Goal: Task Accomplishment & Management: Use online tool/utility

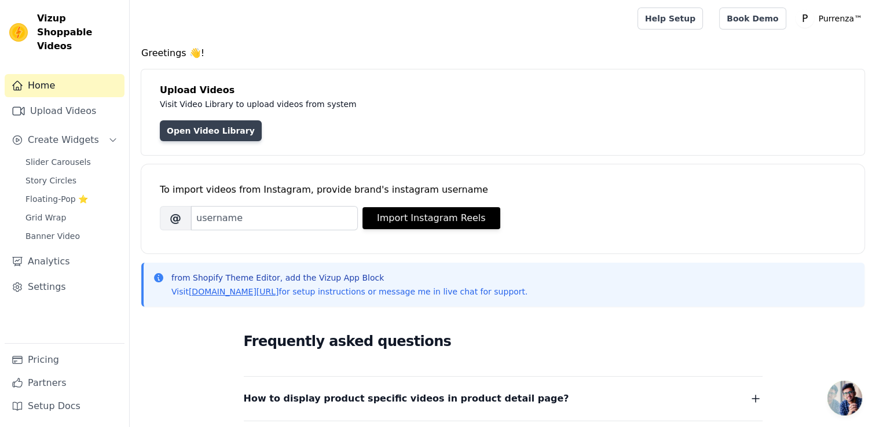
click at [225, 134] on link "Open Video Library" at bounding box center [211, 130] width 102 height 21
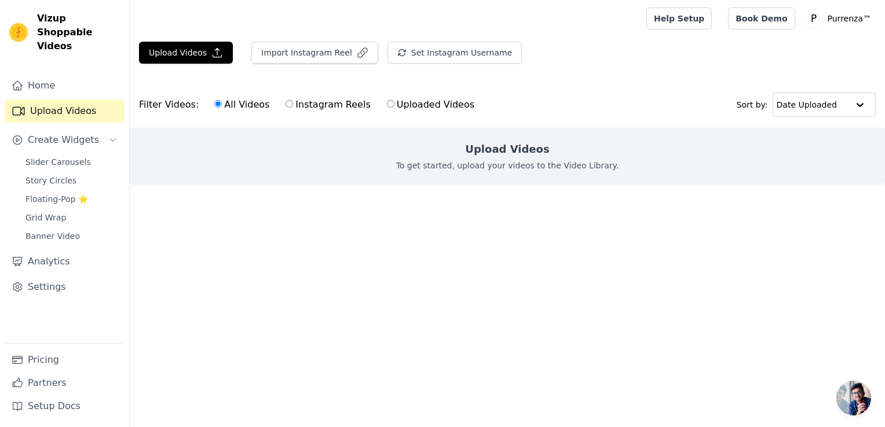
click at [489, 157] on div "Upload Videos To get started, upload your videos to the Video Library." at bounding box center [507, 156] width 755 height 58
click at [199, 52] on button "Upload Videos" at bounding box center [186, 53] width 94 height 22
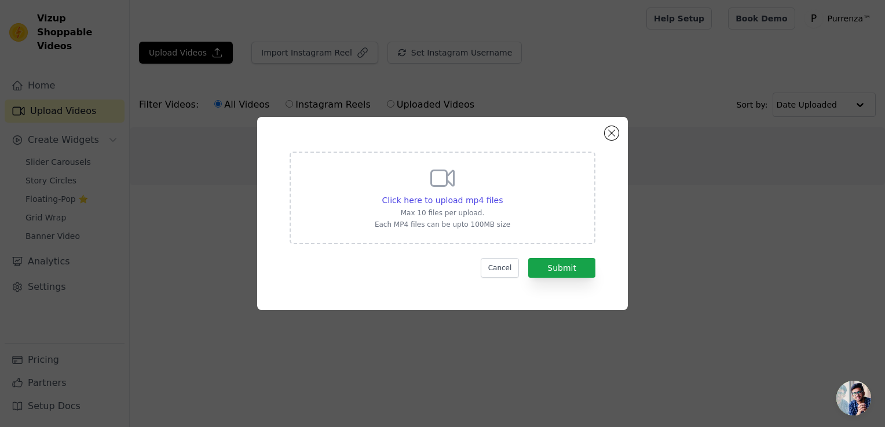
click at [515, 211] on div "Click here to upload mp4 files Max 10 files per upload. Each MP4 files can be u…" at bounding box center [442, 198] width 306 height 93
click at [503, 195] on input "Click here to upload mp4 files Max 10 files per upload. Each MP4 files can be u…" at bounding box center [502, 194] width 1 height 1
type input "C:\fakepath\snaptik_7364183288950574382_hd.mp4"
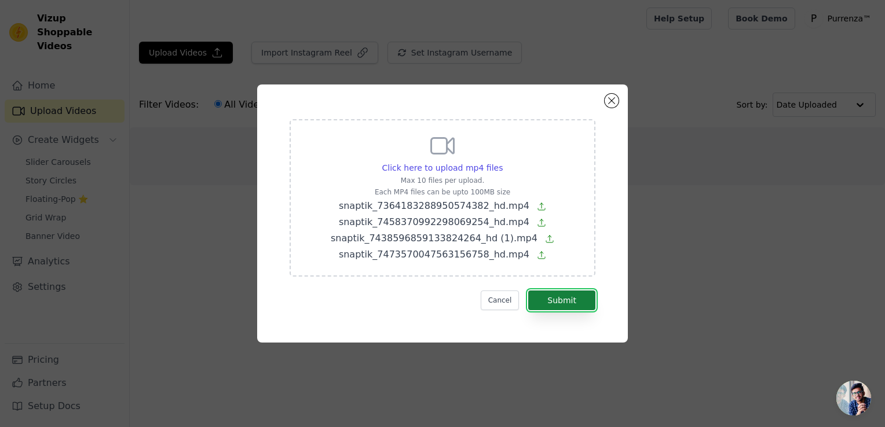
click at [542, 294] on button "Submit" at bounding box center [561, 301] width 67 height 20
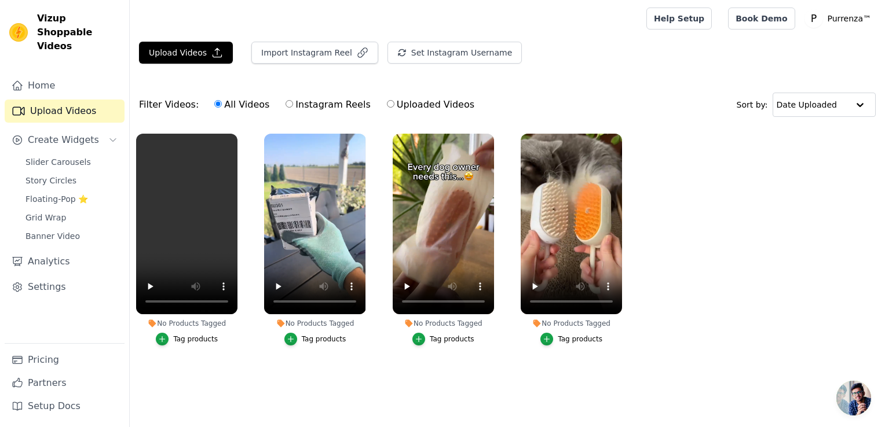
click at [292, 107] on label "Instagram Reels" at bounding box center [328, 104] width 86 height 15
click at [292, 107] on input "Instagram Reels" at bounding box center [289, 104] width 8 height 8
radio input "true"
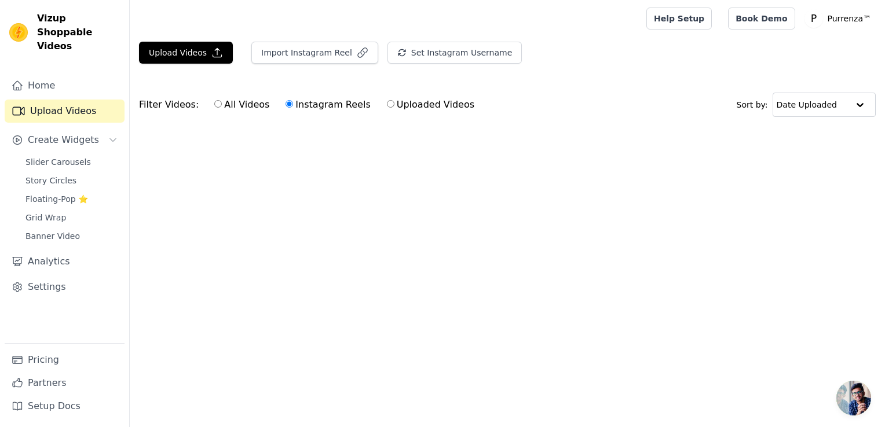
click at [245, 107] on label "All Videos" at bounding box center [242, 104] width 56 height 15
click at [222, 107] on input "All Videos" at bounding box center [218, 104] width 8 height 8
radio input "true"
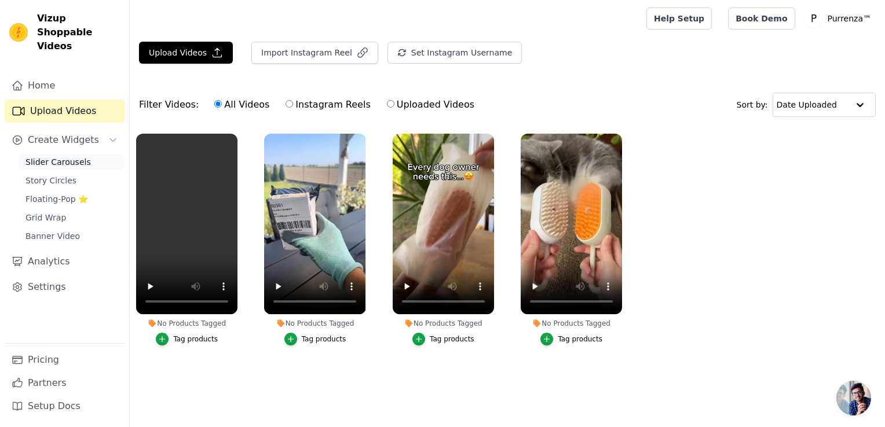
click at [44, 156] on span "Slider Carousels" at bounding box center [57, 162] width 65 height 12
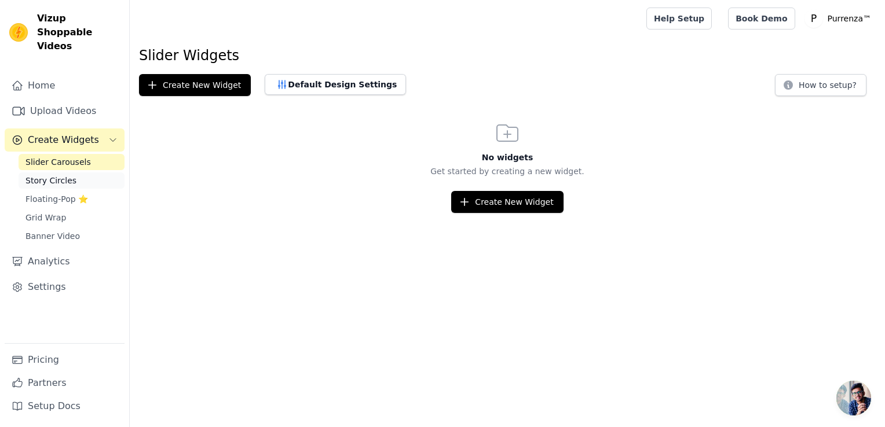
click at [49, 175] on span "Story Circles" at bounding box center [50, 181] width 51 height 12
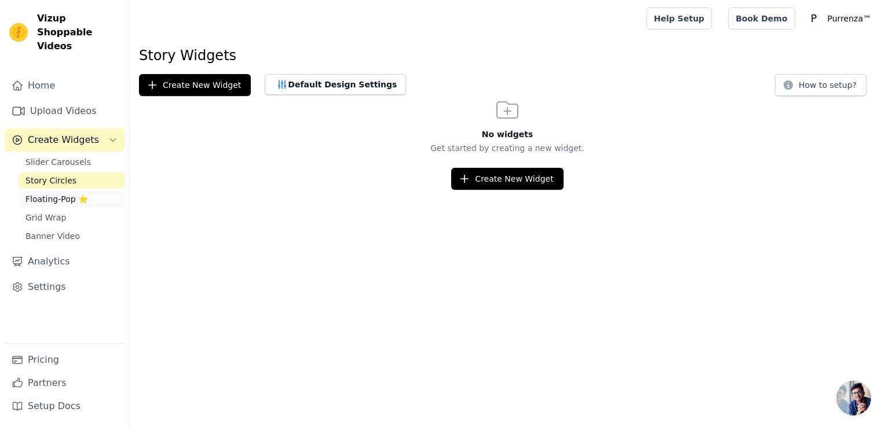
click at [53, 193] on span "Floating-Pop ⭐" at bounding box center [56, 199] width 63 height 12
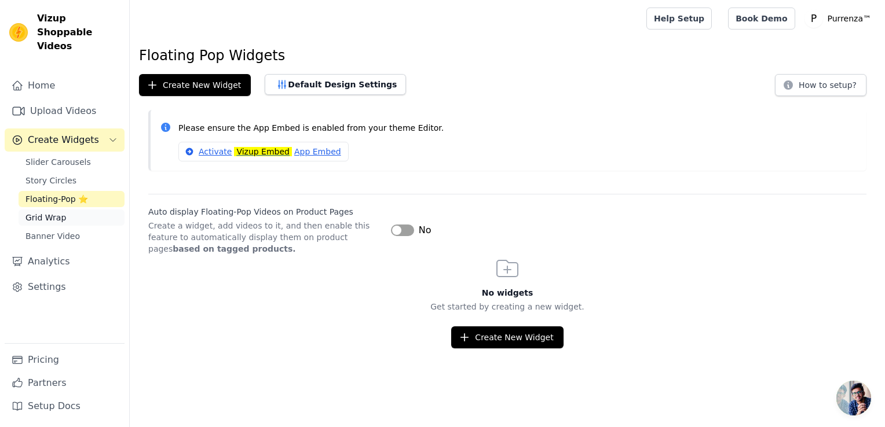
click at [58, 212] on span "Grid Wrap" at bounding box center [45, 218] width 41 height 12
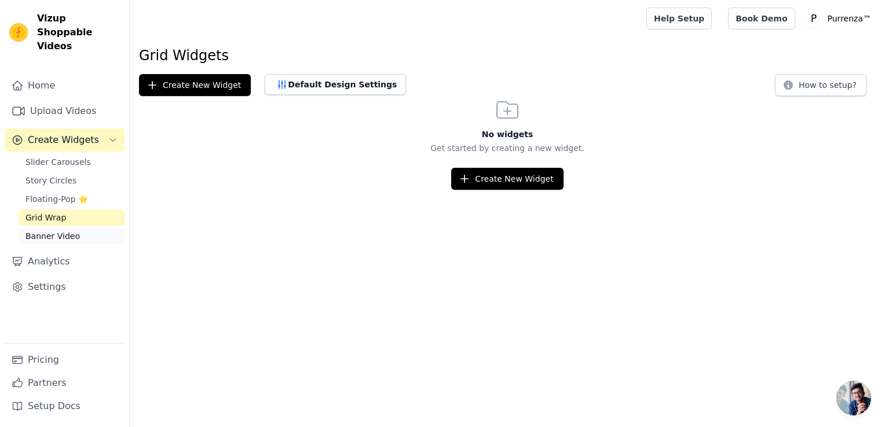
click at [69, 230] on span "Banner Video" at bounding box center [52, 236] width 54 height 12
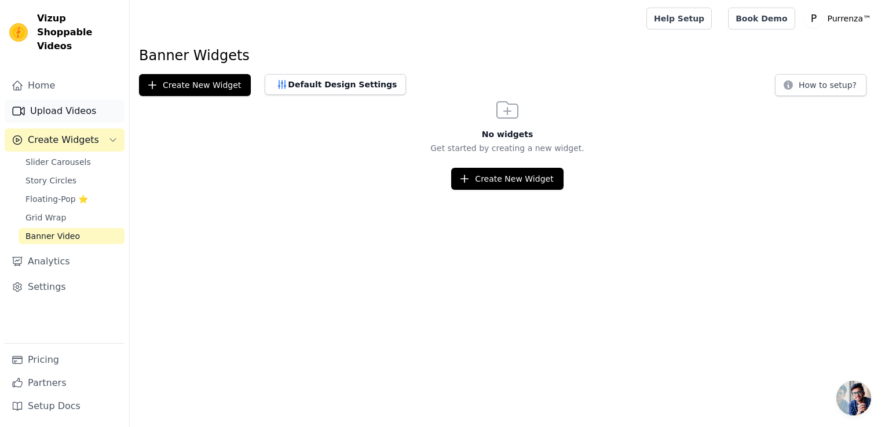
click at [61, 102] on link "Upload Videos" at bounding box center [65, 111] width 120 height 23
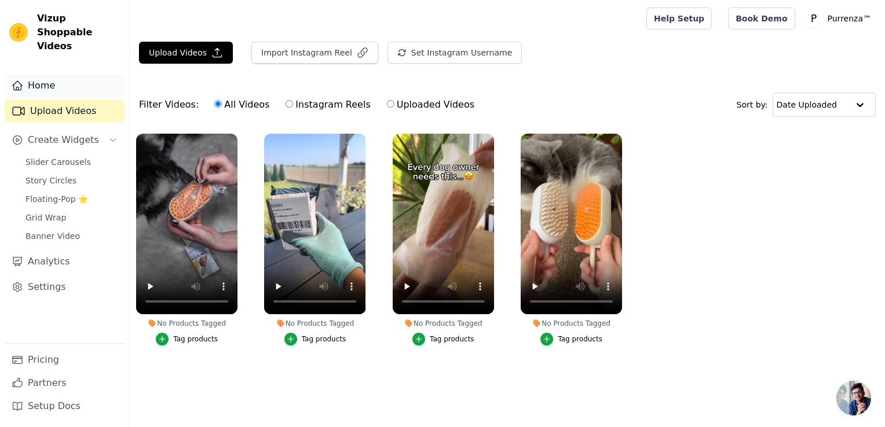
click at [61, 74] on link "Home" at bounding box center [65, 85] width 120 height 23
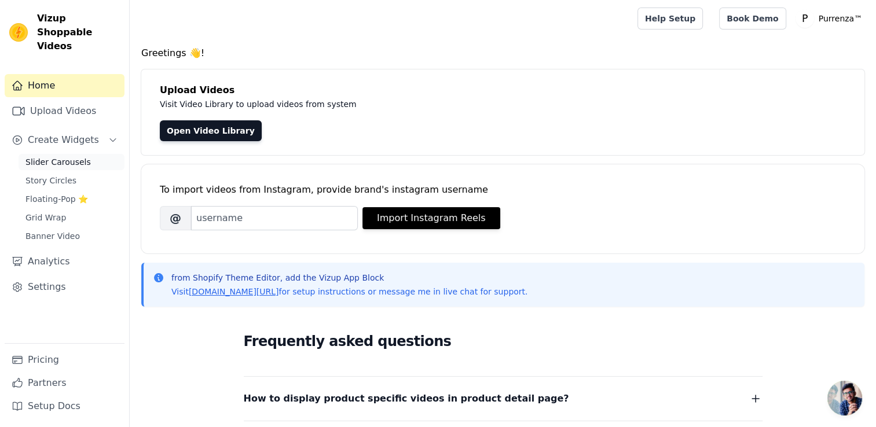
click at [54, 156] on span "Slider Carousels" at bounding box center [57, 162] width 65 height 12
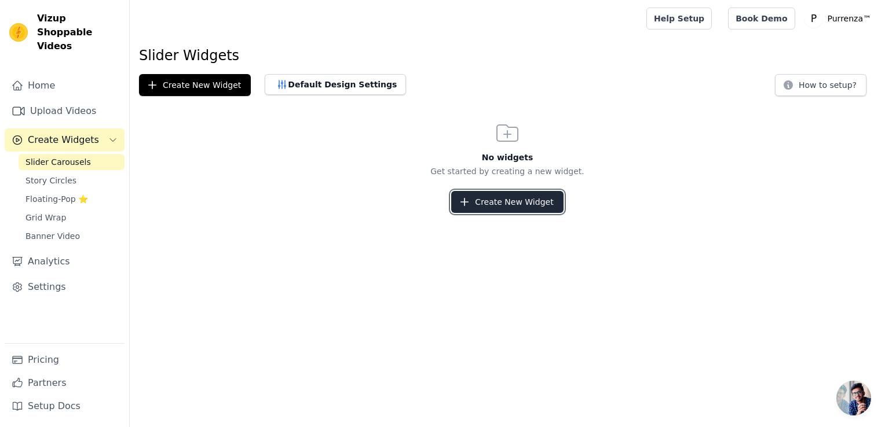
click at [532, 199] on button "Create New Widget" at bounding box center [507, 202] width 112 height 22
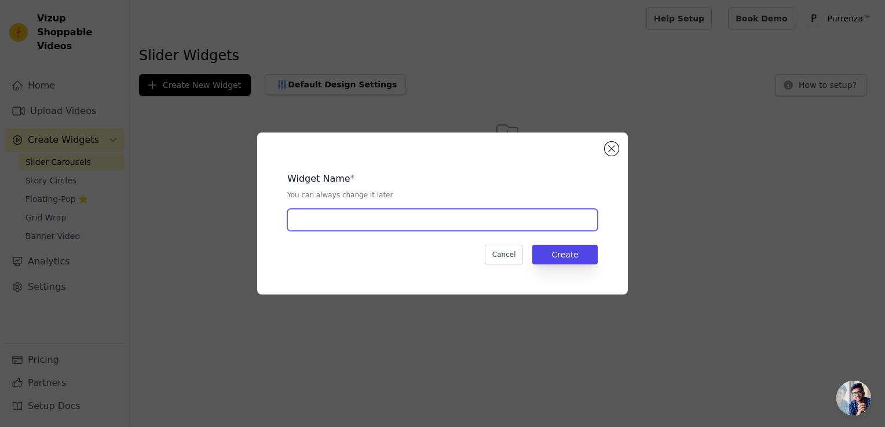
click at [450, 226] on input "text" at bounding box center [442, 220] width 310 height 22
type input "SteamBrush"
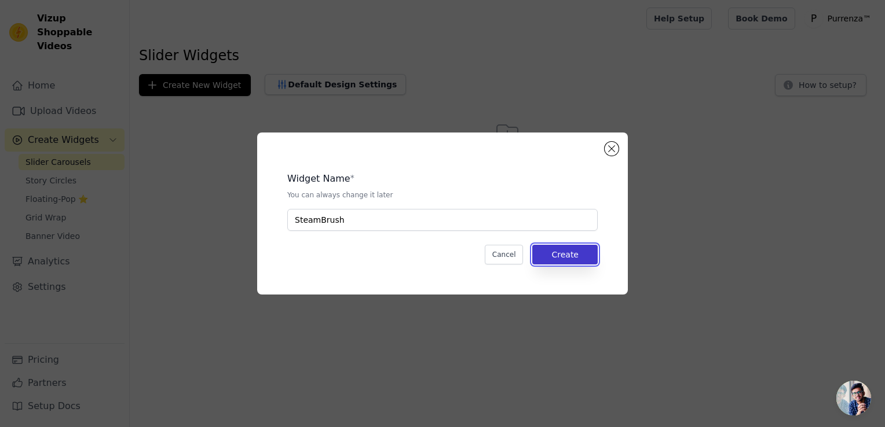
click at [577, 250] on button "Create" at bounding box center [564, 255] width 65 height 20
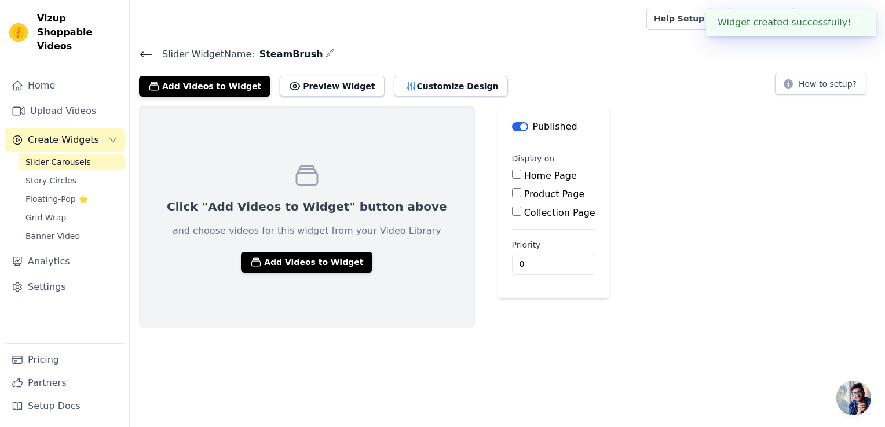
click at [524, 191] on label "Product Page" at bounding box center [554, 194] width 61 height 11
click at [512, 191] on input "Product Page" at bounding box center [516, 192] width 9 height 9
checkbox input "true"
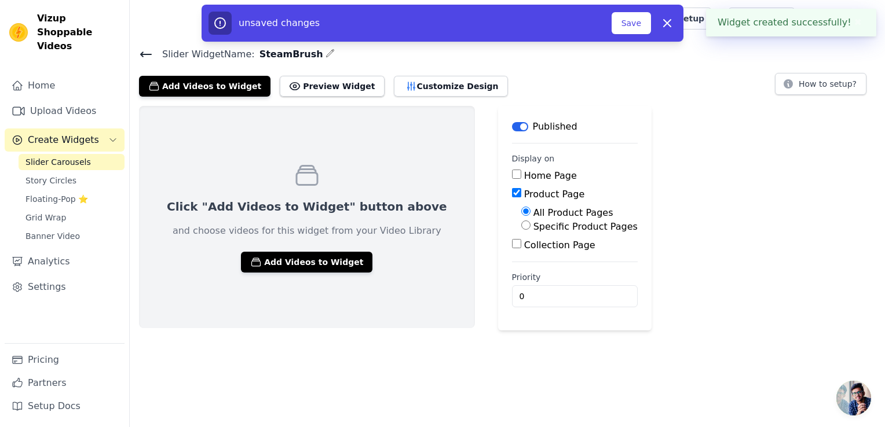
click at [533, 226] on label "Specific Product Pages" at bounding box center [585, 226] width 104 height 11
click at [521, 226] on input "Specific Product Pages" at bounding box center [525, 225] width 9 height 9
radio input "true"
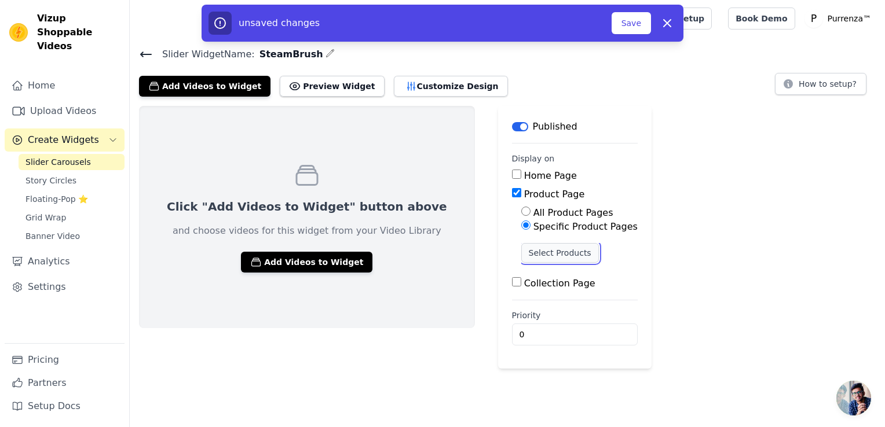
click at [521, 251] on button "Select Products" at bounding box center [560, 253] width 78 height 20
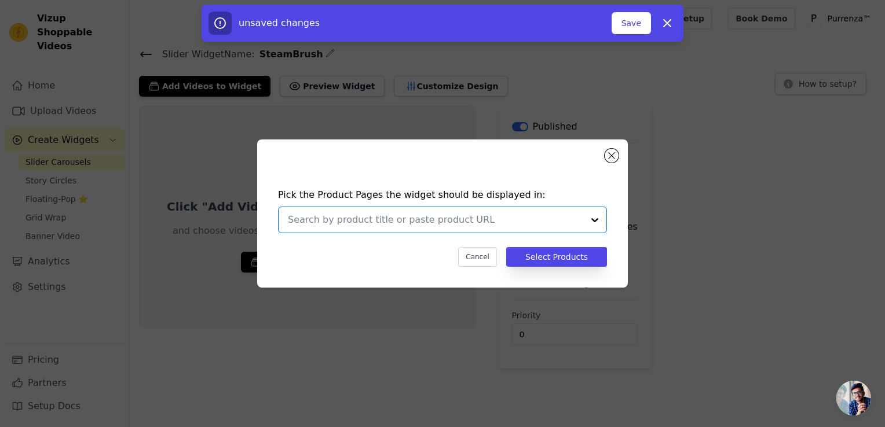
click at [500, 221] on input "text" at bounding box center [435, 220] width 295 height 14
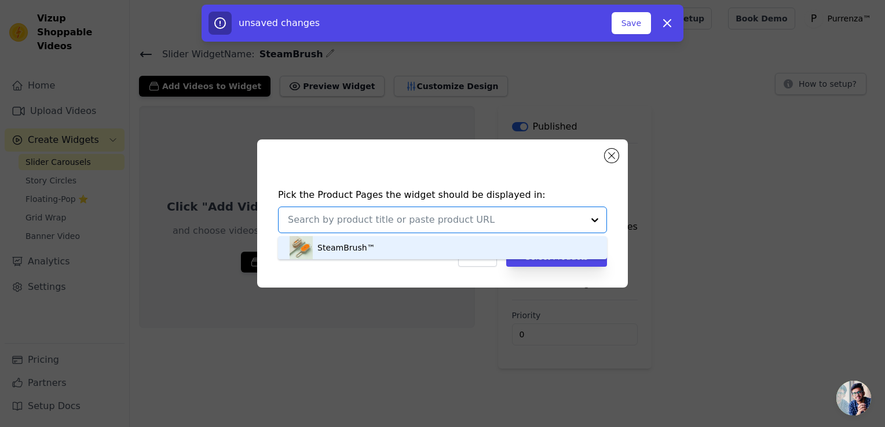
click at [493, 254] on div "SteamBrush™" at bounding box center [442, 247] width 306 height 23
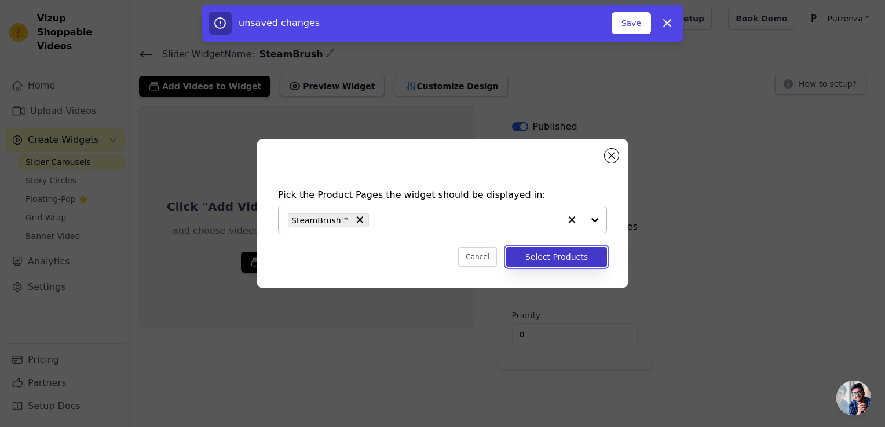
click at [560, 263] on button "Select Products" at bounding box center [556, 257] width 101 height 20
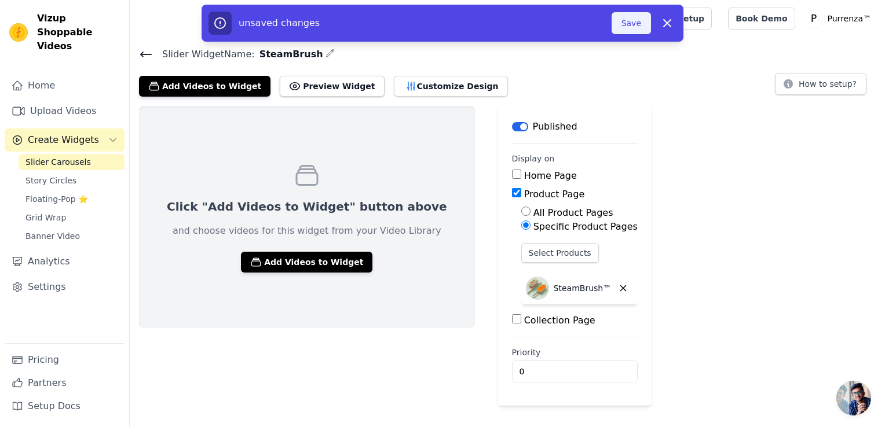
click at [634, 21] on button "Save" at bounding box center [630, 23] width 39 height 22
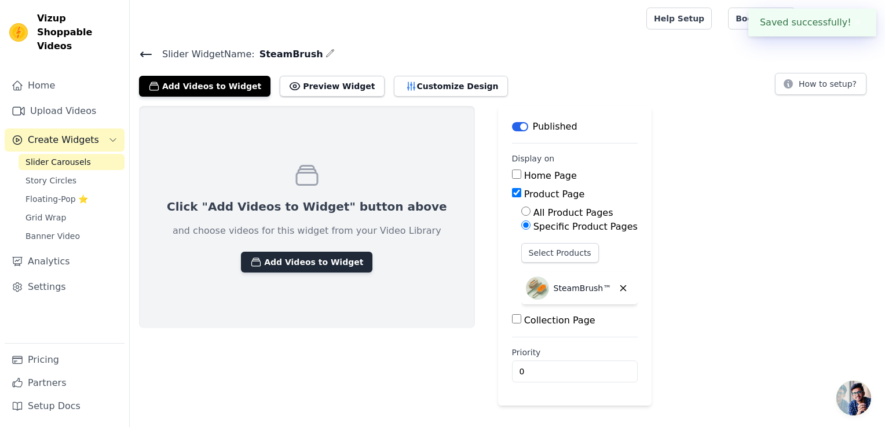
click at [328, 265] on button "Add Videos to Widget" at bounding box center [306, 262] width 131 height 21
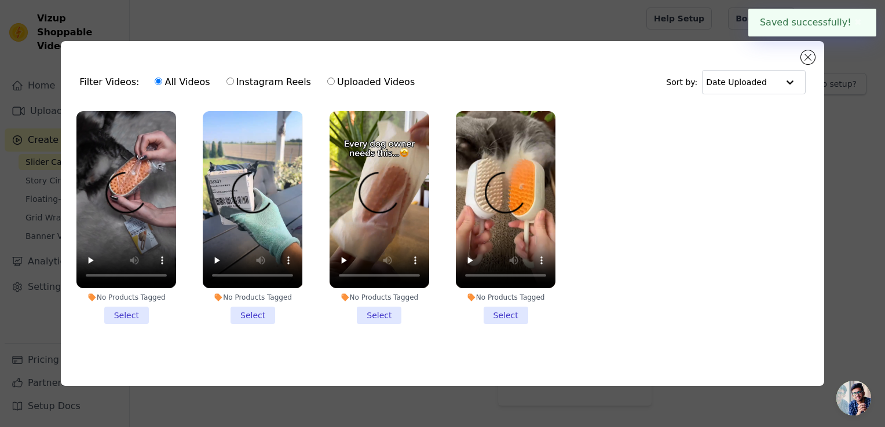
click at [142, 314] on li "No Products Tagged Select" at bounding box center [126, 217] width 100 height 213
click at [0, 0] on input "No Products Tagged Select" at bounding box center [0, 0] width 0 height 0
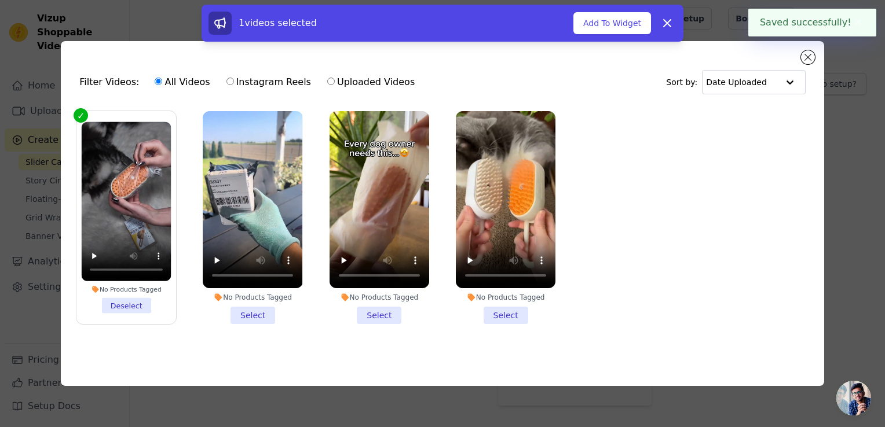
click at [258, 329] on ul "No Products Tagged Deselect No Products Tagged Select No Products Tagged Select…" at bounding box center [442, 227] width 745 height 244
click at [259, 320] on li "No Products Tagged Select" at bounding box center [253, 217] width 100 height 213
click at [0, 0] on input "No Products Tagged Select" at bounding box center [0, 0] width 0 height 0
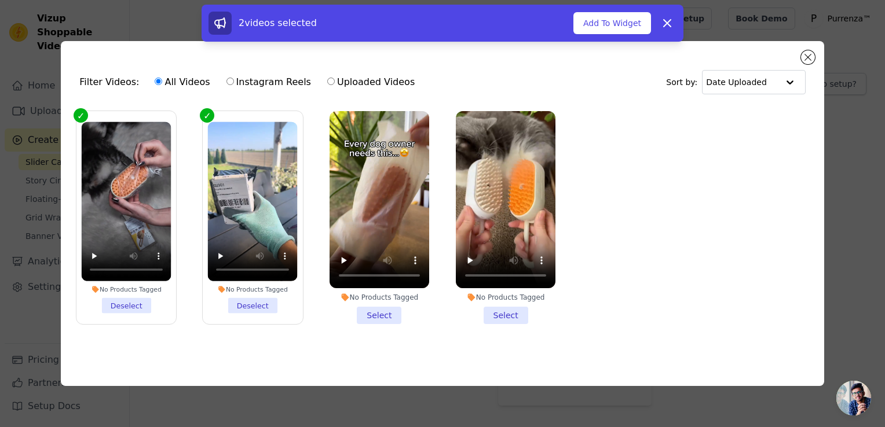
drag, startPoint x: 361, startPoint y: 313, endPoint x: 459, endPoint y: 325, distance: 98.1
click at [361, 313] on li "No Products Tagged Select" at bounding box center [379, 217] width 100 height 213
click at [0, 0] on input "No Products Tagged Select" at bounding box center [0, 0] width 0 height 0
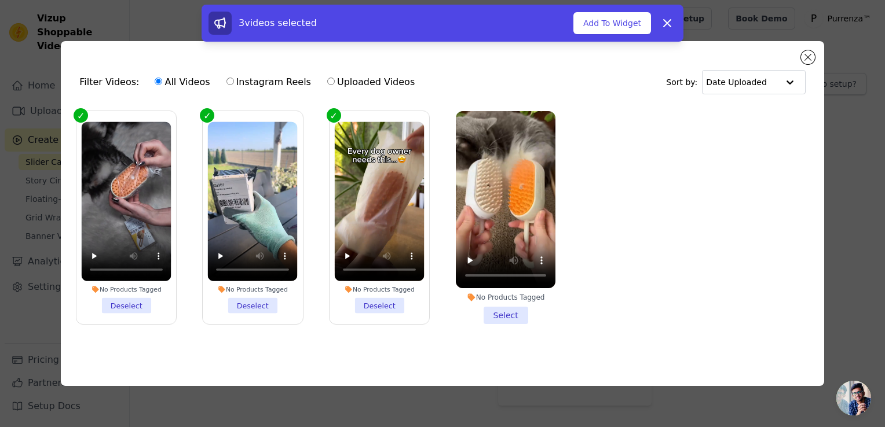
drag, startPoint x: 503, startPoint y: 318, endPoint x: 553, endPoint y: 245, distance: 89.0
click at [503, 318] on li "No Products Tagged Select" at bounding box center [506, 217] width 100 height 213
click at [0, 0] on input "No Products Tagged Select" at bounding box center [0, 0] width 0 height 0
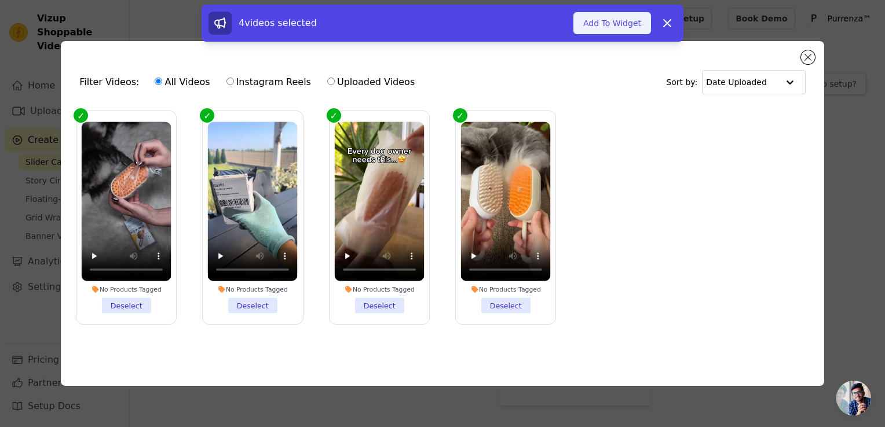
click at [628, 20] on button "Add To Widget" at bounding box center [612, 23] width 78 height 22
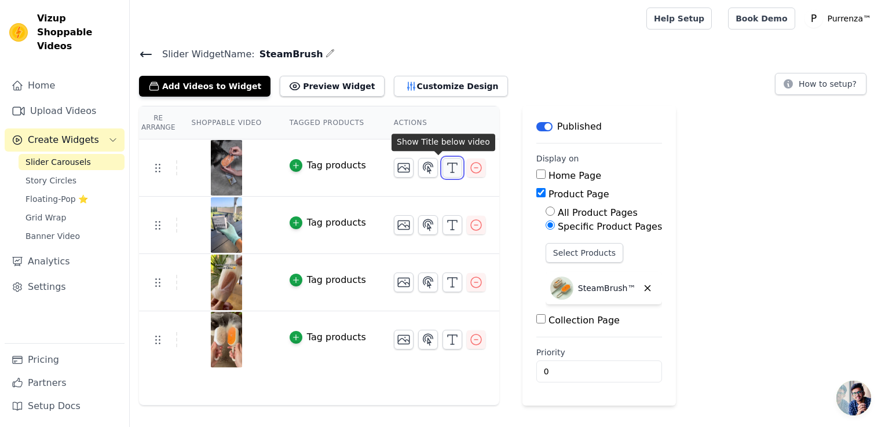
click at [445, 170] on icon "button" at bounding box center [452, 168] width 14 height 14
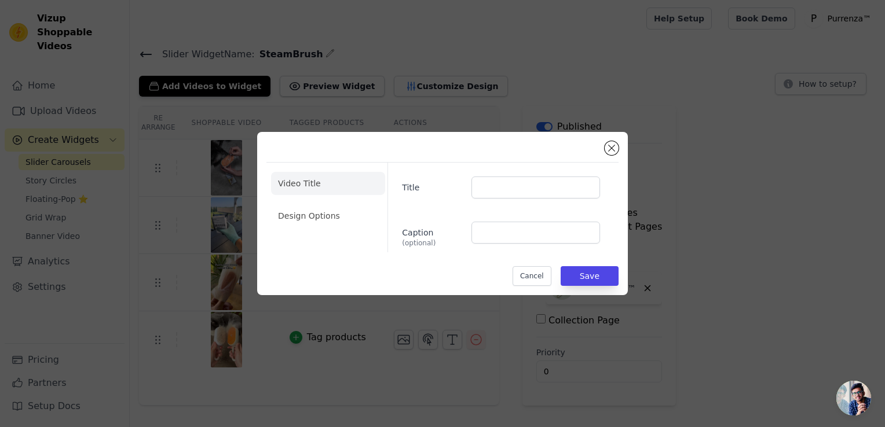
click at [600, 155] on div "Video Title Design Options Title Caption (optional) Cancel Save" at bounding box center [442, 213] width 352 height 145
click at [603, 154] on div "Video Title Design Options Title Caption (optional) Cancel Save" at bounding box center [442, 213] width 352 height 145
click at [606, 154] on div "Video Title Design Options Title Caption (optional) Cancel Save" at bounding box center [442, 213] width 352 height 145
click at [607, 149] on button "Close modal" at bounding box center [611, 148] width 14 height 14
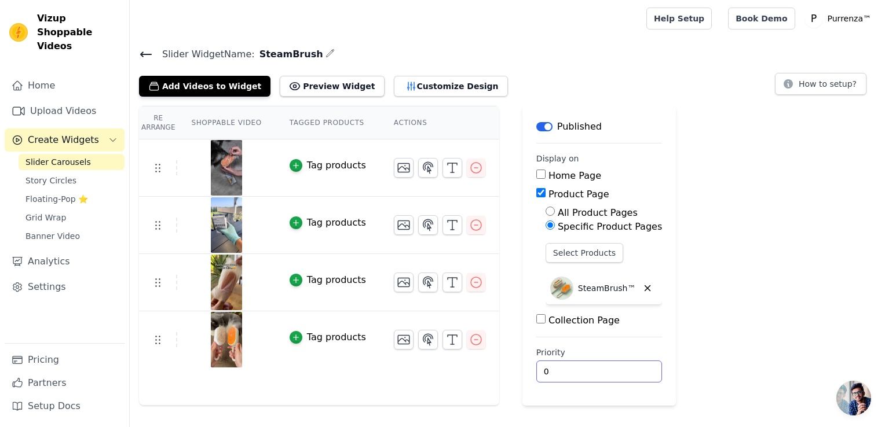
click at [577, 375] on input "0" at bounding box center [599, 372] width 126 height 22
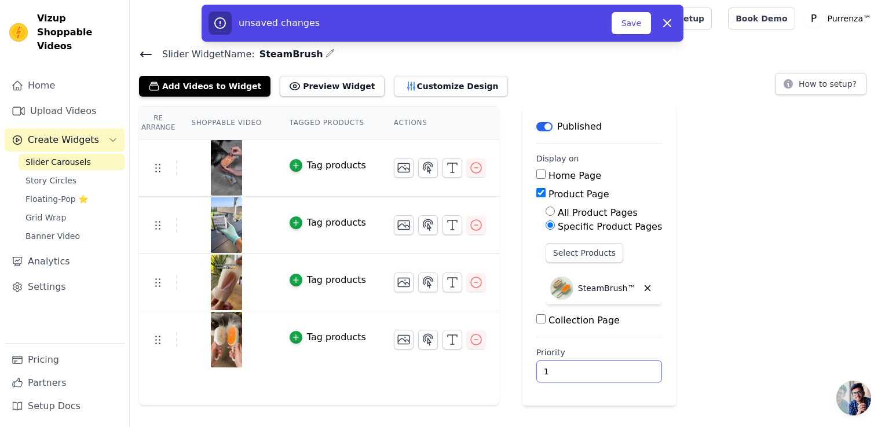
click at [611, 367] on input "1" at bounding box center [599, 372] width 126 height 22
click at [611, 367] on input "2" at bounding box center [599, 372] width 126 height 22
click at [611, 367] on input "3" at bounding box center [599, 372] width 126 height 22
click at [611, 367] on input "4" at bounding box center [599, 372] width 126 height 22
click at [611, 367] on input "5" at bounding box center [599, 372] width 126 height 22
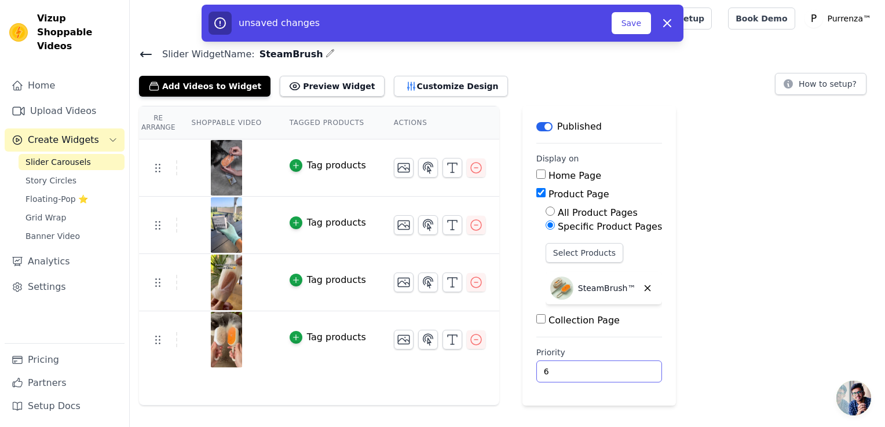
click at [611, 367] on input "6" at bounding box center [599, 372] width 126 height 22
click at [611, 367] on input "7" at bounding box center [599, 372] width 126 height 22
click at [611, 367] on input "8" at bounding box center [599, 372] width 126 height 22
click at [611, 367] on input "9" at bounding box center [599, 372] width 126 height 22
click at [611, 367] on input "10" at bounding box center [599, 372] width 126 height 22
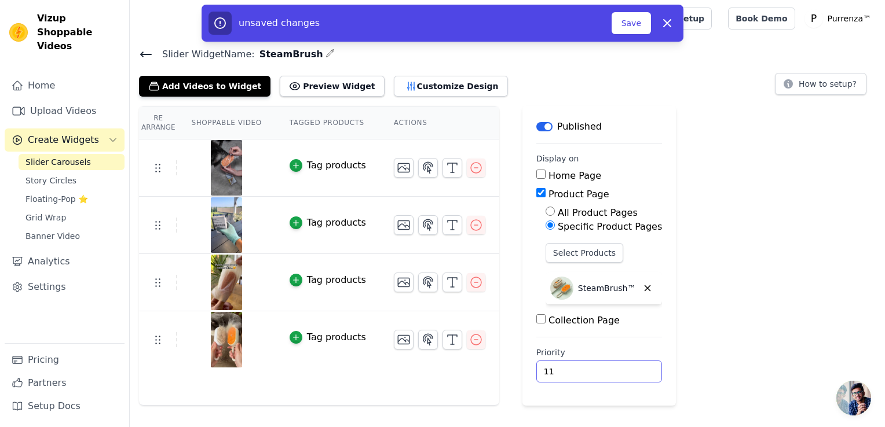
click at [611, 367] on input "11" at bounding box center [599, 372] width 126 height 22
click at [611, 367] on input "12" at bounding box center [599, 372] width 126 height 22
click at [611, 367] on input "13" at bounding box center [599, 372] width 126 height 22
click at [611, 367] on input "14" at bounding box center [599, 372] width 126 height 22
click at [611, 367] on input "15" at bounding box center [599, 372] width 126 height 22
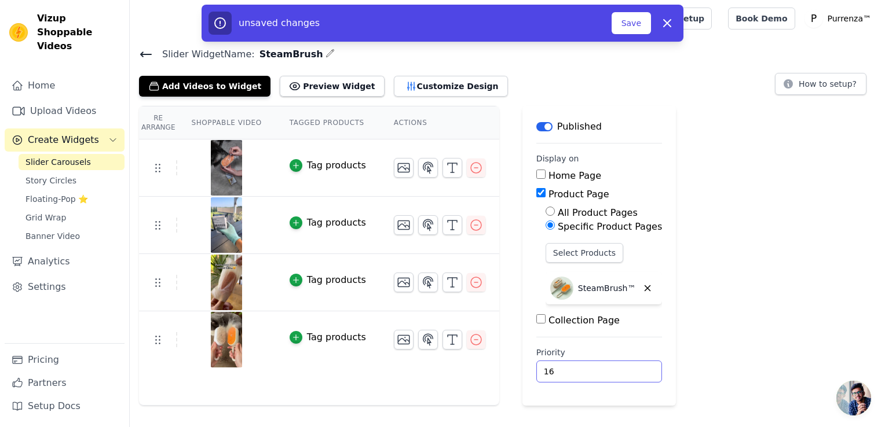
click at [611, 367] on input "16" at bounding box center [599, 372] width 126 height 22
click at [611, 367] on input "17" at bounding box center [599, 372] width 126 height 22
click at [611, 367] on input "18" at bounding box center [599, 372] width 126 height 22
click at [610, 367] on input "19" at bounding box center [599, 372] width 126 height 22
click at [610, 367] on input "20" at bounding box center [599, 372] width 126 height 22
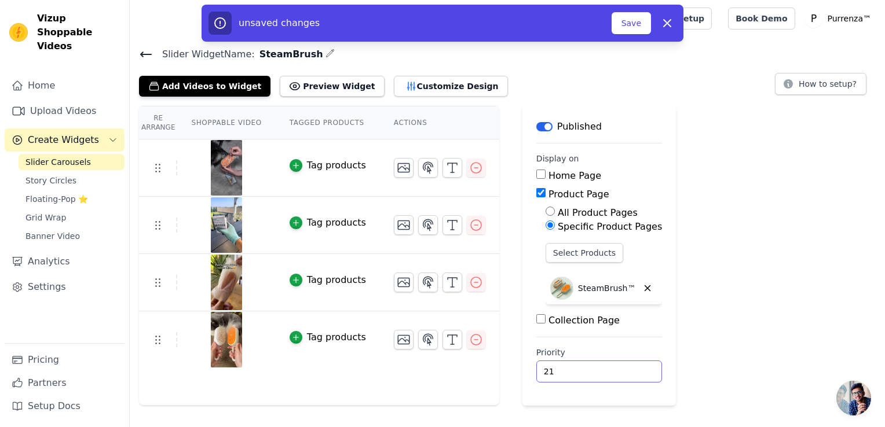
click at [610, 367] on input "21" at bounding box center [599, 372] width 126 height 22
click at [610, 367] on input "22" at bounding box center [599, 372] width 126 height 22
click at [610, 367] on input "23" at bounding box center [599, 372] width 126 height 22
click at [610, 367] on input "24" at bounding box center [599, 372] width 126 height 22
click at [609, 366] on input "25" at bounding box center [599, 372] width 126 height 22
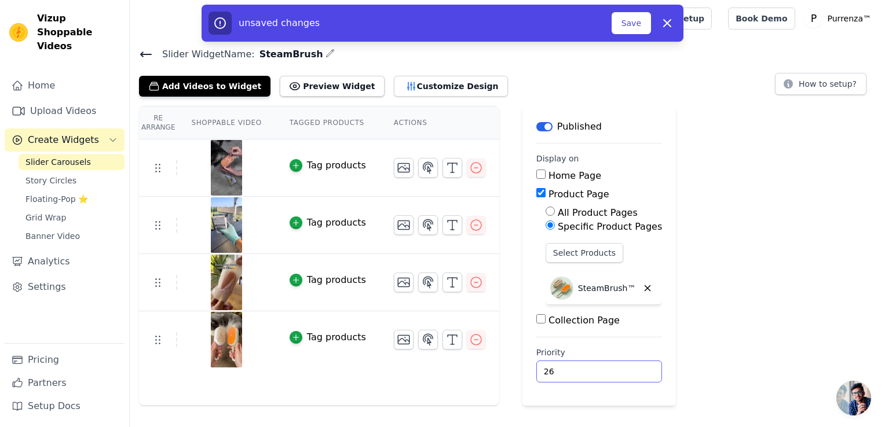
click at [609, 366] on input "26" at bounding box center [599, 372] width 126 height 22
click at [609, 366] on input "27" at bounding box center [599, 372] width 126 height 22
click at [609, 366] on input "28" at bounding box center [599, 372] width 126 height 22
click at [609, 366] on input "29" at bounding box center [599, 372] width 126 height 22
click at [609, 366] on input "30" at bounding box center [599, 372] width 126 height 22
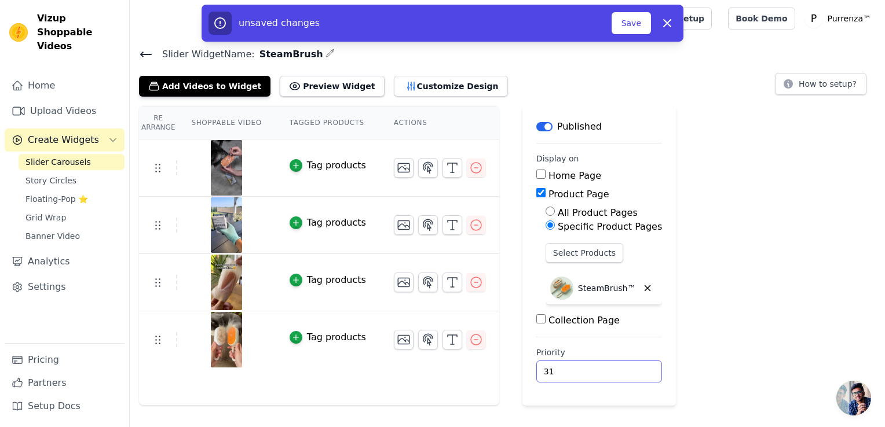
click at [609, 366] on input "31" at bounding box center [599, 372] width 126 height 22
click at [609, 366] on input "32" at bounding box center [599, 372] width 126 height 22
click at [609, 366] on input "33" at bounding box center [599, 372] width 126 height 22
click at [609, 366] on input "34" at bounding box center [599, 372] width 126 height 22
click at [609, 366] on input "35" at bounding box center [599, 372] width 126 height 22
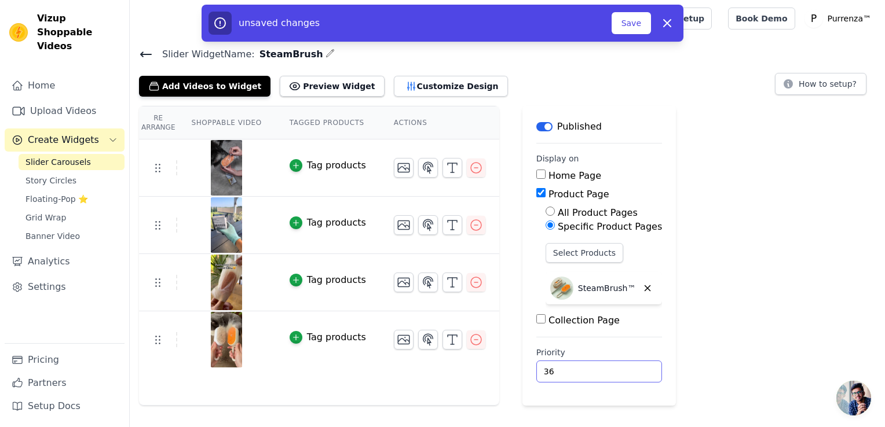
click at [609, 366] on input "36" at bounding box center [599, 372] width 126 height 22
click at [609, 366] on input "37" at bounding box center [599, 372] width 126 height 22
click at [609, 366] on input "38" at bounding box center [599, 372] width 126 height 22
click at [609, 366] on input "39" at bounding box center [599, 372] width 126 height 22
click at [609, 366] on input "40" at bounding box center [599, 372] width 126 height 22
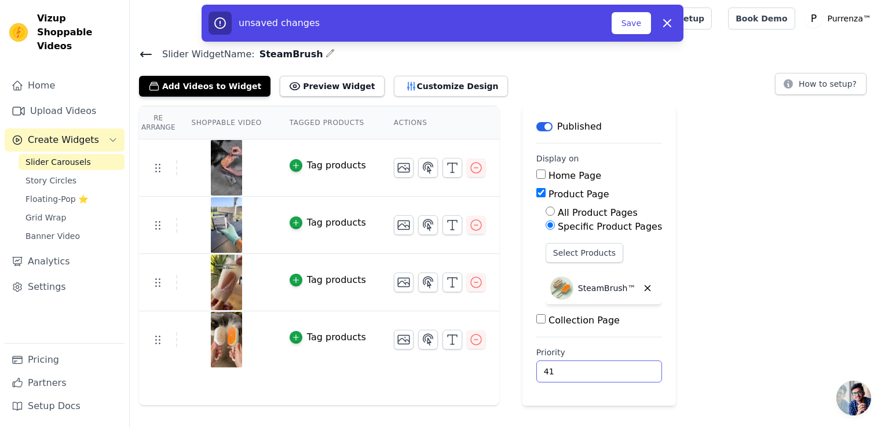
click at [609, 366] on input "41" at bounding box center [599, 372] width 126 height 22
click at [609, 366] on input "42" at bounding box center [599, 372] width 126 height 22
click at [609, 366] on input "43" at bounding box center [599, 372] width 126 height 22
click at [608, 367] on input "44" at bounding box center [599, 372] width 126 height 22
click at [608, 367] on input "45" at bounding box center [599, 372] width 126 height 22
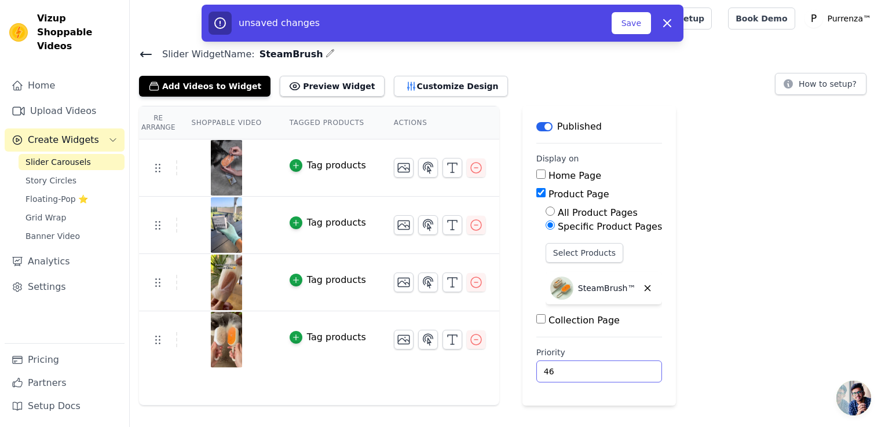
click at [608, 367] on input "46" at bounding box center [599, 372] width 126 height 22
click at [608, 367] on input "47" at bounding box center [599, 372] width 126 height 22
click at [608, 367] on input "48" at bounding box center [599, 372] width 126 height 22
click at [608, 367] on input "49" at bounding box center [599, 372] width 126 height 22
click at [608, 367] on input "50" at bounding box center [599, 372] width 126 height 22
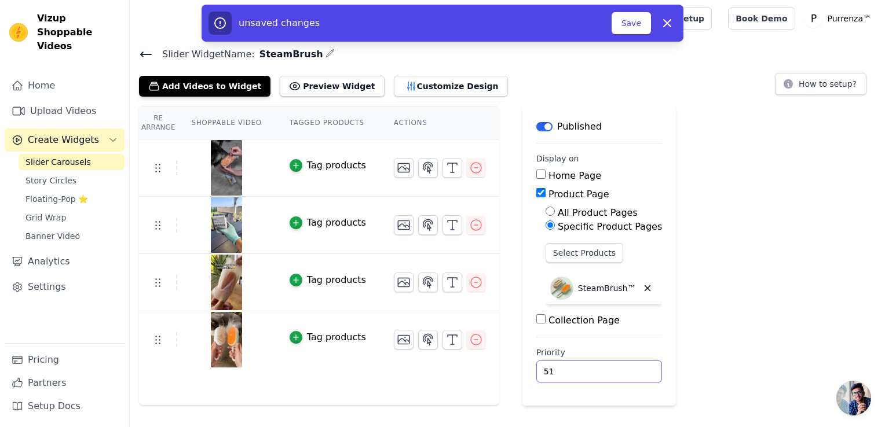
click at [608, 367] on input "51" at bounding box center [599, 372] width 126 height 22
click at [608, 367] on input "52" at bounding box center [599, 372] width 126 height 22
click at [608, 367] on input "54" at bounding box center [599, 372] width 126 height 22
click at [608, 367] on input "55" at bounding box center [599, 372] width 126 height 22
click at [608, 367] on input "56" at bounding box center [599, 372] width 126 height 22
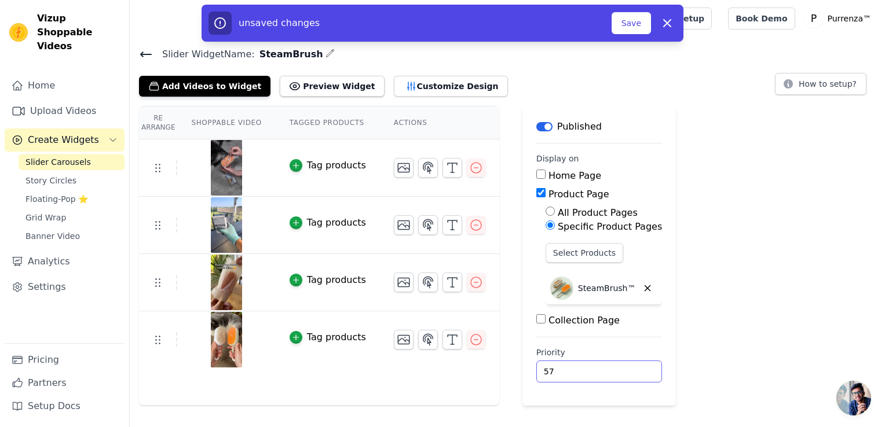
click at [608, 367] on input "57" at bounding box center [599, 372] width 126 height 22
click at [608, 367] on input "58" at bounding box center [599, 372] width 126 height 22
click at [608, 367] on input "59" at bounding box center [599, 372] width 126 height 22
click at [608, 367] on input "60" at bounding box center [599, 372] width 126 height 22
click at [608, 367] on input "61" at bounding box center [599, 372] width 126 height 22
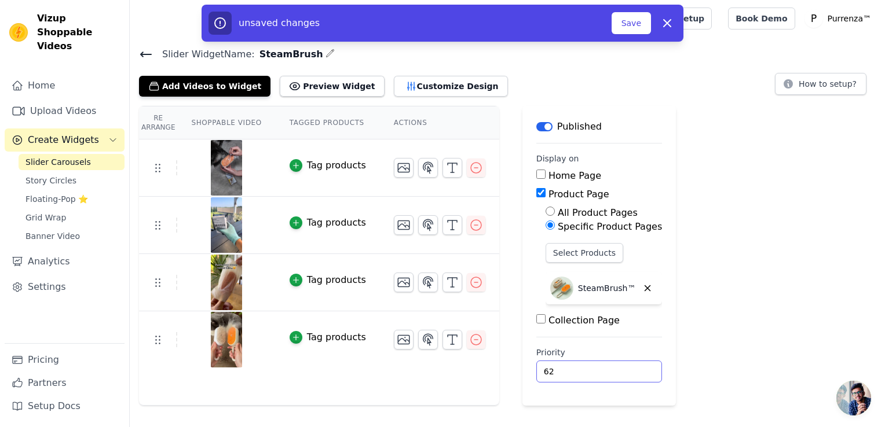
click at [608, 367] on input "62" at bounding box center [599, 372] width 126 height 22
click at [608, 367] on input "63" at bounding box center [599, 372] width 126 height 22
click at [608, 367] on input "64" at bounding box center [599, 372] width 126 height 22
click at [608, 367] on input "65" at bounding box center [599, 372] width 126 height 22
click at [608, 367] on input "66" at bounding box center [599, 372] width 126 height 22
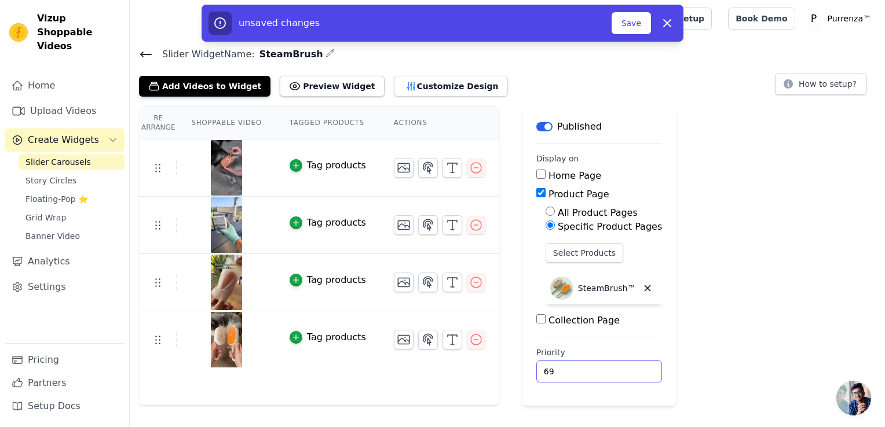
click at [608, 367] on input "69" at bounding box center [599, 372] width 126 height 22
click at [608, 367] on input "70" at bounding box center [599, 372] width 126 height 22
click at [608, 367] on input "71" at bounding box center [599, 372] width 126 height 22
click at [608, 367] on input "72" at bounding box center [599, 372] width 126 height 22
click at [608, 367] on input "73" at bounding box center [599, 372] width 126 height 22
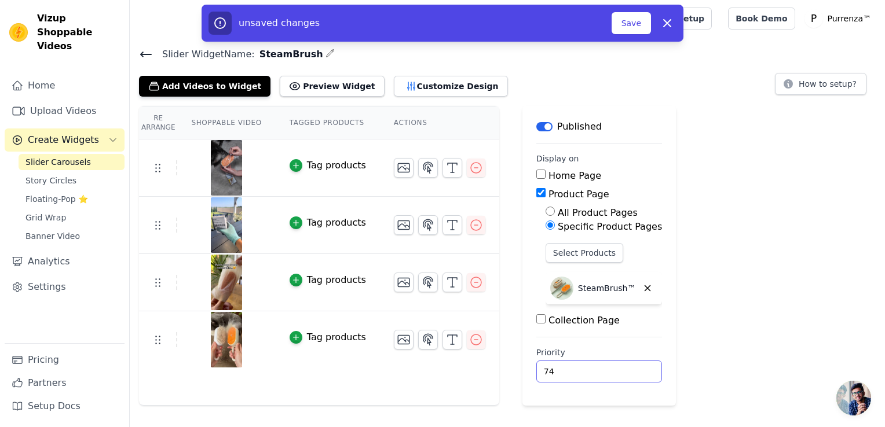
click at [608, 367] on input "74" at bounding box center [599, 372] width 126 height 22
type input "80"
click at [608, 367] on input "80" at bounding box center [599, 372] width 126 height 22
click at [638, 30] on button "Save" at bounding box center [630, 23] width 39 height 22
click at [635, 20] on button "Save" at bounding box center [630, 23] width 39 height 22
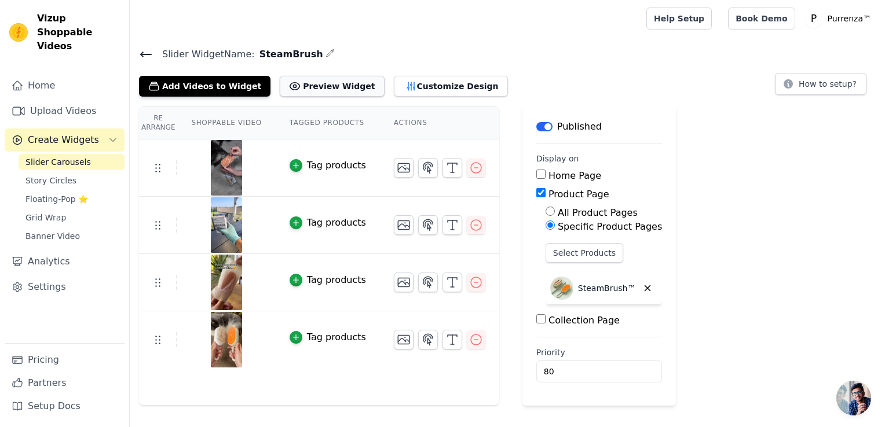
click at [326, 95] on button "Preview Widget" at bounding box center [332, 86] width 104 height 21
click at [409, 87] on button "Customize Design" at bounding box center [451, 86] width 114 height 21
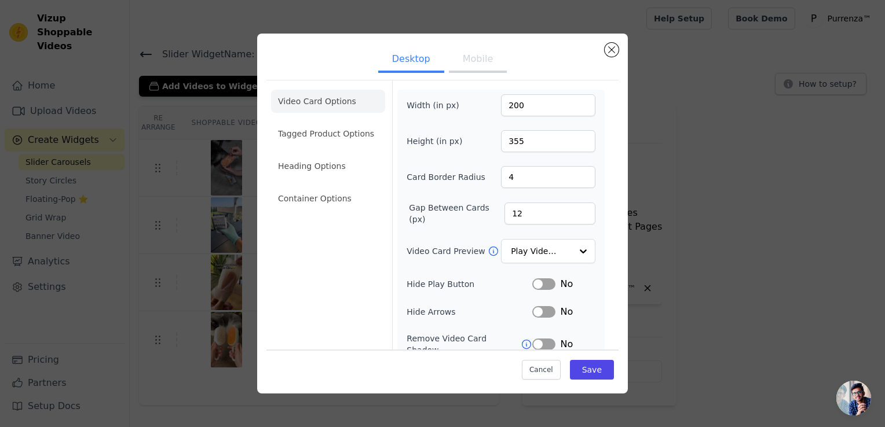
scroll to position [58, 0]
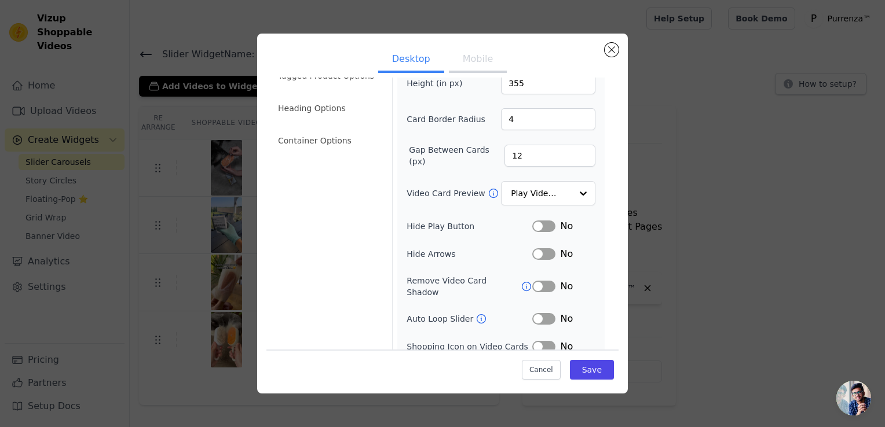
click at [544, 313] on button "Label" at bounding box center [543, 319] width 23 height 12
click at [580, 377] on button "Save" at bounding box center [592, 370] width 44 height 20
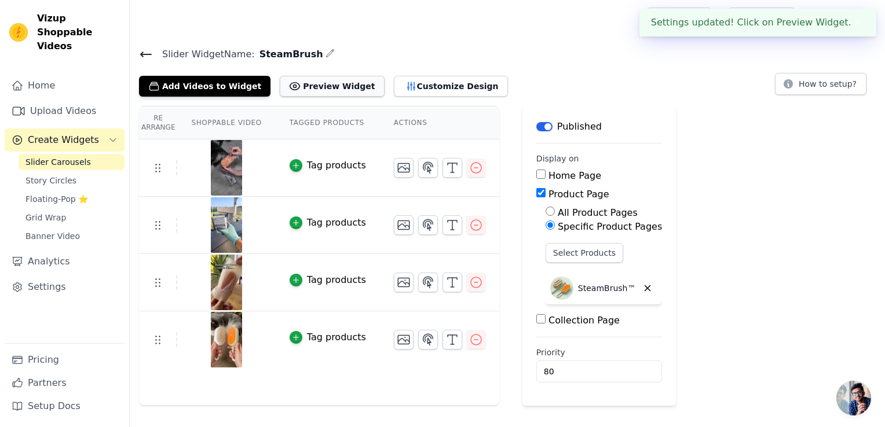
click at [336, 80] on button "Preview Widget" at bounding box center [332, 86] width 104 height 21
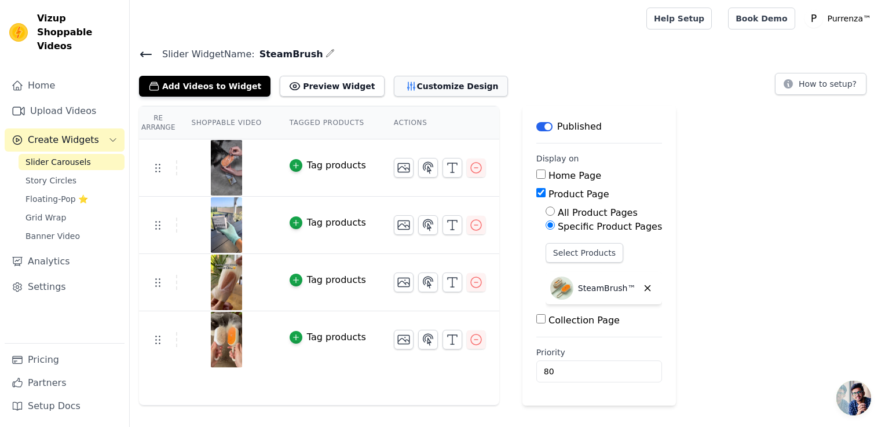
click at [397, 81] on button "Customize Design" at bounding box center [451, 86] width 114 height 21
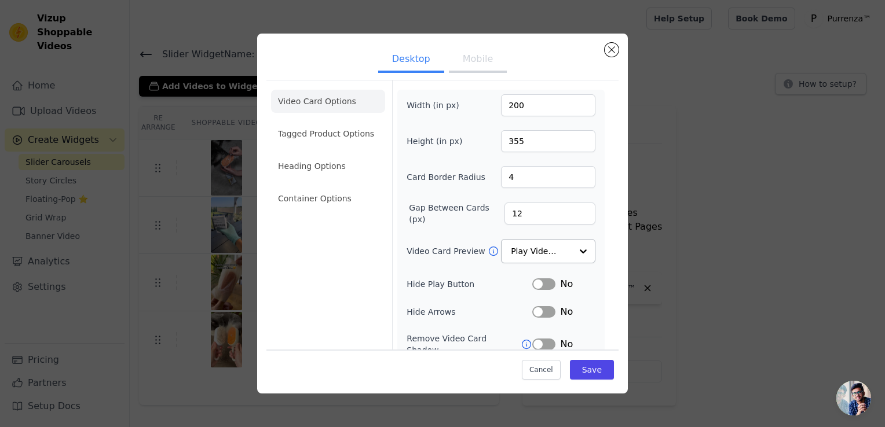
scroll to position [86, 0]
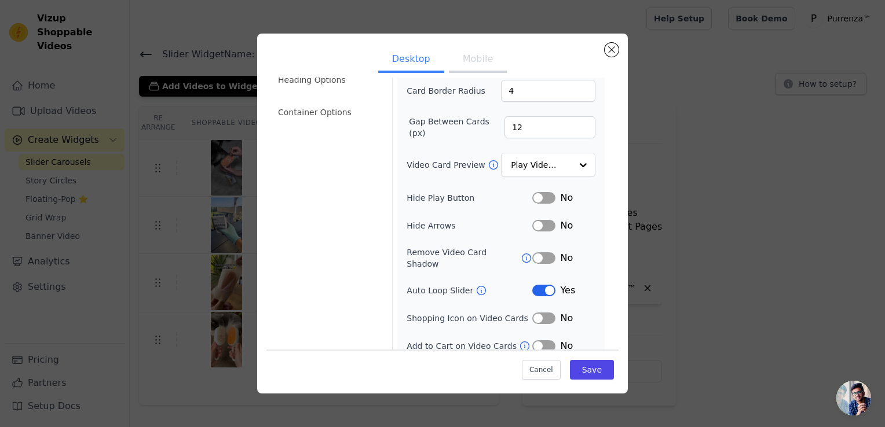
click at [535, 285] on button "Label" at bounding box center [543, 291] width 23 height 12
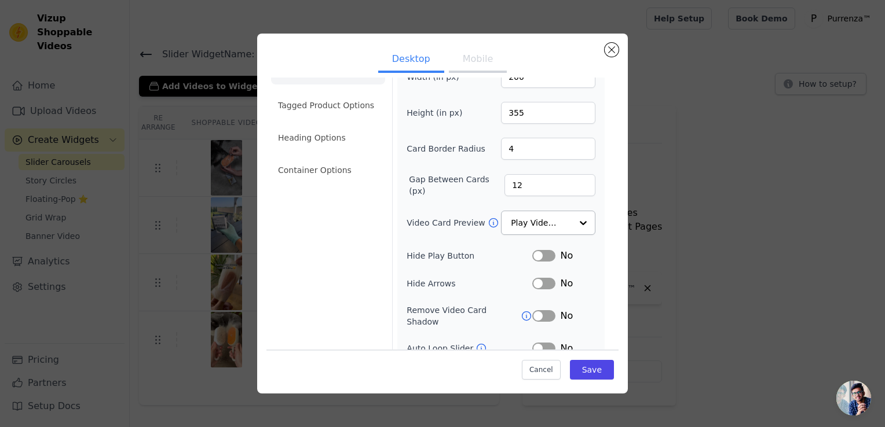
scroll to position [0, 0]
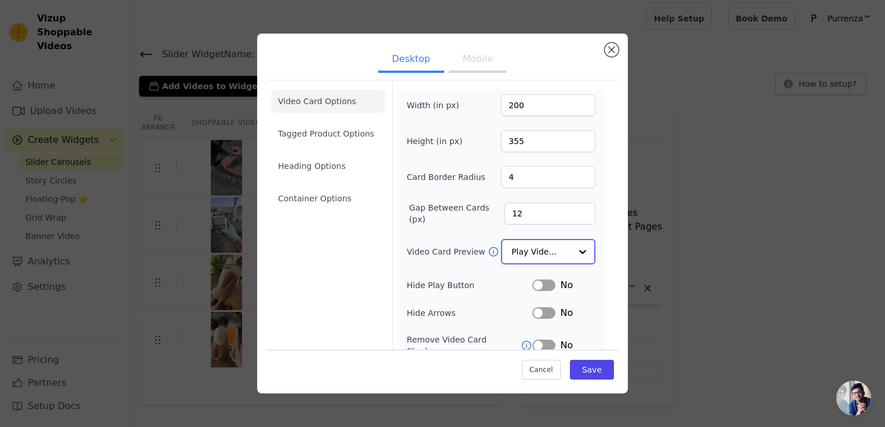
click at [571, 246] on div at bounding box center [582, 251] width 23 height 23
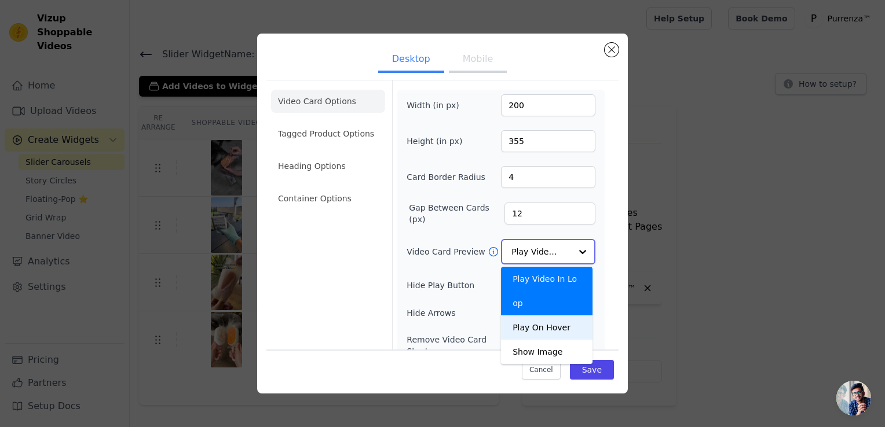
click at [556, 316] on div "Play On Hover" at bounding box center [546, 328] width 91 height 24
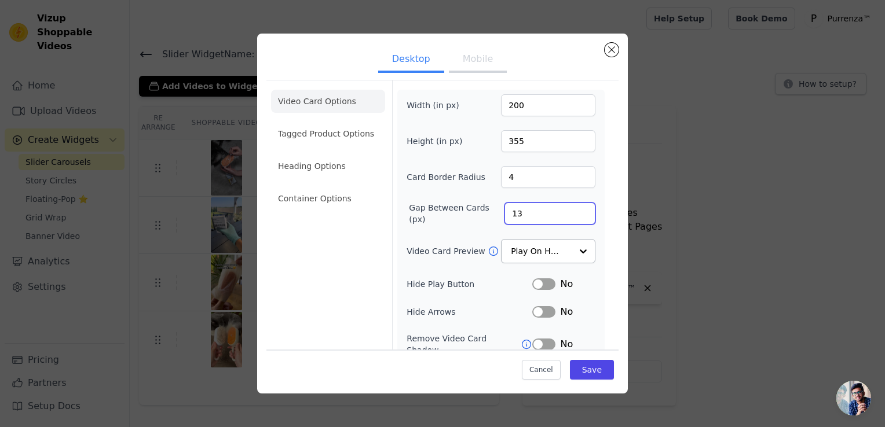
click at [574, 208] on input "13" at bounding box center [549, 214] width 91 height 22
click at [574, 208] on input "14" at bounding box center [549, 214] width 91 height 22
type input "15"
click at [574, 208] on input "15" at bounding box center [549, 214] width 91 height 22
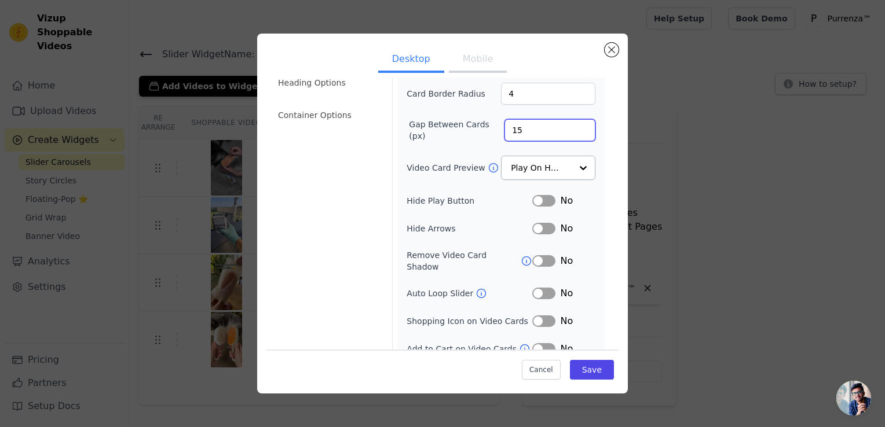
scroll to position [86, 0]
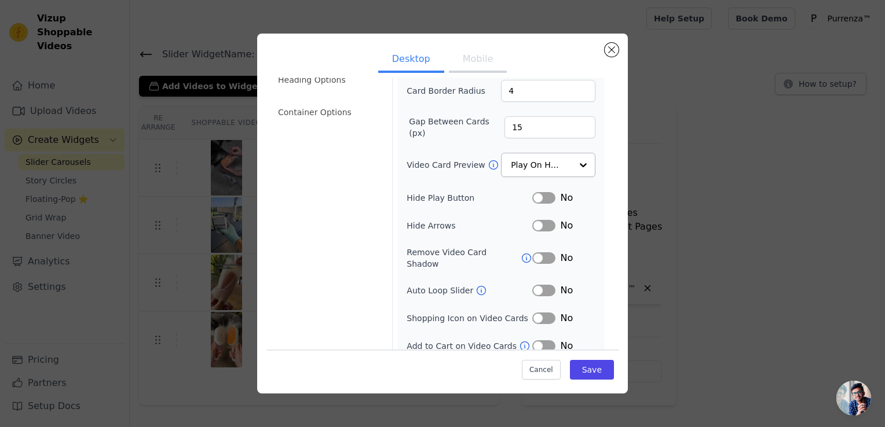
click at [540, 195] on button "Label" at bounding box center [543, 198] width 23 height 12
click at [539, 228] on button "Label" at bounding box center [543, 226] width 23 height 12
click at [475, 285] on icon at bounding box center [481, 291] width 12 height 12
click at [544, 285] on button "Label" at bounding box center [543, 291] width 23 height 12
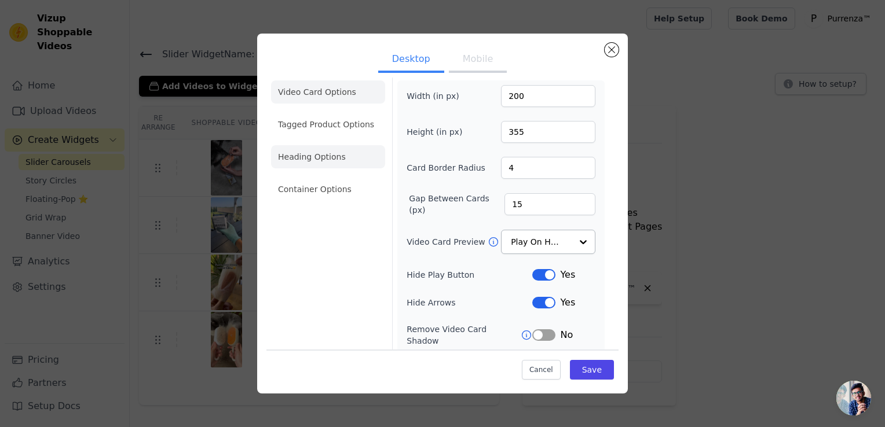
scroll to position [0, 0]
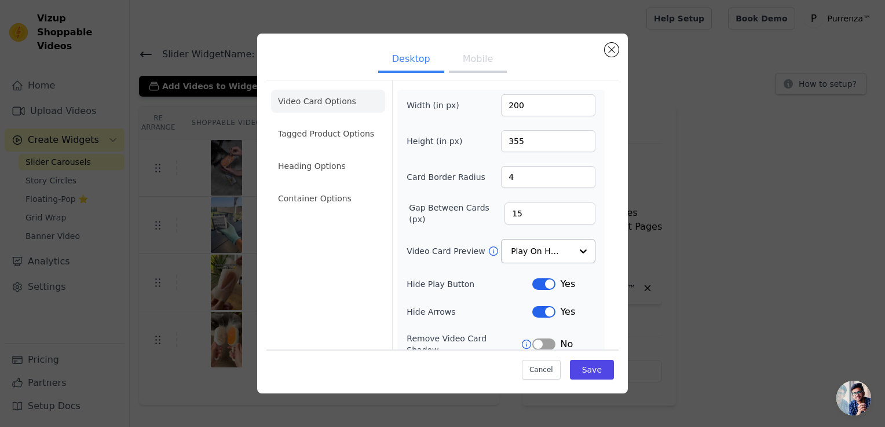
click at [469, 66] on button "Mobile" at bounding box center [478, 59] width 58 height 25
click at [423, 56] on button "Desktop" at bounding box center [411, 59] width 66 height 25
click at [360, 127] on li "Tagged Product Options" at bounding box center [328, 133] width 114 height 23
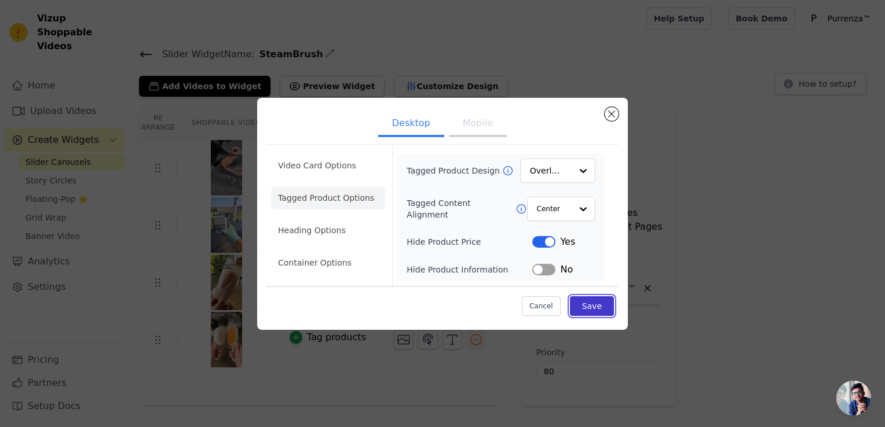
click at [584, 307] on button "Save" at bounding box center [592, 306] width 44 height 20
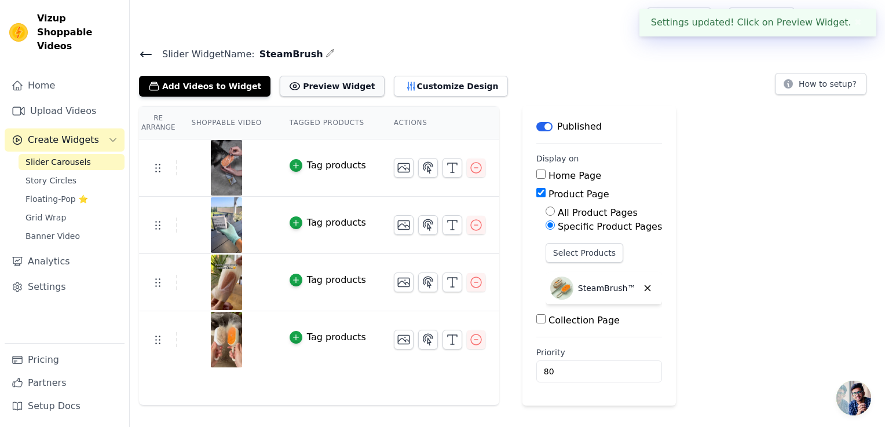
click at [300, 79] on button "Preview Widget" at bounding box center [332, 86] width 104 height 21
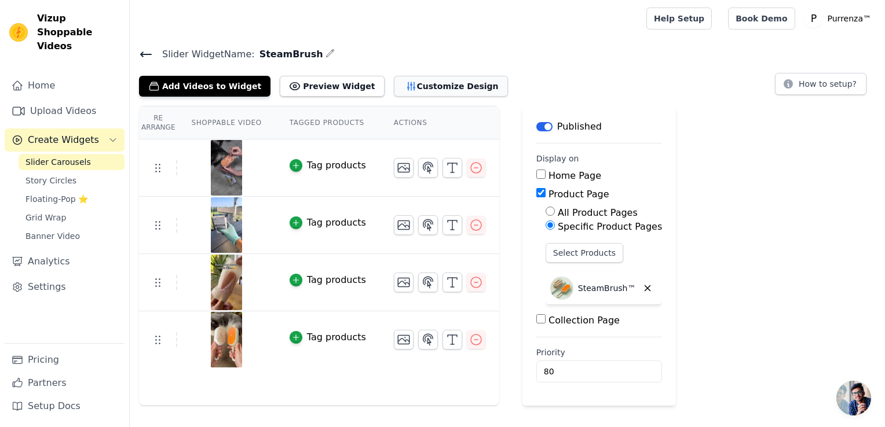
click at [394, 87] on button "Customize Design" at bounding box center [451, 86] width 114 height 21
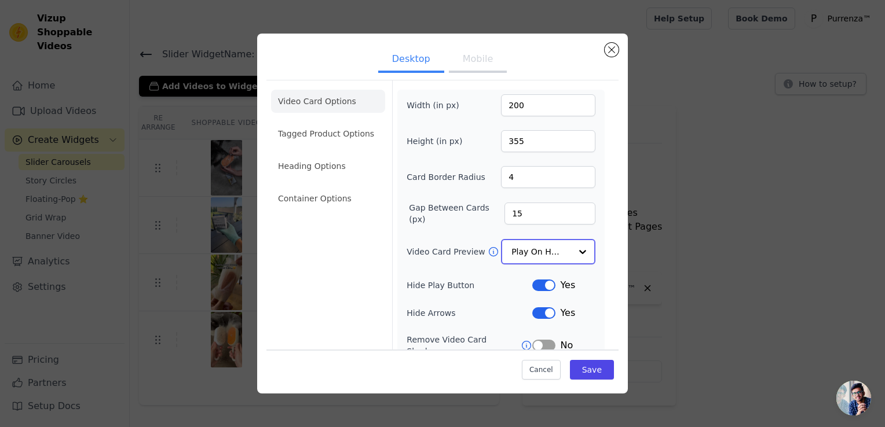
click at [523, 249] on input "Video Card Preview" at bounding box center [541, 251] width 60 height 23
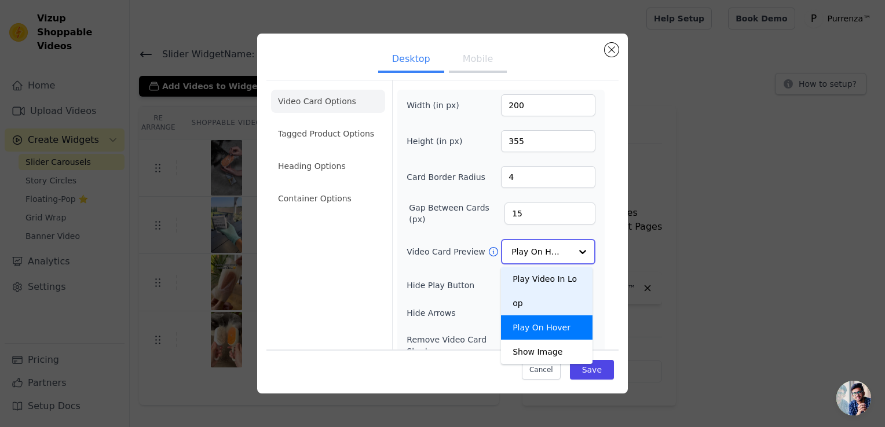
click at [535, 281] on div "Play Video In Loop" at bounding box center [546, 291] width 91 height 49
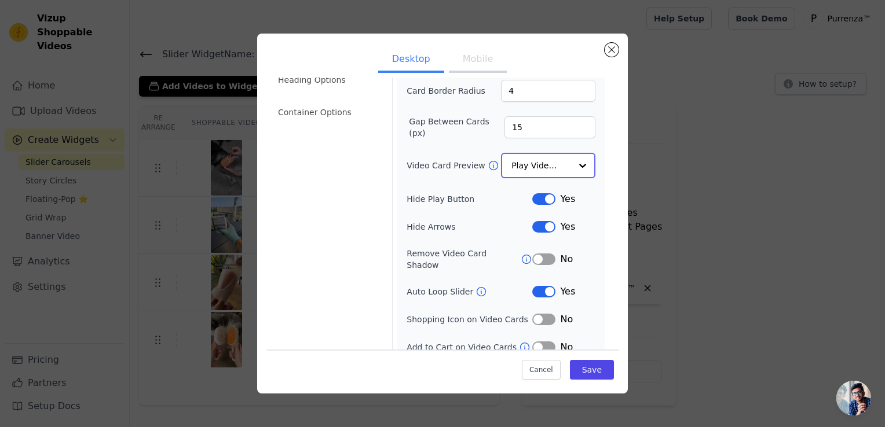
scroll to position [87, 0]
click at [333, 109] on li "Container Options" at bounding box center [328, 111] width 114 height 23
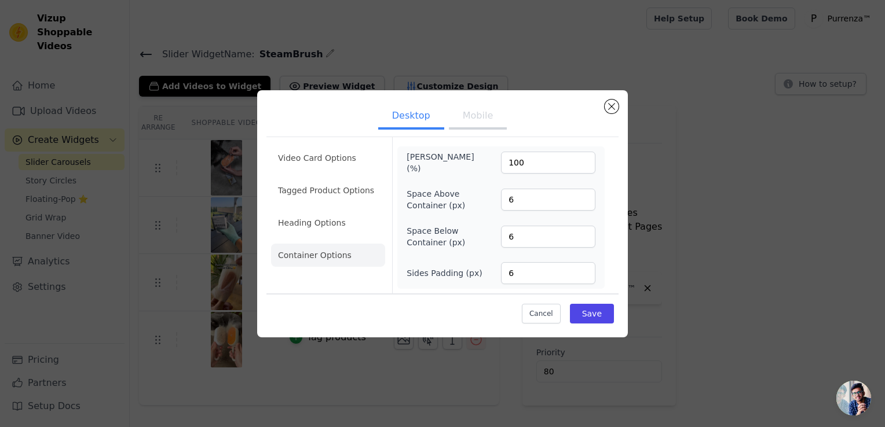
scroll to position [0, 0]
click at [345, 200] on li "Tagged Product Options" at bounding box center [328, 190] width 114 height 23
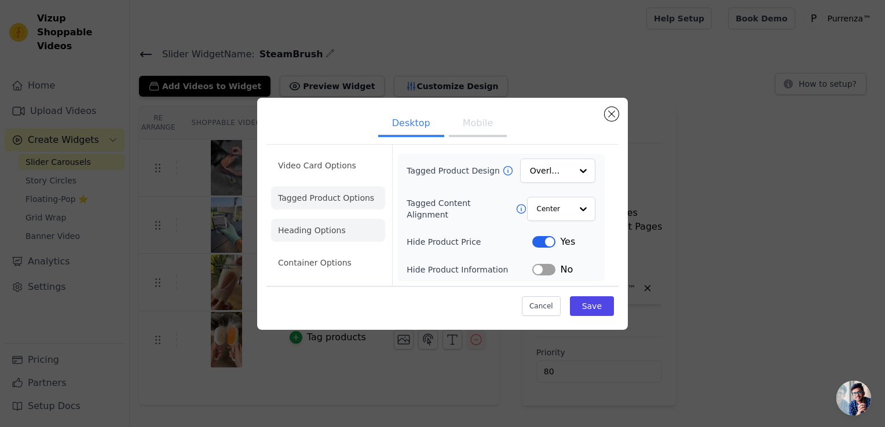
click at [350, 225] on li "Heading Options" at bounding box center [328, 230] width 114 height 23
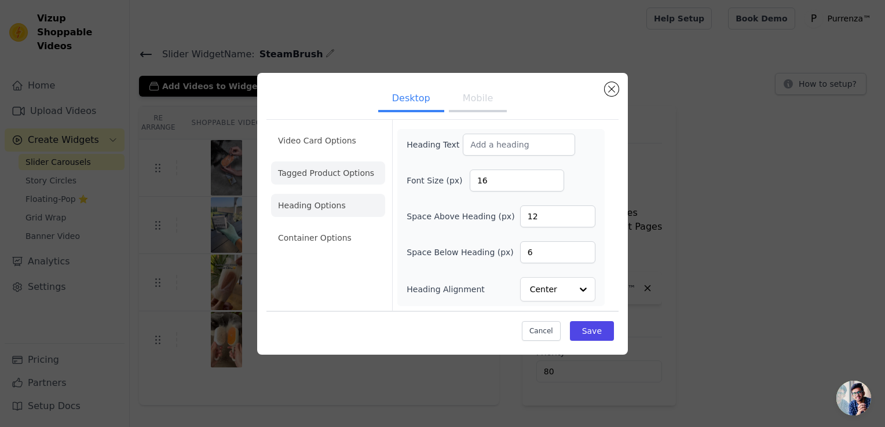
click at [333, 164] on li "Tagged Product Options" at bounding box center [328, 173] width 114 height 23
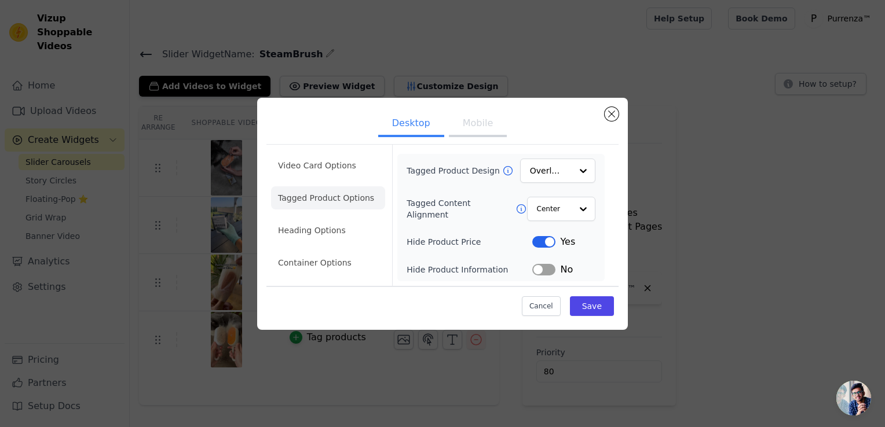
click at [333, 164] on li "Video Card Options" at bounding box center [328, 165] width 114 height 23
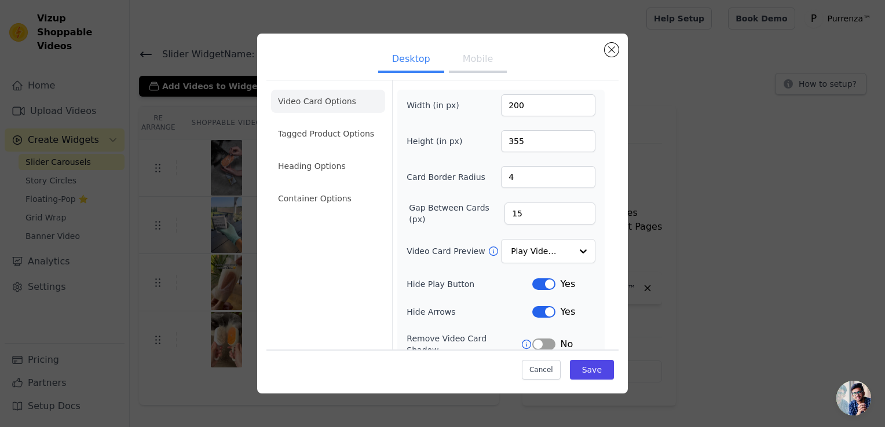
scroll to position [86, 0]
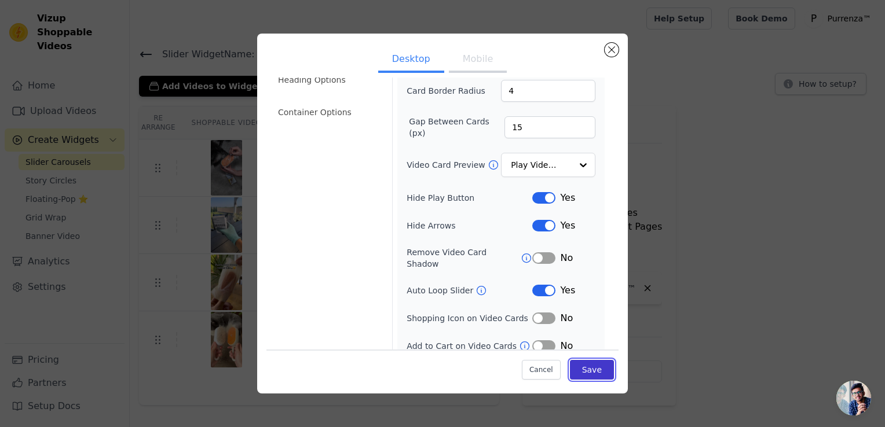
click at [592, 366] on button "Save" at bounding box center [592, 370] width 44 height 20
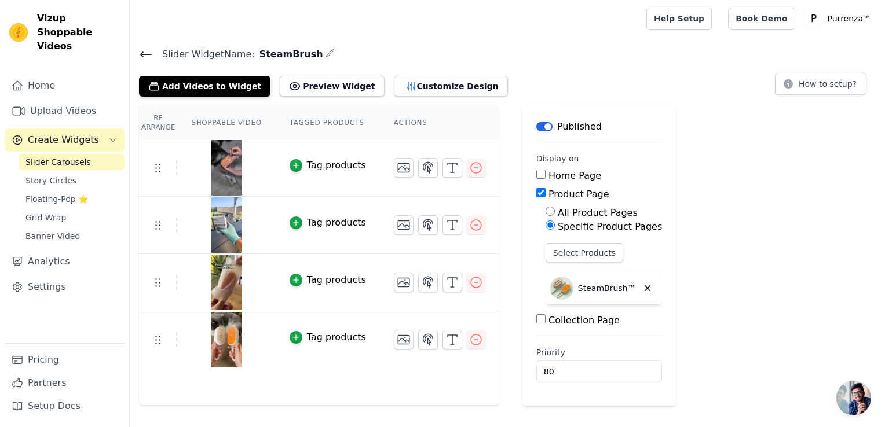
click at [222, 157] on img at bounding box center [226, 168] width 32 height 56
click at [289, 76] on button "Preview Widget" at bounding box center [332, 86] width 104 height 21
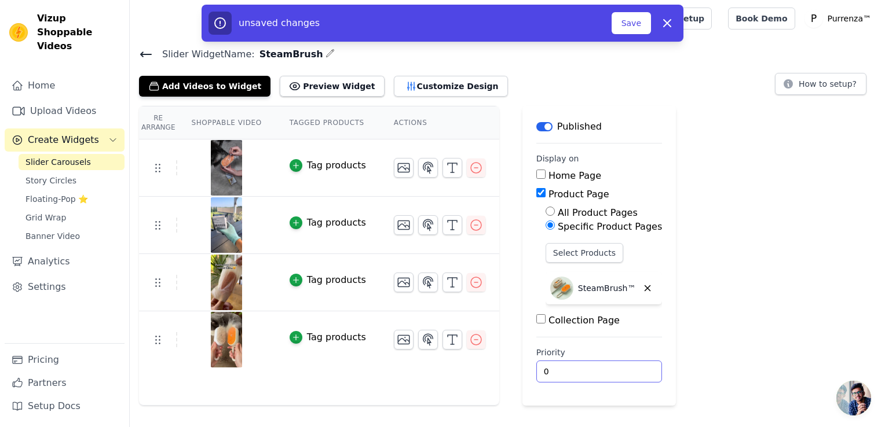
drag, startPoint x: 611, startPoint y: 374, endPoint x: 642, endPoint y: 4, distance: 371.2
type input "0"
click at [612, 371] on input "0" at bounding box center [599, 372] width 126 height 22
click at [641, 26] on button "Save" at bounding box center [630, 23] width 39 height 22
click at [629, 24] on button "Save" at bounding box center [630, 23] width 39 height 22
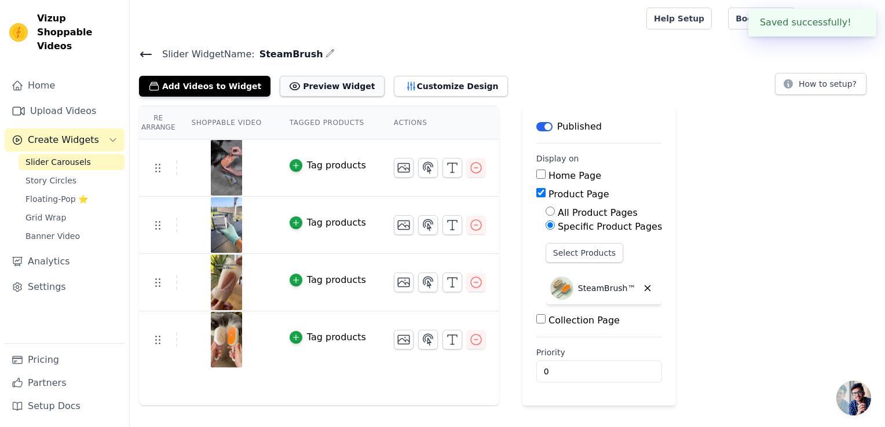
click at [332, 85] on button "Preview Widget" at bounding box center [332, 86] width 104 height 21
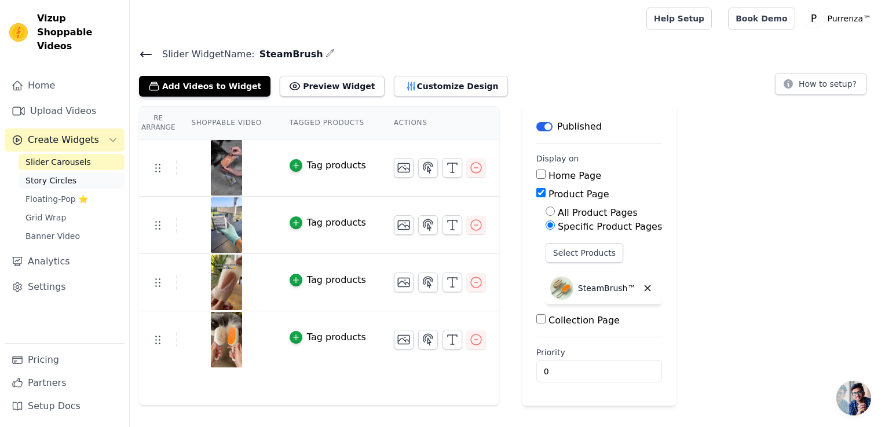
click at [52, 175] on span "Story Circles" at bounding box center [50, 181] width 51 height 12
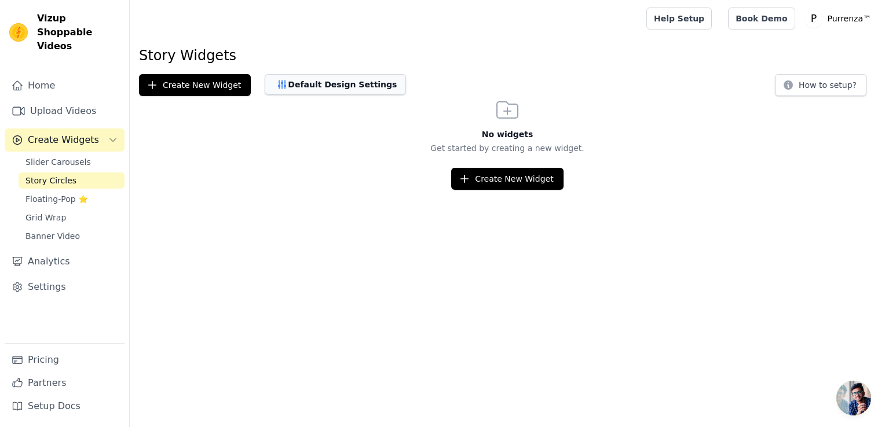
click at [313, 82] on button "Default Design Settings" at bounding box center [335, 84] width 141 height 21
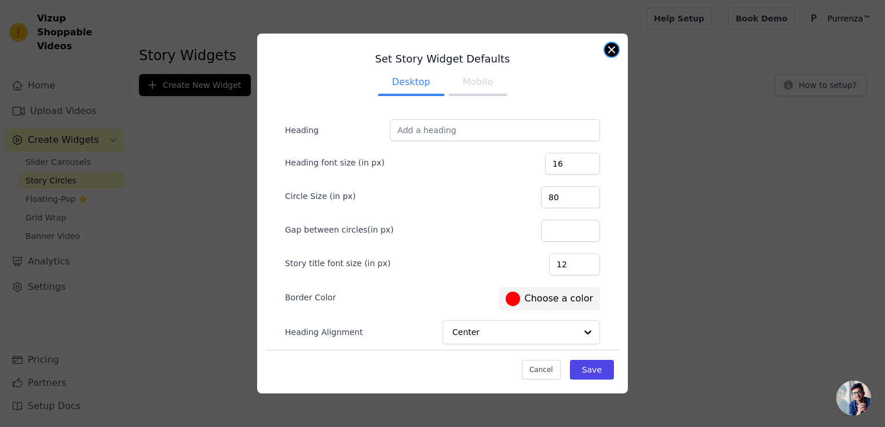
click at [614, 53] on button "Close modal" at bounding box center [611, 50] width 14 height 14
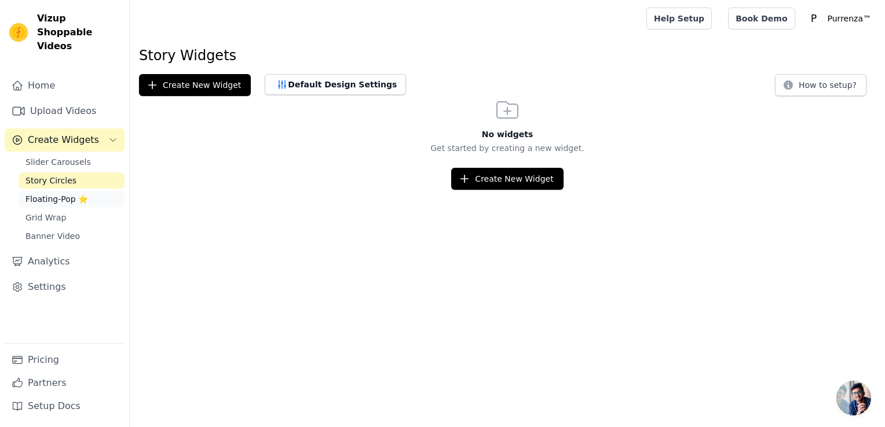
click at [93, 191] on link "Floating-Pop ⭐" at bounding box center [72, 199] width 106 height 16
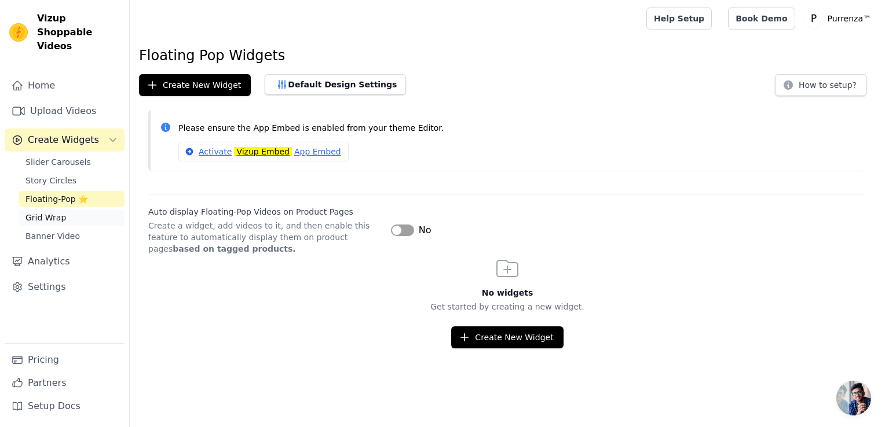
click at [97, 210] on link "Grid Wrap" at bounding box center [72, 218] width 106 height 16
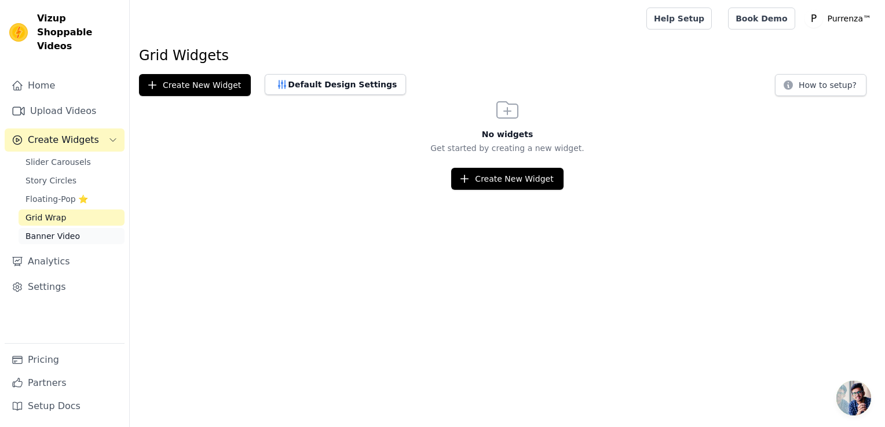
click at [101, 228] on link "Banner Video" at bounding box center [72, 236] width 106 height 16
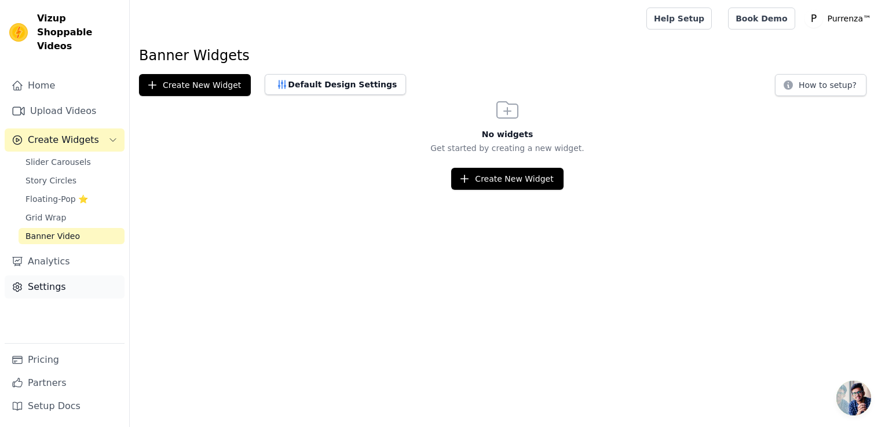
click at [100, 276] on link "Settings" at bounding box center [65, 287] width 120 height 23
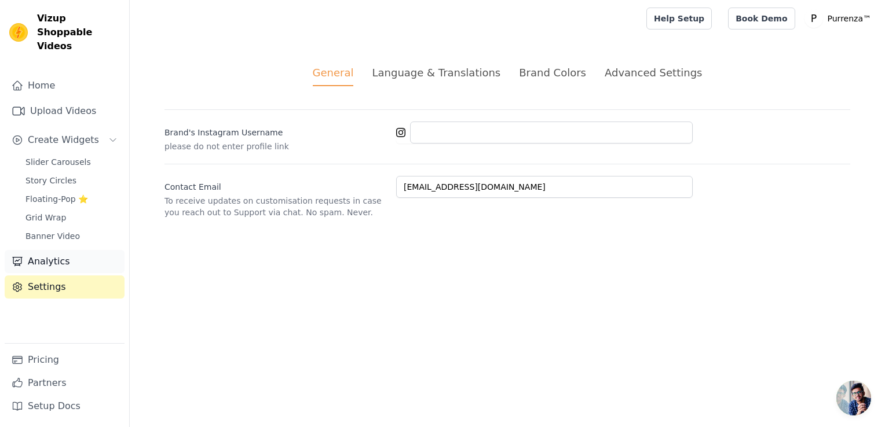
click at [72, 254] on link "Analytics" at bounding box center [65, 261] width 120 height 23
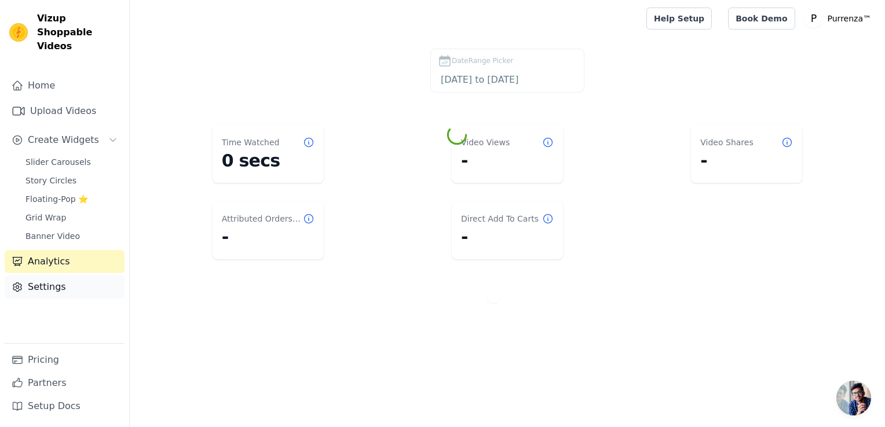
click at [72, 276] on link "Settings" at bounding box center [65, 287] width 120 height 23
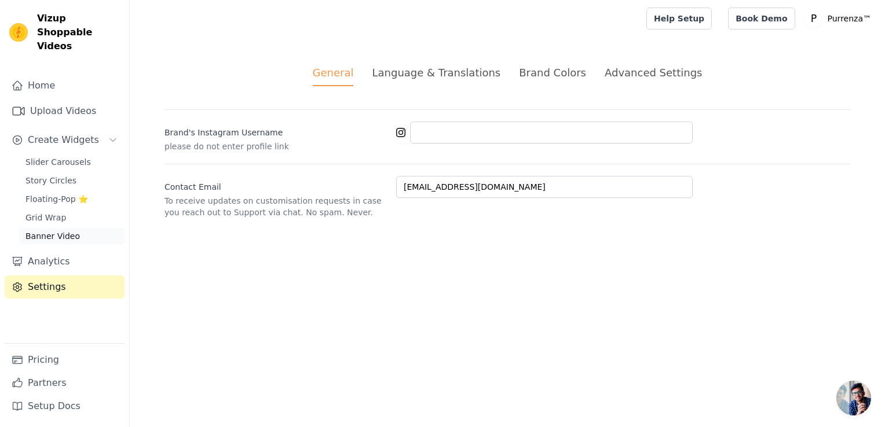
click at [88, 228] on link "Banner Video" at bounding box center [72, 236] width 106 height 16
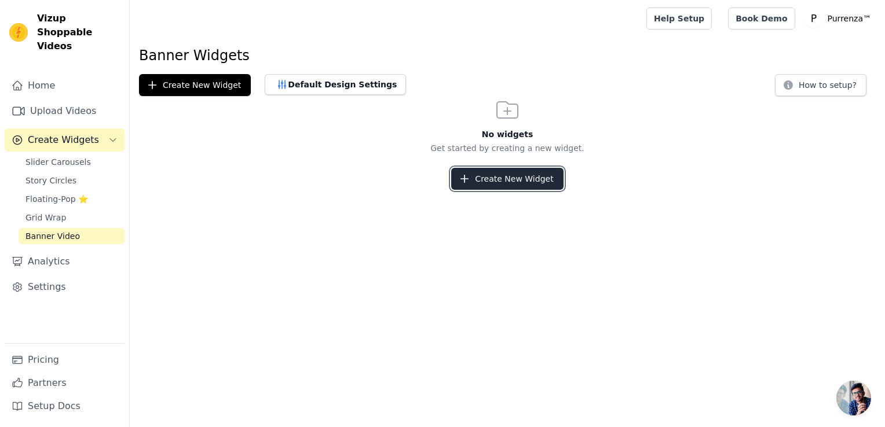
click at [517, 189] on button "Create New Widget" at bounding box center [507, 179] width 112 height 22
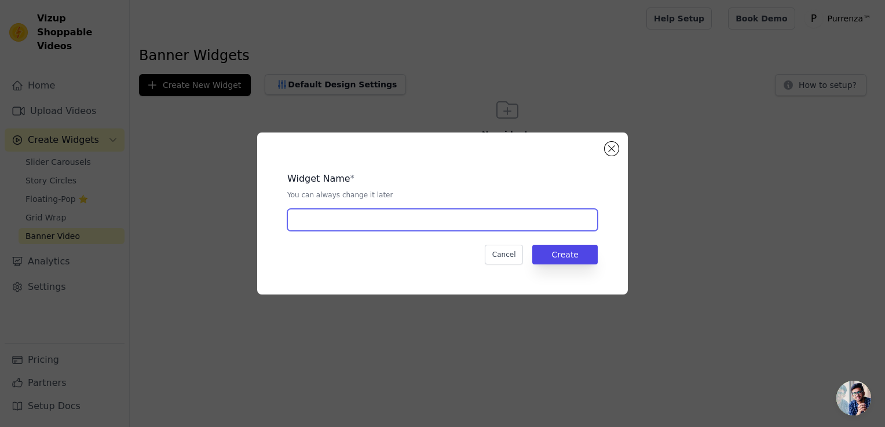
click at [448, 228] on input "text" at bounding box center [442, 220] width 310 height 22
type input "SteamBrush"
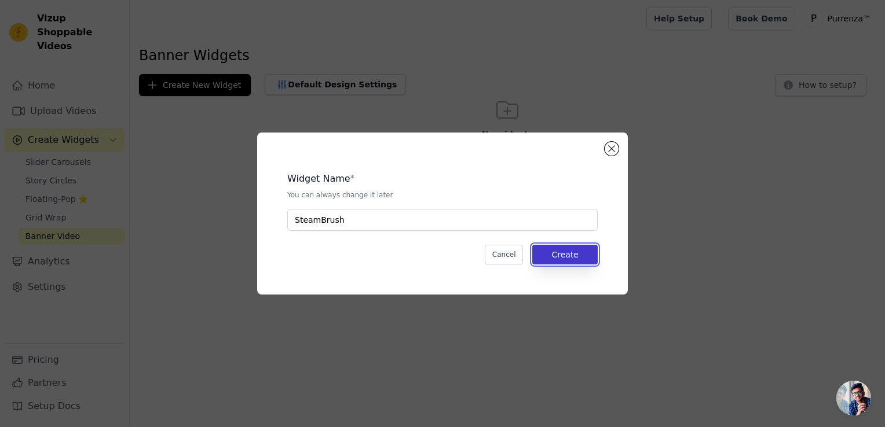
click at [541, 260] on button "Create" at bounding box center [564, 255] width 65 height 20
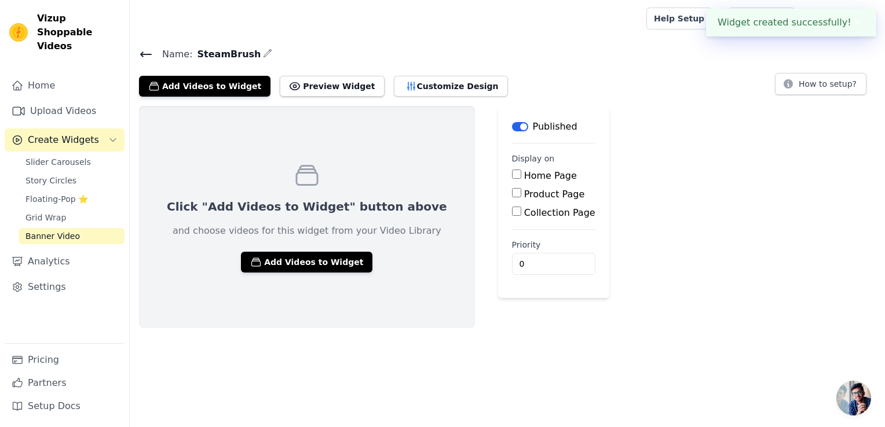
click at [524, 190] on label "Product Page" at bounding box center [554, 194] width 61 height 11
click at [512, 190] on input "Product Page" at bounding box center [516, 192] width 9 height 9
checkbox input "true"
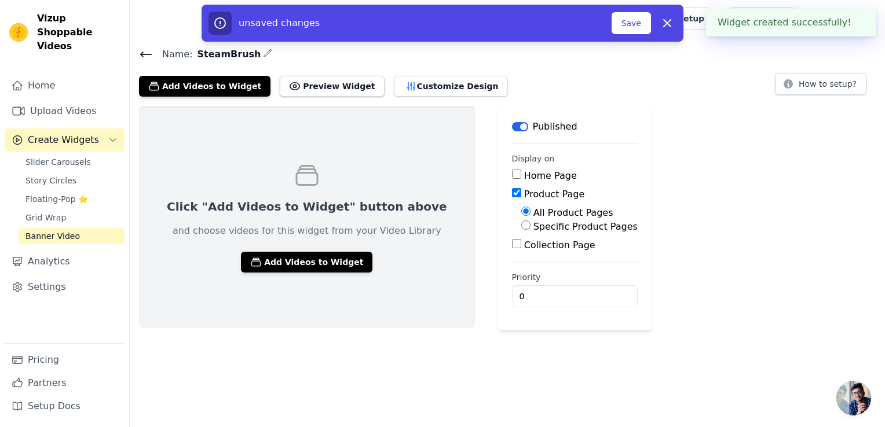
click at [539, 234] on div "Home Page Product Page All Product Pages Specific Product Pages Collection Page" at bounding box center [575, 210] width 126 height 83
click at [539, 230] on label "Specific Product Pages" at bounding box center [585, 226] width 104 height 11
click at [530, 230] on input "Specific Product Pages" at bounding box center [525, 225] width 9 height 9
radio input "true"
click at [537, 249] on button "Select Products" at bounding box center [560, 253] width 78 height 20
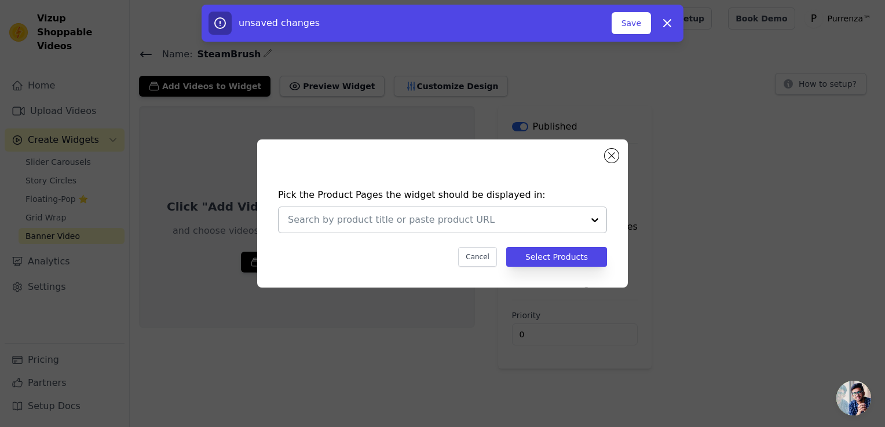
click at [580, 223] on input "text" at bounding box center [435, 220] width 295 height 14
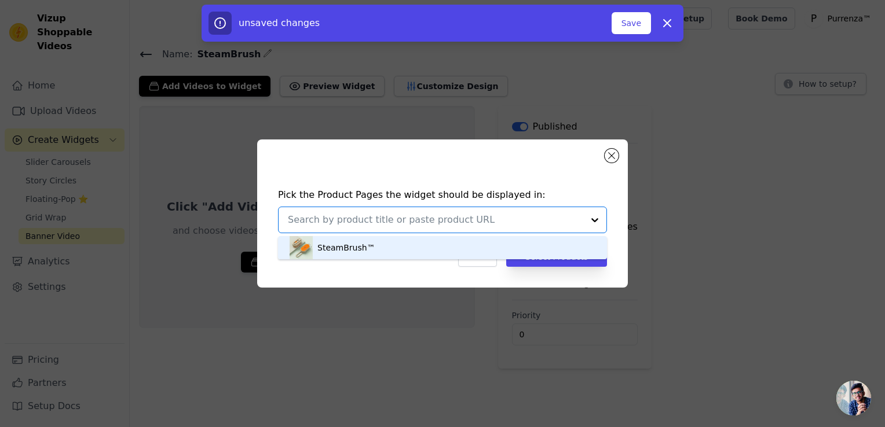
click at [560, 253] on div "SteamBrush™" at bounding box center [442, 247] width 306 height 23
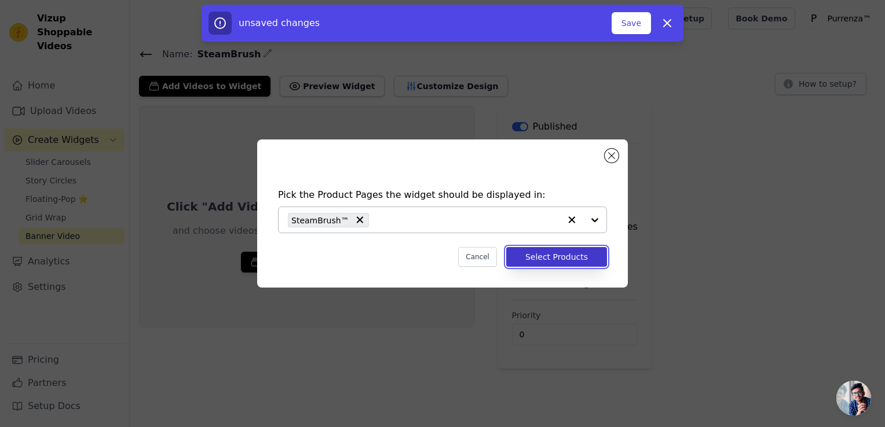
click at [560, 255] on button "Select Products" at bounding box center [556, 257] width 101 height 20
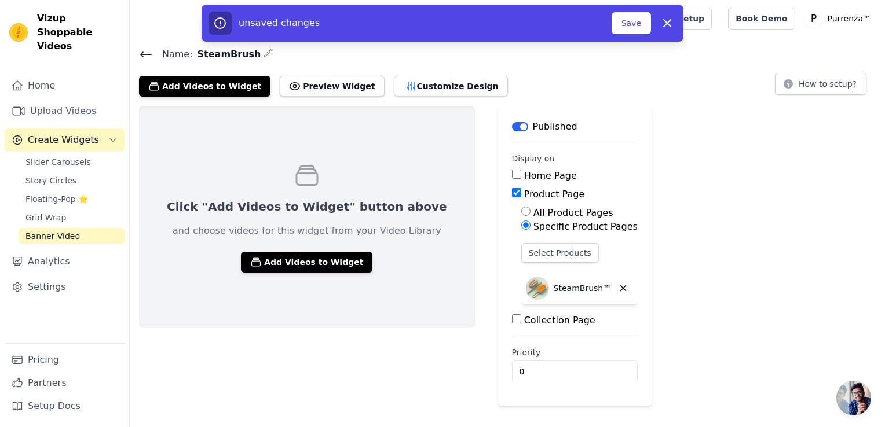
click at [524, 315] on label "Collection Page" at bounding box center [559, 320] width 71 height 11
click at [521, 314] on input "Collection Page" at bounding box center [516, 318] width 9 height 9
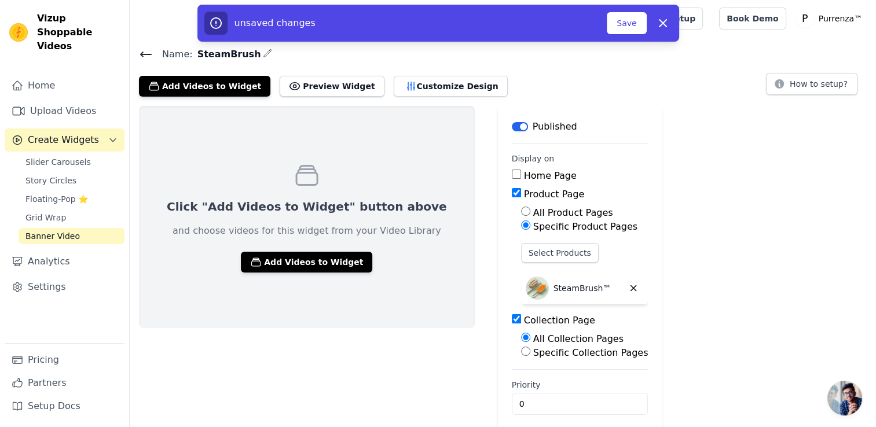
click at [524, 320] on label "Collection Page" at bounding box center [559, 320] width 71 height 11
click at [512, 320] on input "Collection Page" at bounding box center [516, 318] width 9 height 9
checkbox input "false"
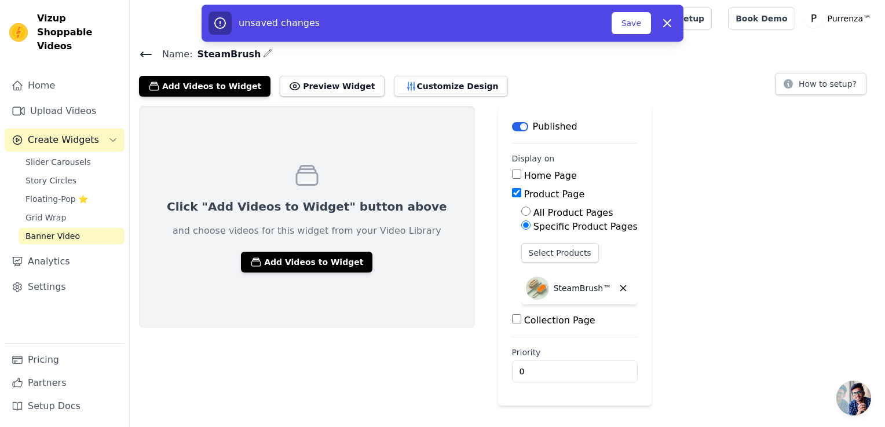
click at [319, 272] on div "Click "Add Videos to Widget" button above and choose videos for this widget fro…" at bounding box center [307, 217] width 336 height 222
click at [318, 266] on button "Add Videos to Widget" at bounding box center [306, 262] width 131 height 21
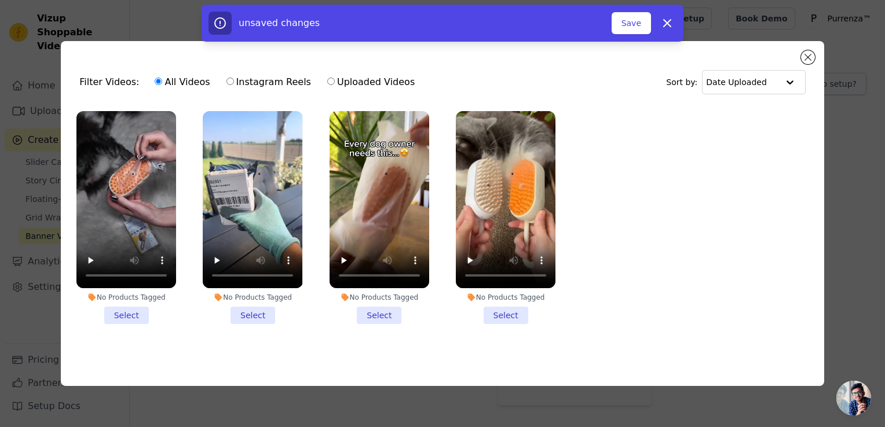
click at [131, 316] on li "No Products Tagged Select" at bounding box center [126, 217] width 100 height 213
drag, startPoint x: 131, startPoint y: 316, endPoint x: 294, endPoint y: 312, distance: 162.2
click at [227, 312] on li "No Products Tagged Select" at bounding box center [253, 217] width 100 height 213
click at [0, 0] on input "No Products Tagged Select" at bounding box center [0, 0] width 0 height 0
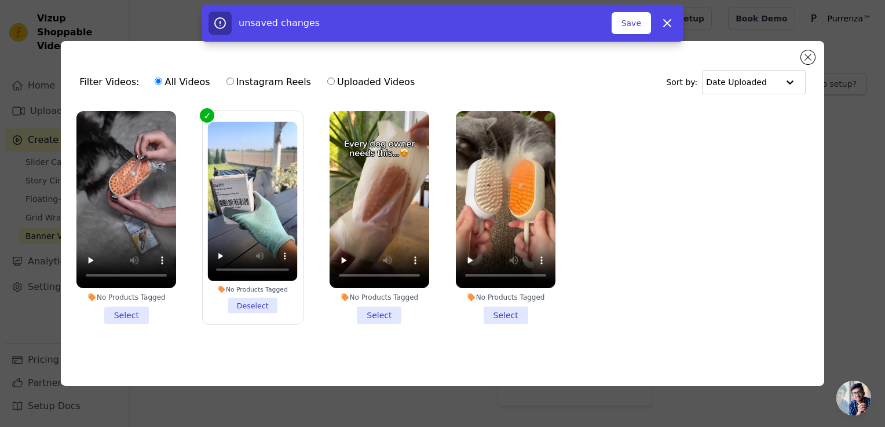
click at [376, 309] on li "No Products Tagged Select" at bounding box center [379, 217] width 100 height 213
click at [0, 0] on input "No Products Tagged Select" at bounding box center [0, 0] width 0 height 0
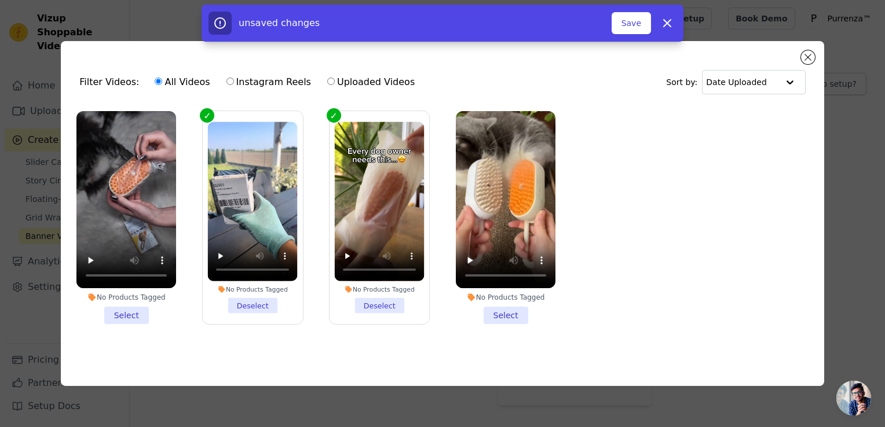
click at [503, 314] on li "No Products Tagged Select" at bounding box center [506, 217] width 100 height 213
click at [0, 0] on input "No Products Tagged Select" at bounding box center [0, 0] width 0 height 0
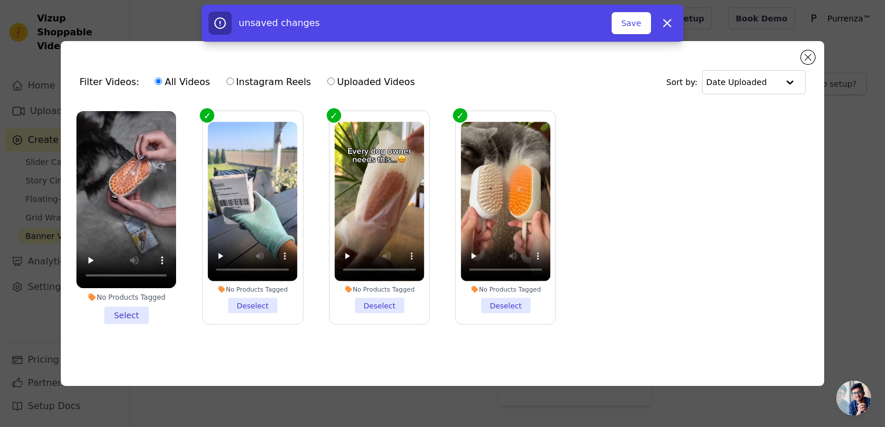
click at [143, 307] on li "No Products Tagged Select" at bounding box center [126, 217] width 100 height 213
click at [0, 0] on input "No Products Tagged Select" at bounding box center [0, 0] width 0 height 0
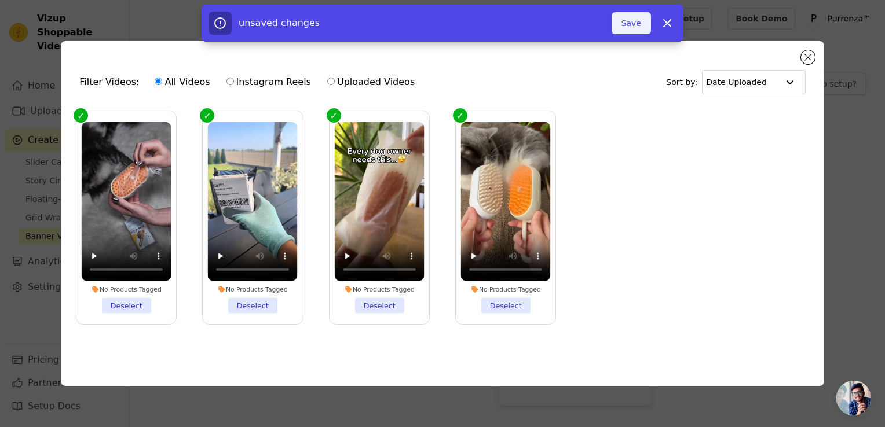
click at [646, 28] on button "Save" at bounding box center [630, 23] width 39 height 22
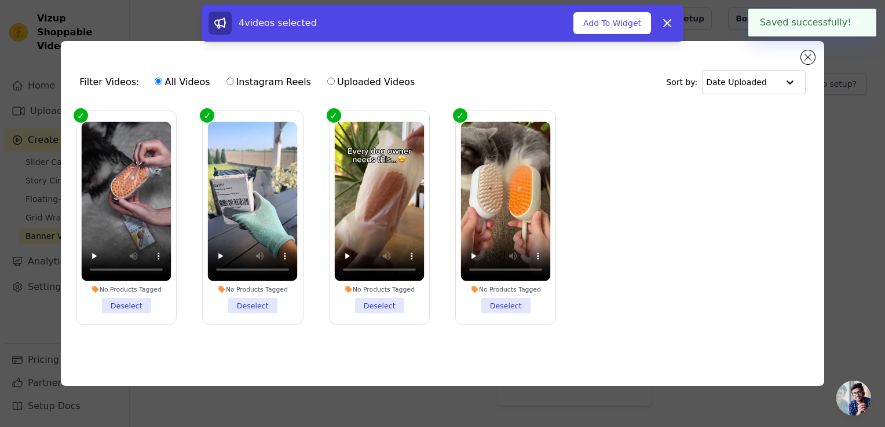
click at [853, 27] on button "✖" at bounding box center [857, 23] width 13 height 14
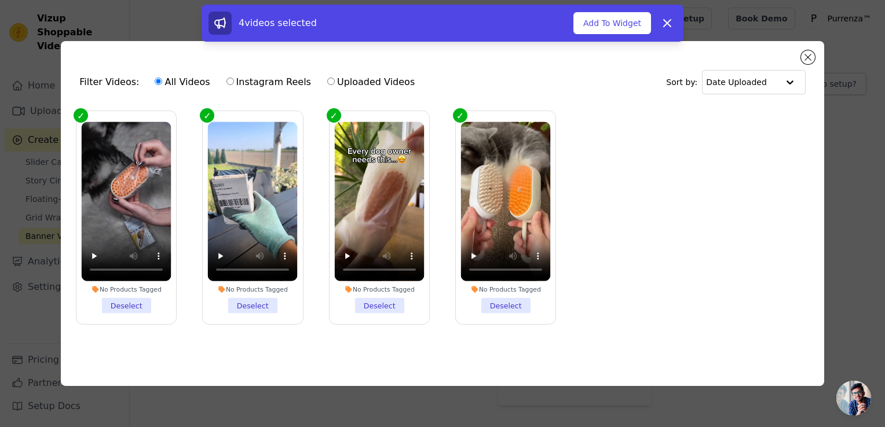
click at [813, 50] on div "Filter Videos: All Videos Instagram Reels Uploaded Videos Sort by: Date Uploade…" at bounding box center [442, 213] width 763 height 345
click at [806, 57] on button "Close modal" at bounding box center [808, 57] width 14 height 14
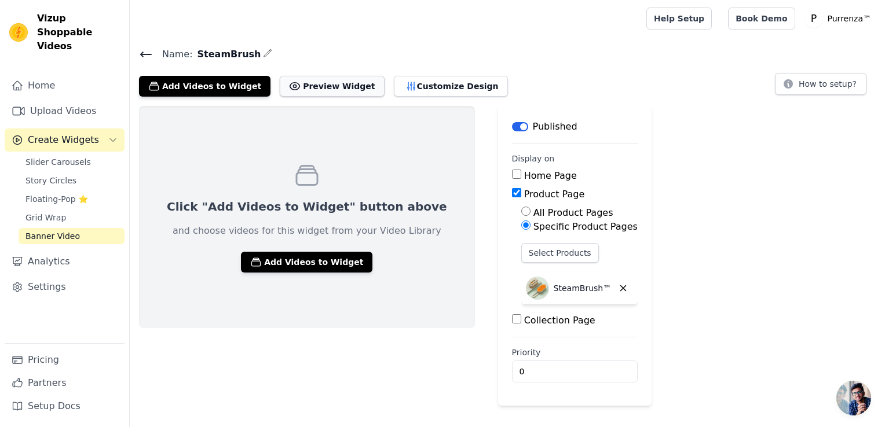
click at [324, 83] on button "Preview Widget" at bounding box center [332, 86] width 104 height 21
click at [314, 258] on button "Add Videos to Widget" at bounding box center [306, 262] width 131 height 21
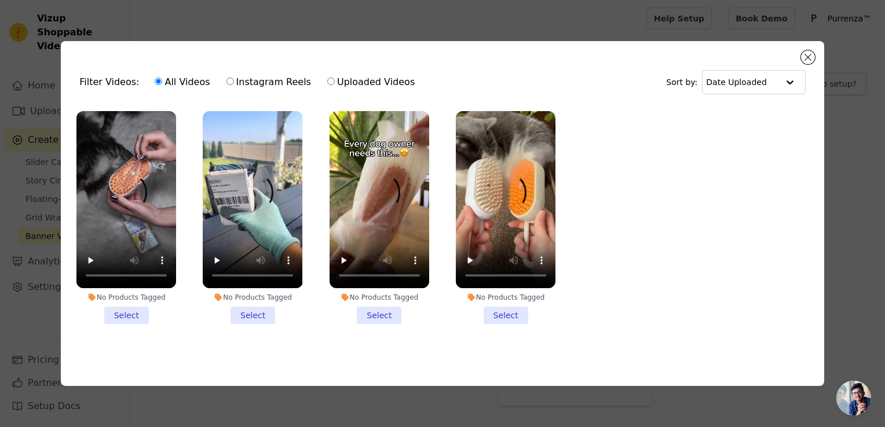
drag, startPoint x: 139, startPoint y: 306, endPoint x: 152, endPoint y: 306, distance: 13.3
click at [140, 306] on li "No Products Tagged Select" at bounding box center [126, 217] width 100 height 213
click at [0, 0] on input "No Products Tagged Select" at bounding box center [0, 0] width 0 height 0
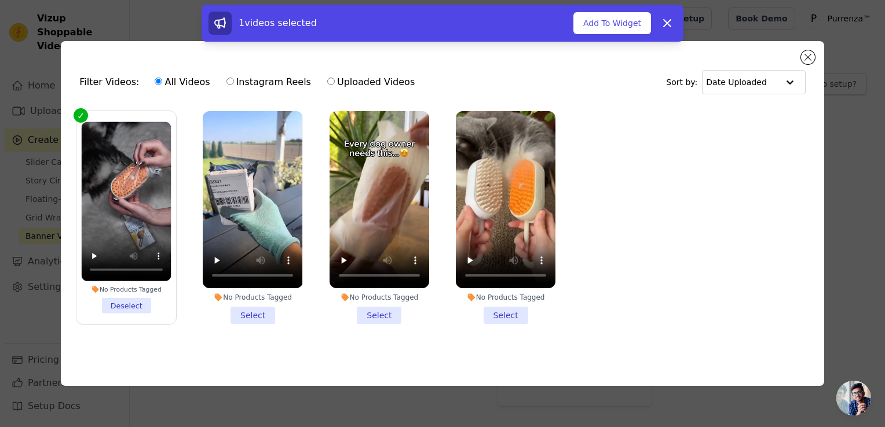
click at [250, 307] on li "No Products Tagged Select" at bounding box center [253, 217] width 100 height 213
click at [0, 0] on input "No Products Tagged Select" at bounding box center [0, 0] width 0 height 0
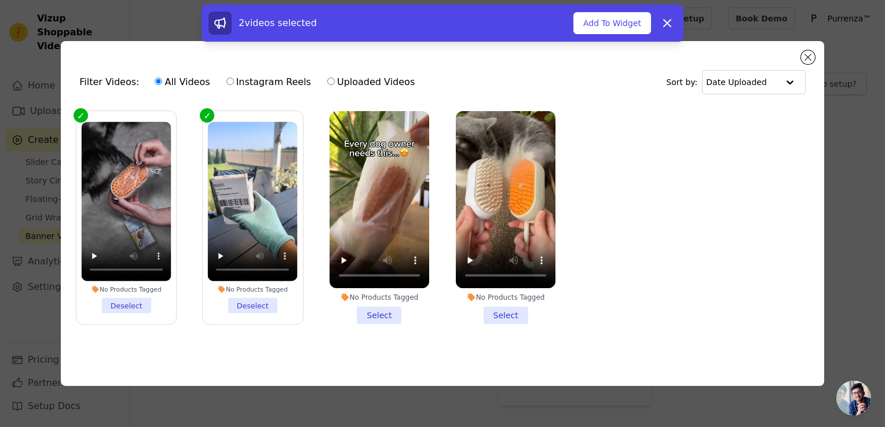
click at [365, 311] on li "No Products Tagged Select" at bounding box center [379, 217] width 100 height 213
click at [0, 0] on input "No Products Tagged Select" at bounding box center [0, 0] width 0 height 0
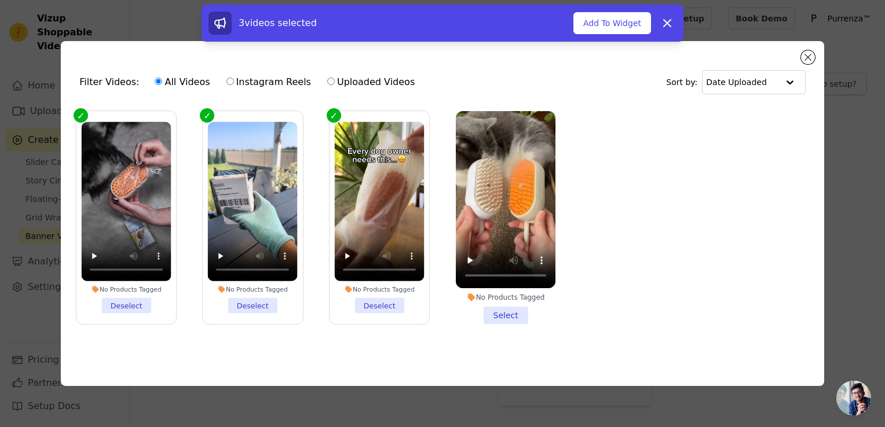
click at [500, 315] on li "No Products Tagged Select" at bounding box center [506, 217] width 100 height 213
click at [0, 0] on input "No Products Tagged Select" at bounding box center [0, 0] width 0 height 0
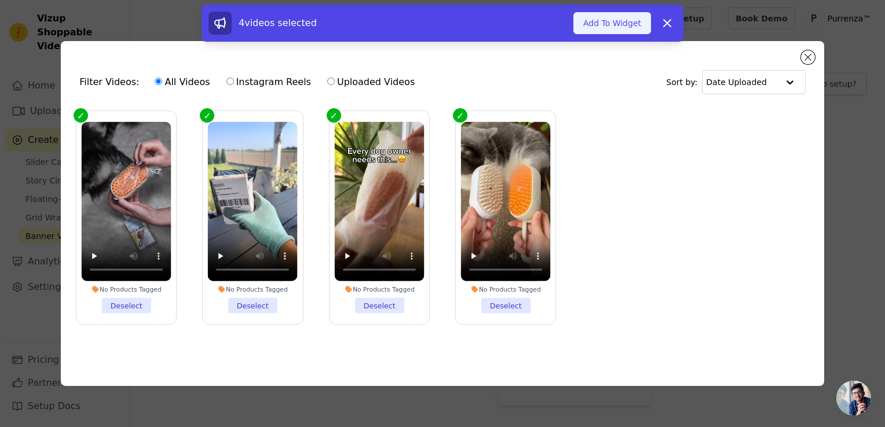
click at [599, 20] on button "Add To Widget" at bounding box center [612, 23] width 78 height 22
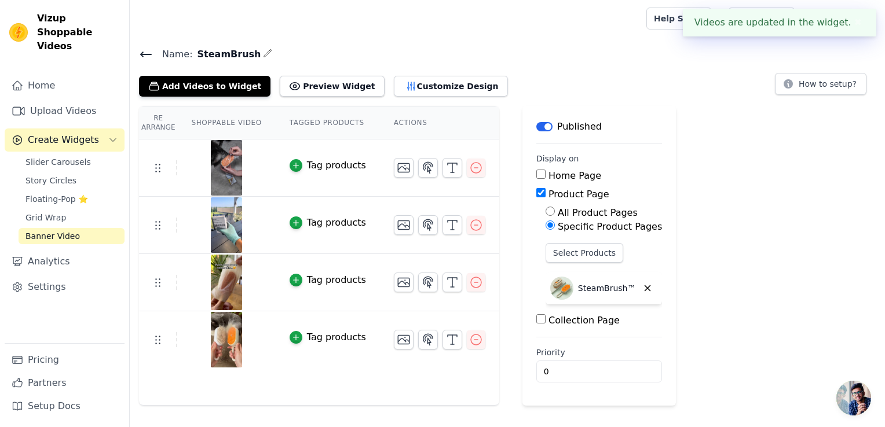
click at [322, 97] on div "Name: SteamBrush Add Videos to Widget Preview Widget Customize Design How to se…" at bounding box center [507, 226] width 755 height 360
click at [319, 86] on button "Preview Widget" at bounding box center [332, 86] width 104 height 21
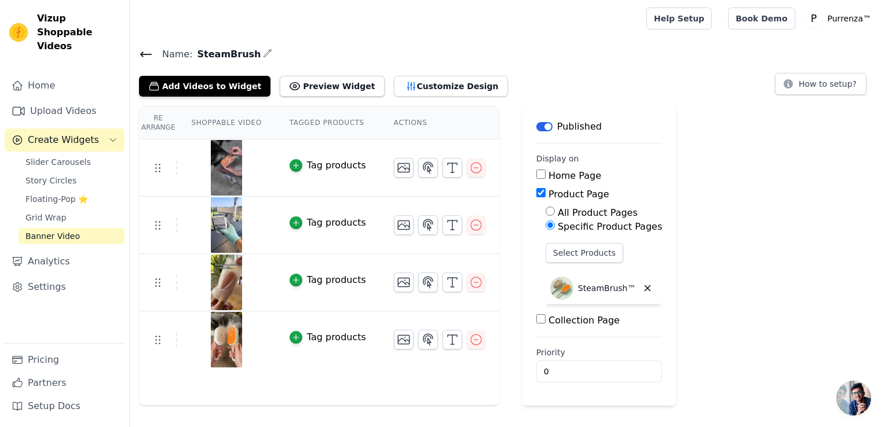
click at [536, 126] on button "Label" at bounding box center [544, 126] width 16 height 9
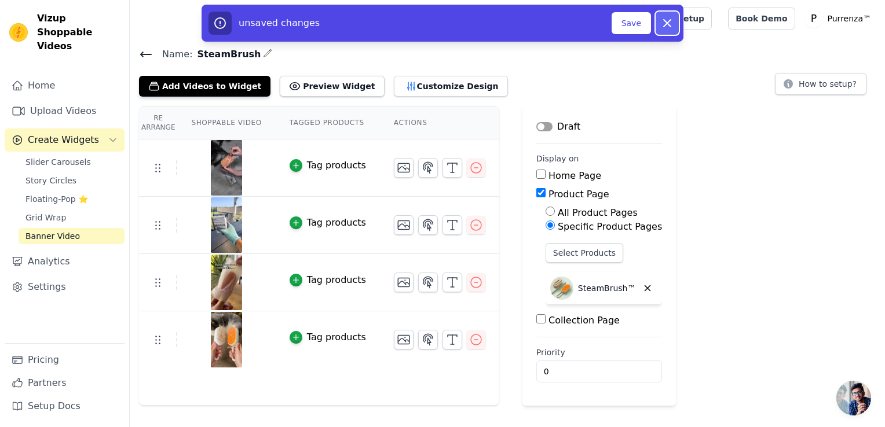
click at [665, 23] on icon "button" at bounding box center [667, 23] width 14 height 14
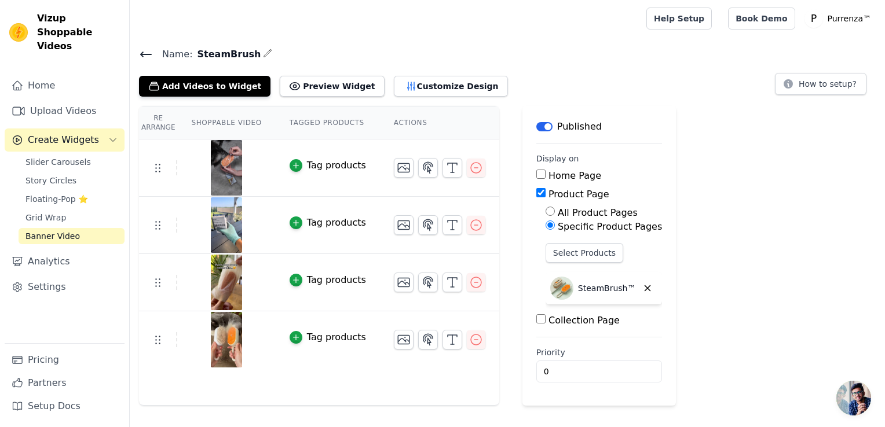
click at [263, 52] on icon "button" at bounding box center [267, 53] width 9 height 9
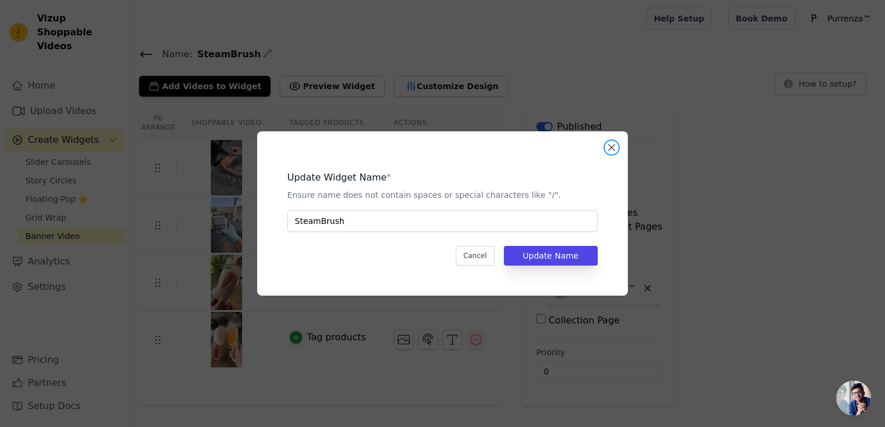
drag, startPoint x: 609, startPoint y: 151, endPoint x: 596, endPoint y: 149, distance: 12.9
click at [610, 151] on button "Close modal" at bounding box center [611, 148] width 14 height 14
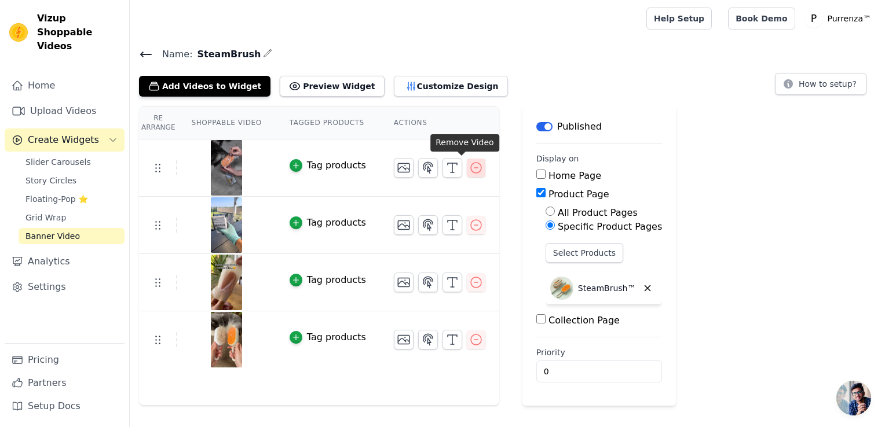
click at [469, 164] on icon "button" at bounding box center [476, 168] width 14 height 14
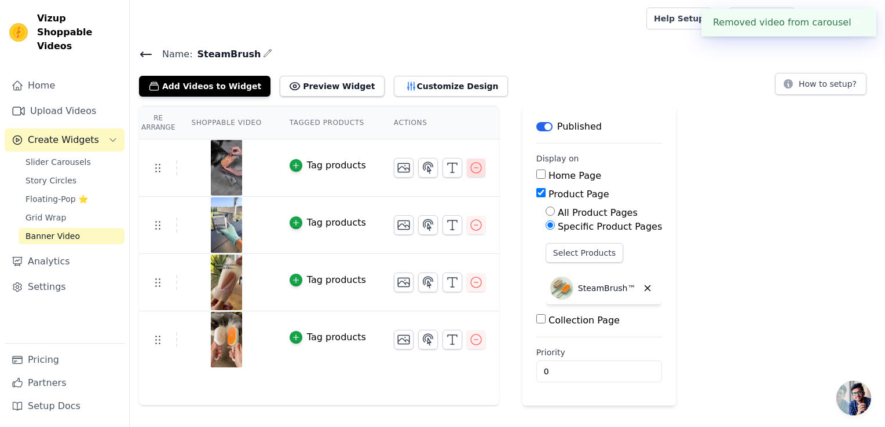
click at [469, 169] on icon "button" at bounding box center [476, 168] width 14 height 14
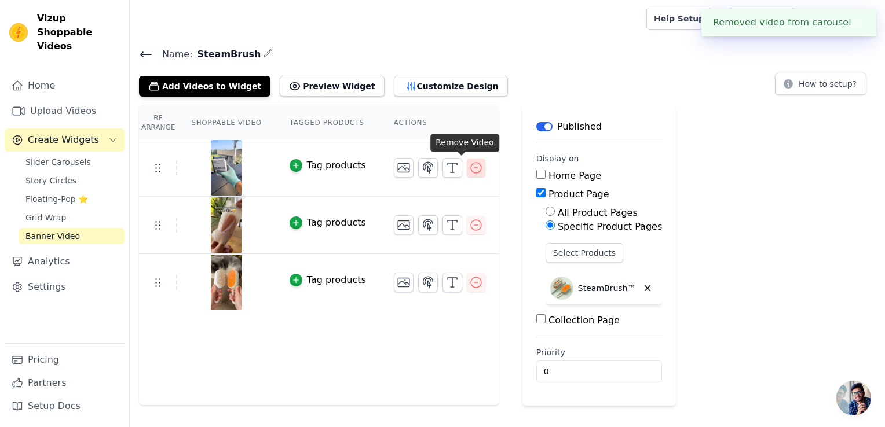
click at [469, 170] on icon "button" at bounding box center [476, 168] width 14 height 14
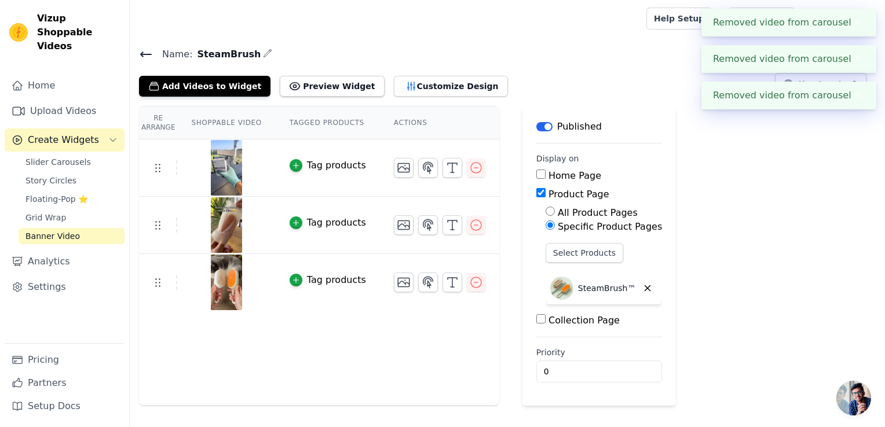
click at [469, 170] on icon "button" at bounding box center [476, 168] width 14 height 14
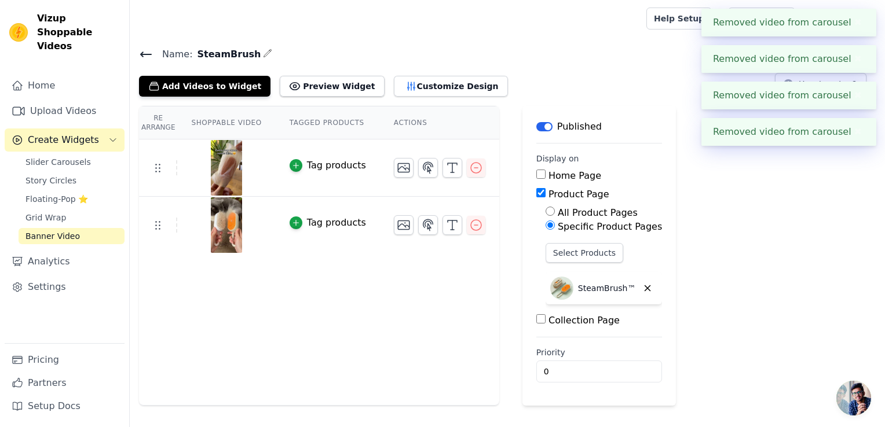
click at [469, 170] on icon "button" at bounding box center [476, 168] width 14 height 14
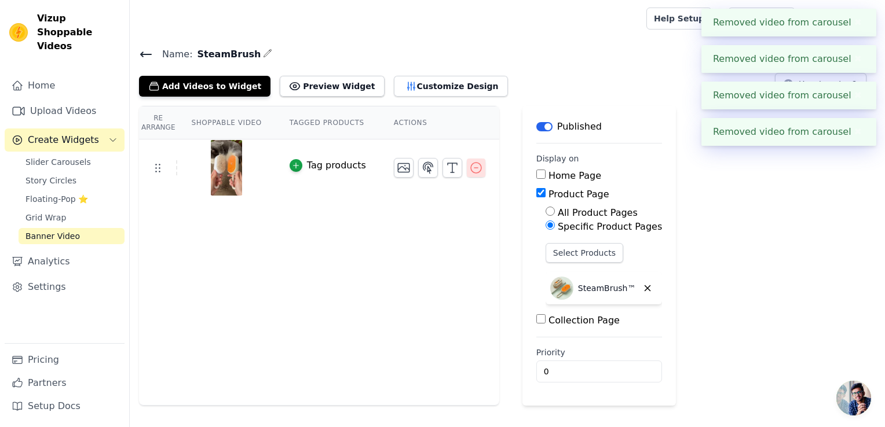
click at [471, 171] on icon "button" at bounding box center [476, 168] width 10 height 10
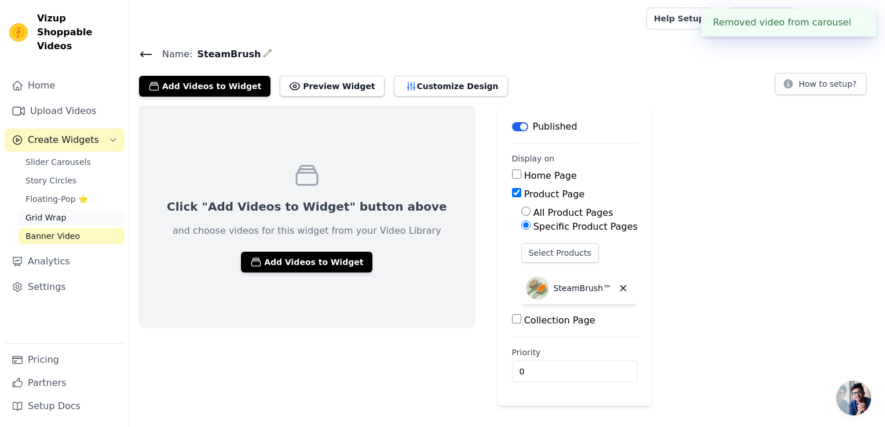
click at [60, 212] on span "Grid Wrap" at bounding box center [45, 218] width 41 height 12
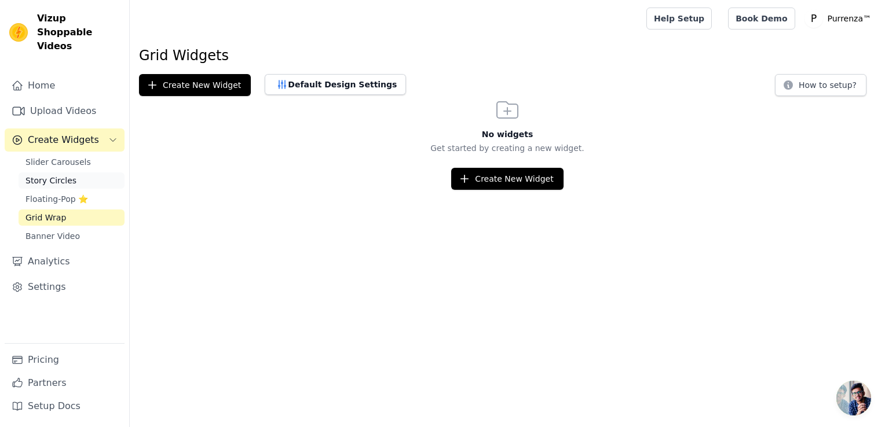
click at [63, 175] on span "Story Circles" at bounding box center [50, 181] width 51 height 12
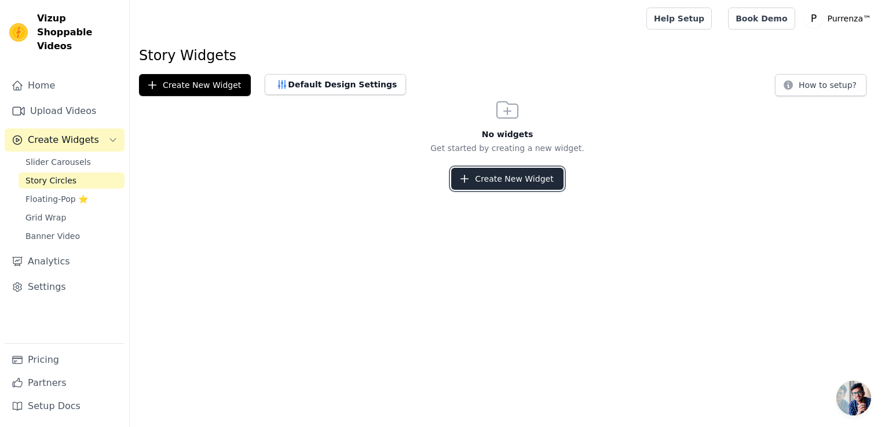
click at [536, 173] on button "Create New Widget" at bounding box center [507, 179] width 112 height 22
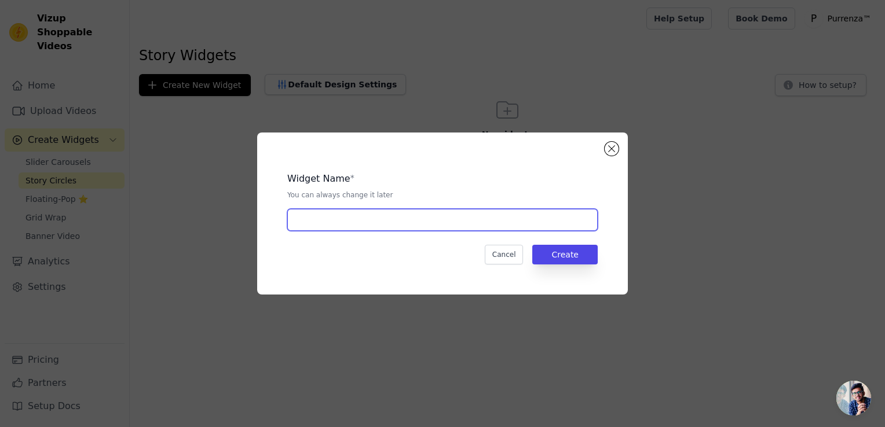
click at [395, 219] on input "text" at bounding box center [442, 220] width 310 height 22
type input "Steam Brush"
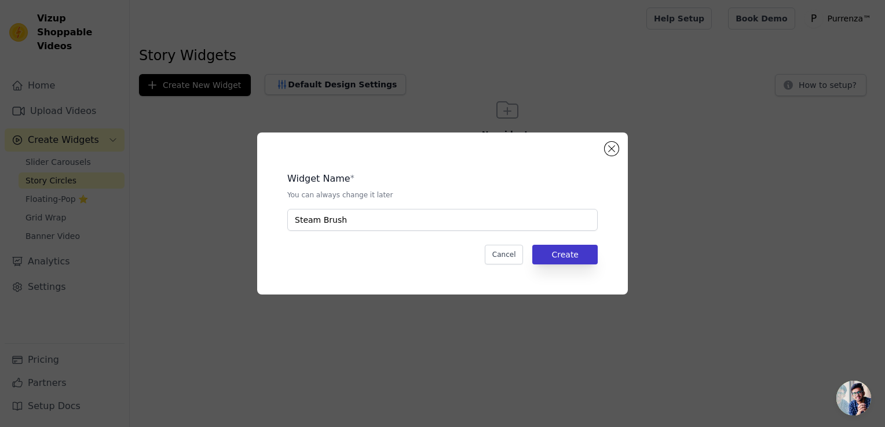
drag, startPoint x: 592, startPoint y: 265, endPoint x: 585, endPoint y: 255, distance: 11.9
click at [592, 265] on div "Widget Name * You can always change it later Steam Brush Cancel Create" at bounding box center [442, 213] width 333 height 125
click at [585, 255] on button "Create" at bounding box center [564, 255] width 65 height 20
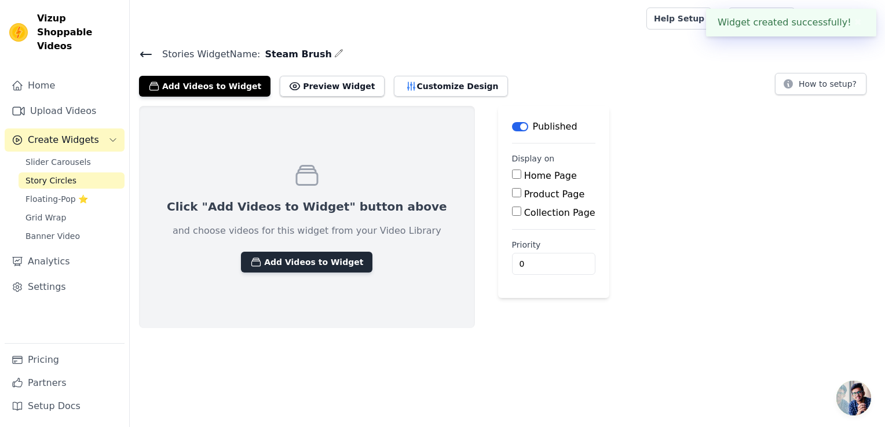
click at [303, 261] on button "Add Videos to Widget" at bounding box center [306, 262] width 131 height 21
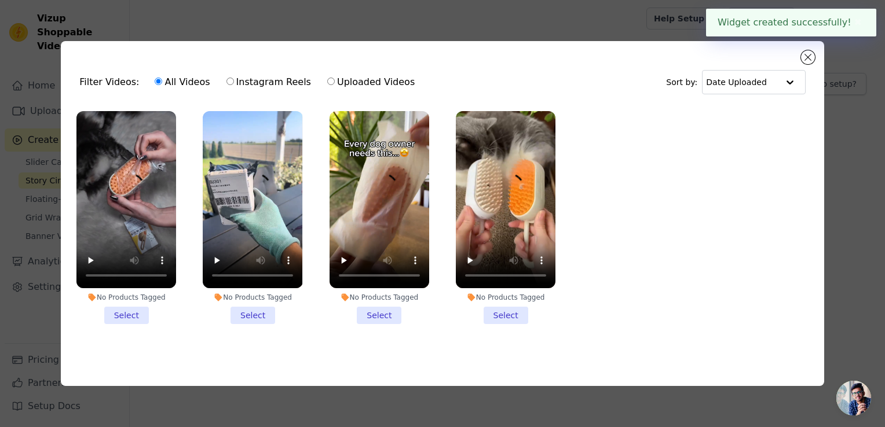
drag, startPoint x: 124, startPoint y: 311, endPoint x: 133, endPoint y: 311, distance: 8.7
click at [133, 311] on li "No Products Tagged Select" at bounding box center [126, 217] width 100 height 213
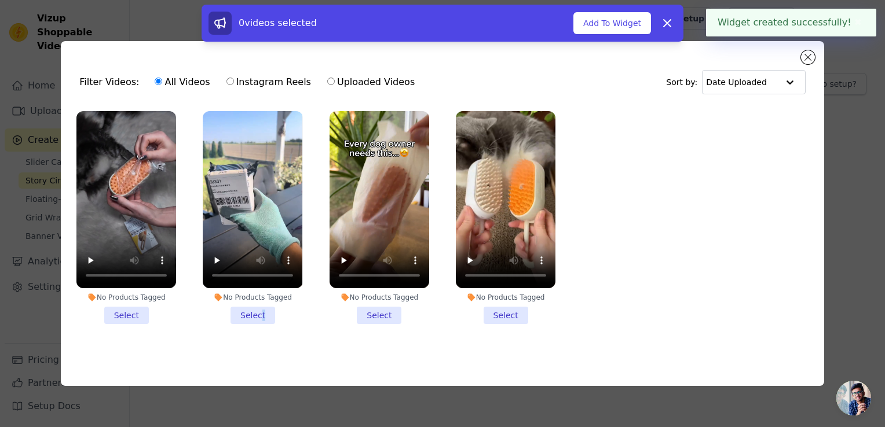
drag, startPoint x: 133, startPoint y: 311, endPoint x: 263, endPoint y: 310, distance: 130.3
click at [263, 310] on li "No Products Tagged Select" at bounding box center [253, 217] width 100 height 213
drag, startPoint x: 263, startPoint y: 310, endPoint x: 368, endPoint y: 309, distance: 104.8
click at [368, 309] on li "No Products Tagged Select" at bounding box center [379, 217] width 100 height 213
click at [0, 0] on input "No Products Tagged Select" at bounding box center [0, 0] width 0 height 0
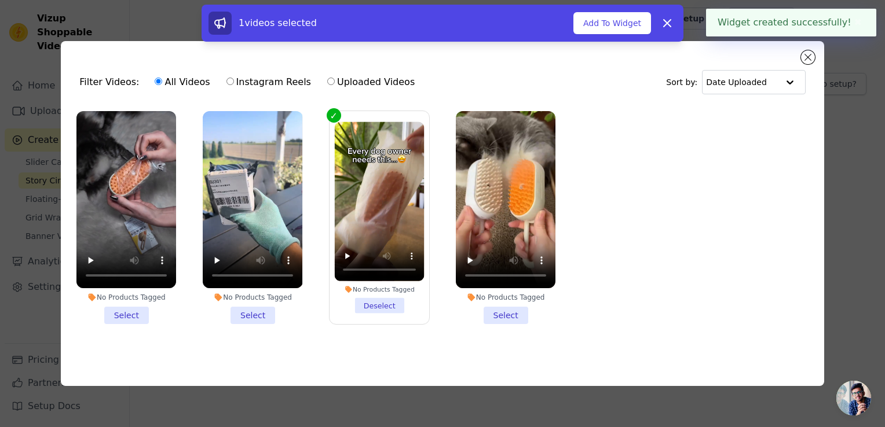
click at [259, 308] on li "No Products Tagged Select" at bounding box center [253, 217] width 100 height 213
click at [0, 0] on input "No Products Tagged Select" at bounding box center [0, 0] width 0 height 0
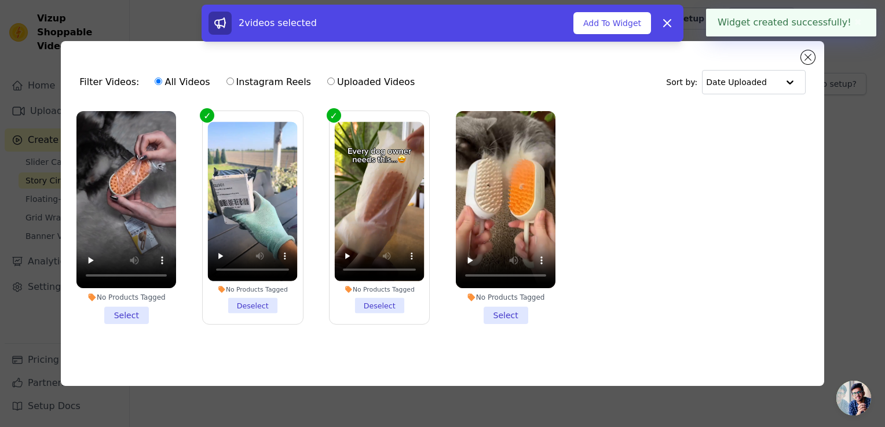
click at [143, 313] on li "No Products Tagged Select" at bounding box center [126, 217] width 100 height 213
click at [0, 0] on input "No Products Tagged Select" at bounding box center [0, 0] width 0 height 0
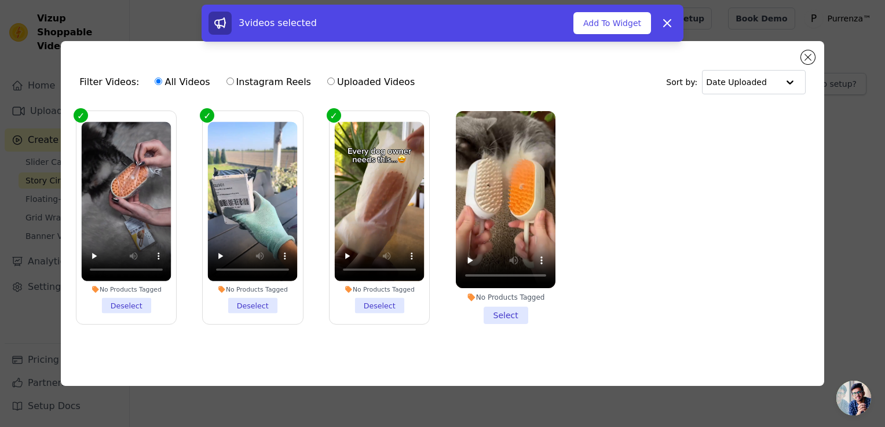
click at [503, 307] on li "No Products Tagged Select" at bounding box center [506, 217] width 100 height 213
click at [0, 0] on input "No Products Tagged Select" at bounding box center [0, 0] width 0 height 0
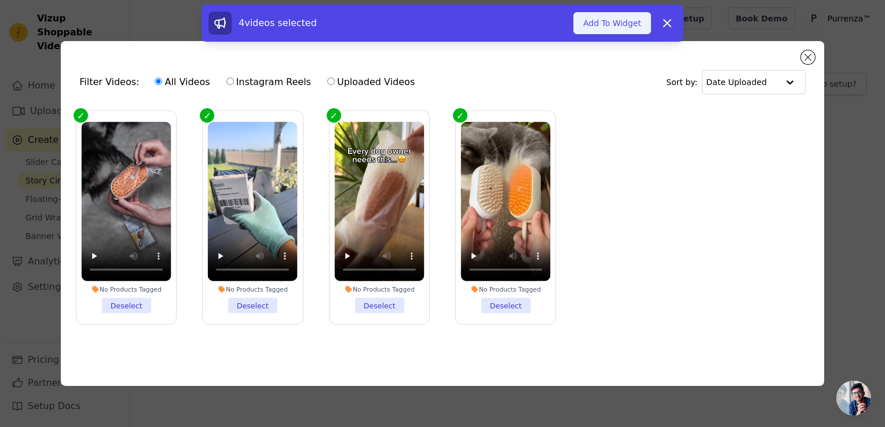
click at [610, 24] on button "Add To Widget" at bounding box center [612, 23] width 78 height 22
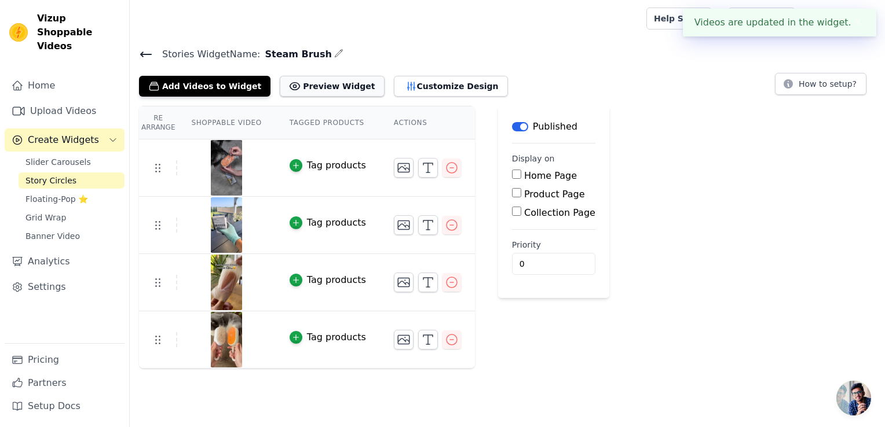
click at [305, 94] on button "Preview Widget" at bounding box center [332, 86] width 104 height 21
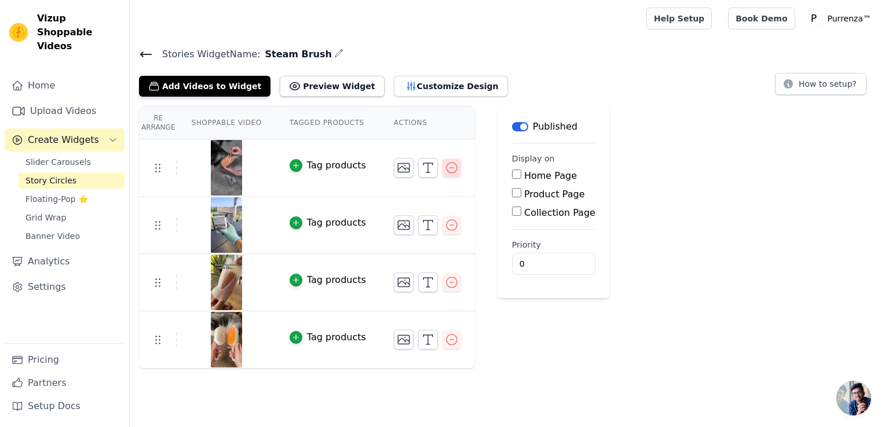
click at [445, 163] on icon "button" at bounding box center [452, 168] width 14 height 14
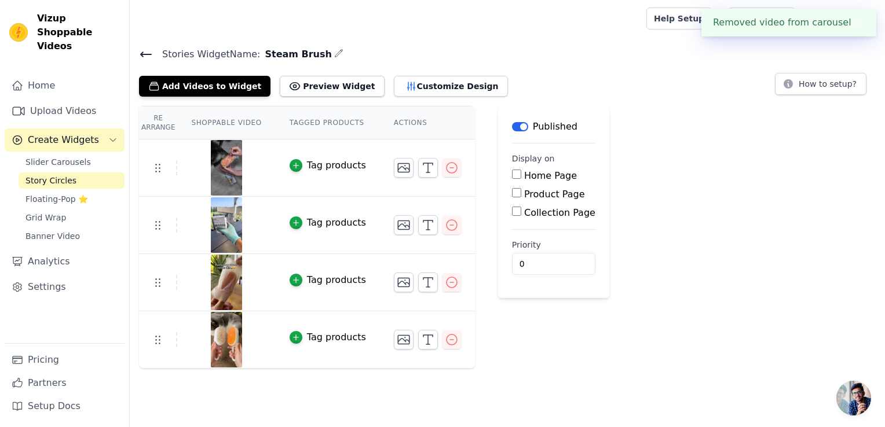
click at [503, 127] on div "Re Arrange Shoppable Video Tagged Products Actions Tag products Tag products Ta…" at bounding box center [507, 237] width 755 height 263
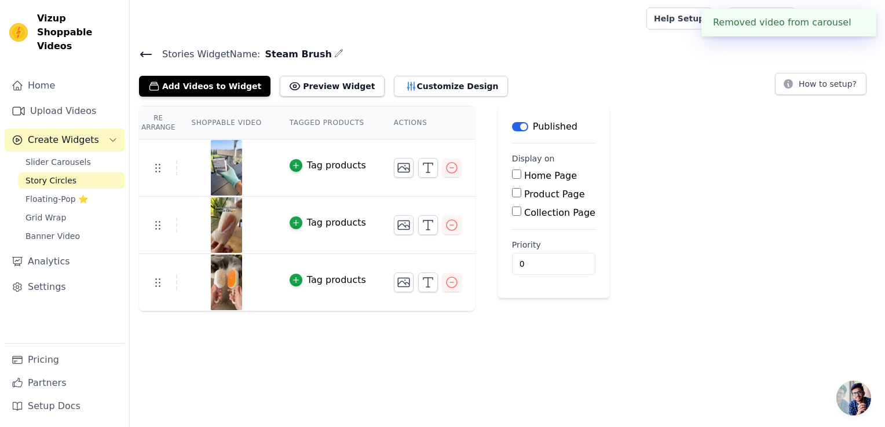
click at [512, 129] on button "Label" at bounding box center [520, 126] width 16 height 9
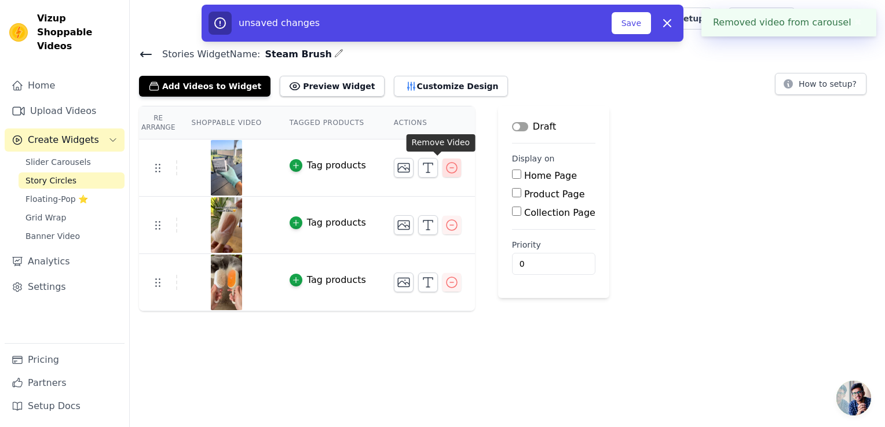
click at [445, 163] on button "button" at bounding box center [451, 168] width 19 height 19
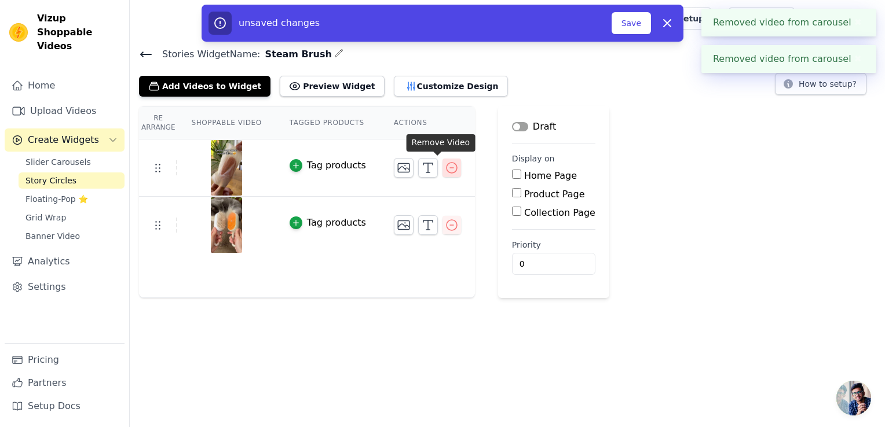
click at [446, 163] on icon "button" at bounding box center [451, 168] width 10 height 10
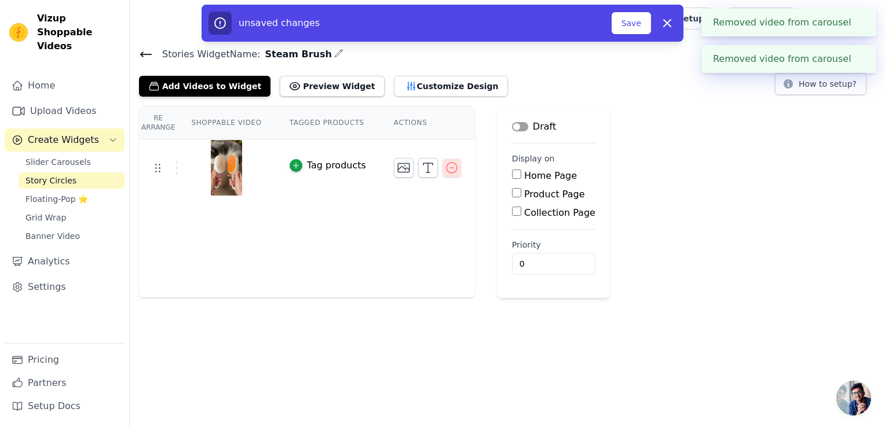
click at [446, 167] on icon "button" at bounding box center [451, 168] width 10 height 10
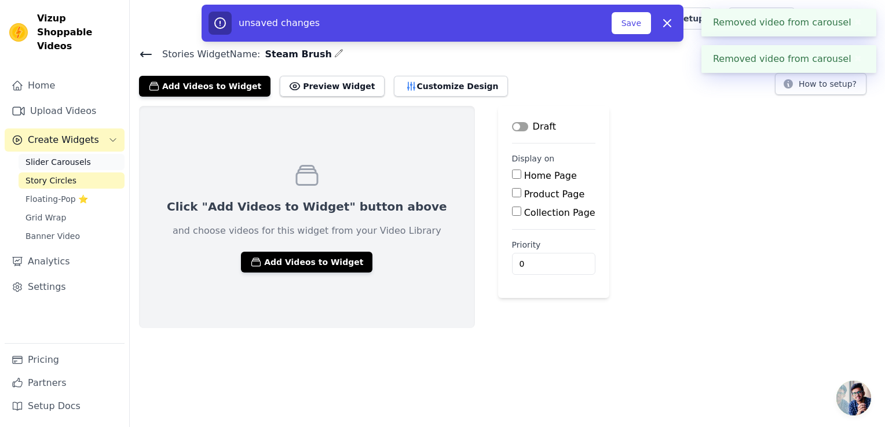
click at [107, 154] on link "Slider Carousels" at bounding box center [72, 162] width 106 height 16
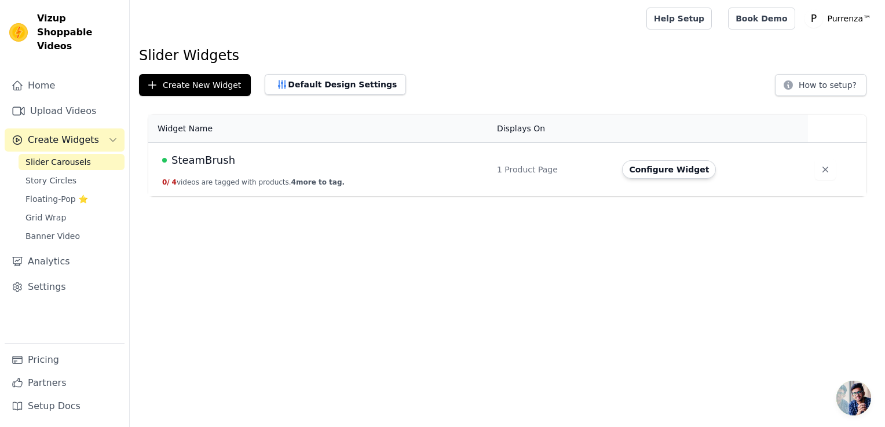
click at [426, 176] on td "SteamBrush 0 / 4 videos are tagged with products. 4 more to tag." at bounding box center [319, 170] width 342 height 54
click at [651, 171] on button "Configure Widget" at bounding box center [669, 169] width 94 height 19
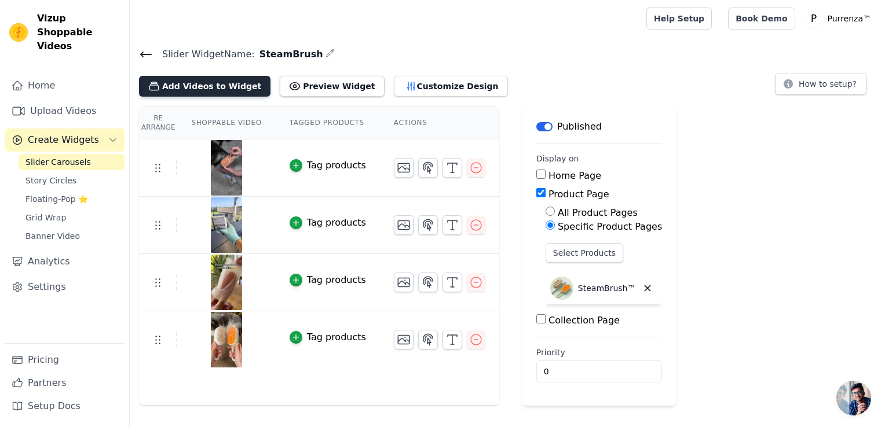
click at [209, 92] on button "Add Videos to Widget" at bounding box center [204, 86] width 131 height 21
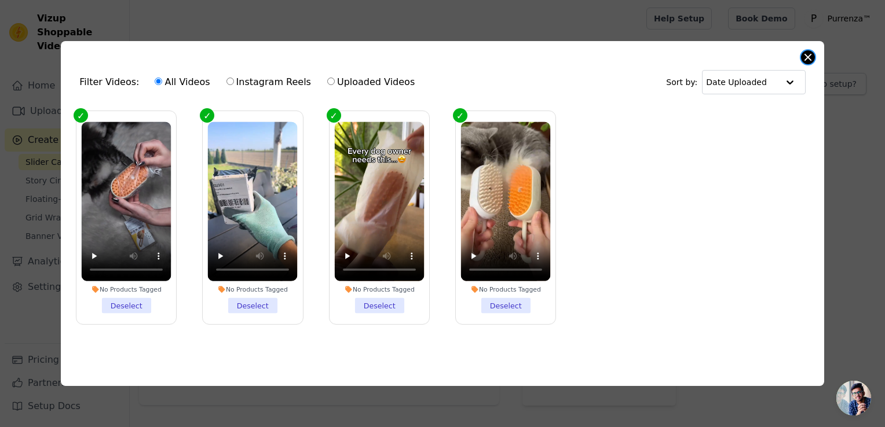
click at [805, 52] on button "Close modal" at bounding box center [808, 57] width 14 height 14
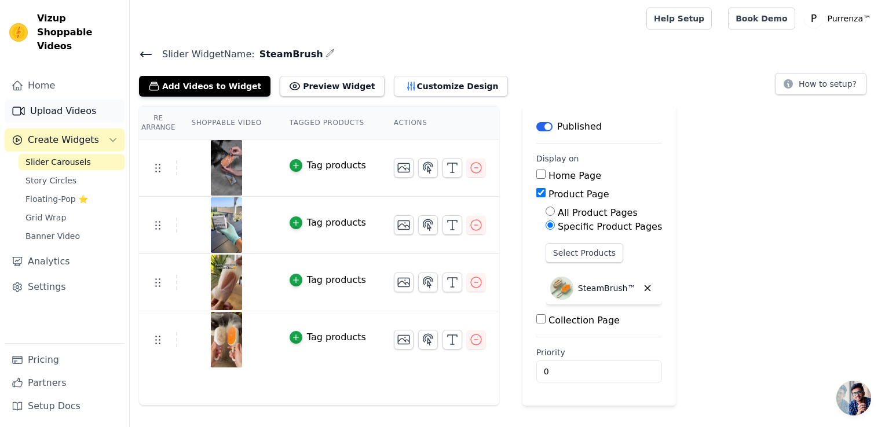
click at [68, 100] on link "Upload Videos" at bounding box center [65, 111] width 120 height 23
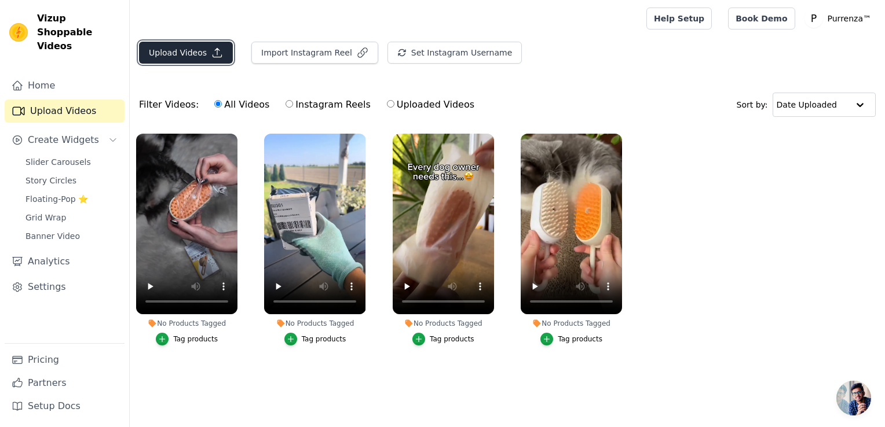
click at [175, 45] on button "Upload Videos" at bounding box center [186, 53] width 94 height 22
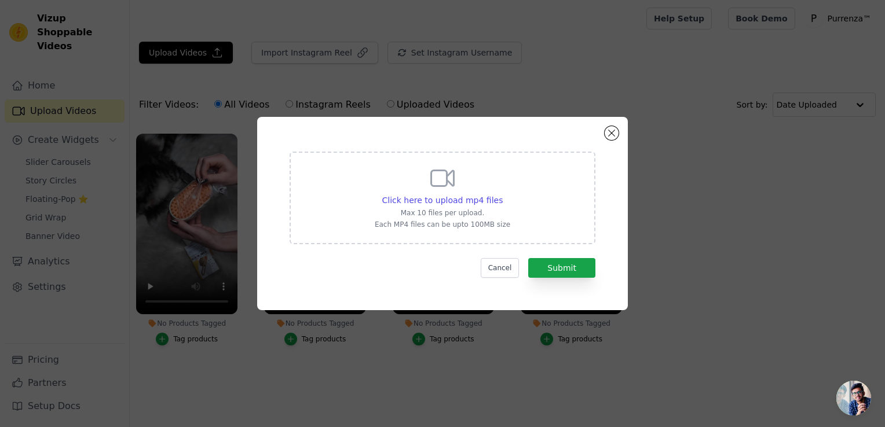
click at [500, 196] on div "Click here to upload mp4 files" at bounding box center [442, 201] width 135 height 12
click at [502, 195] on input "Click here to upload mp4 files Max 10 files per upload. Each MP4 files can be u…" at bounding box center [502, 194] width 1 height 1
type input "C:\fakepath\snaptik_7358321196527635754_hd.mp4"
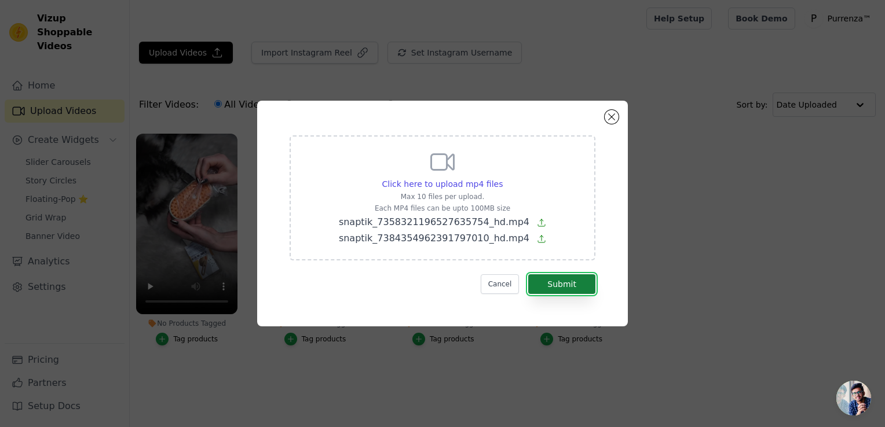
click at [547, 284] on button "Submit" at bounding box center [561, 284] width 67 height 20
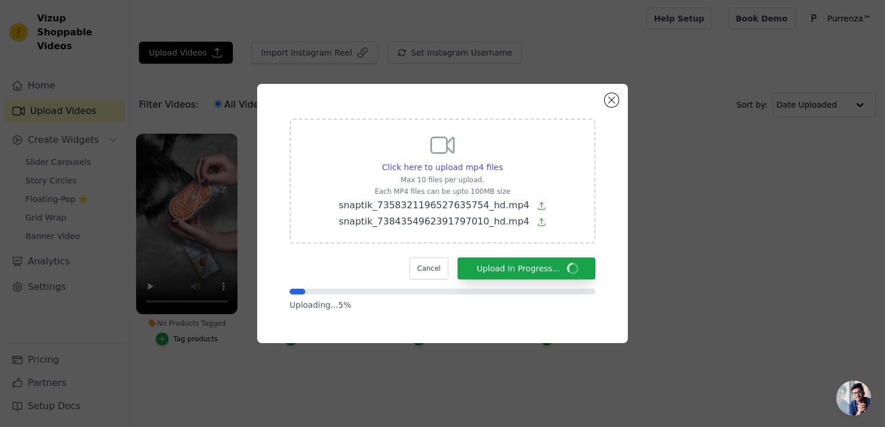
drag, startPoint x: 520, startPoint y: 104, endPoint x: 550, endPoint y: 137, distance: 44.3
click at [550, 137] on div "Click here to upload mp4 files Max 10 files per upload. Each MP4 files can be u…" at bounding box center [442, 213] width 371 height 259
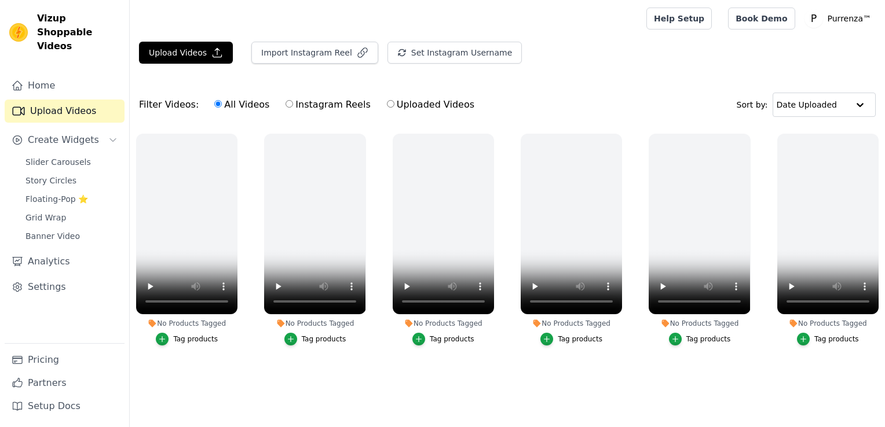
click at [293, 214] on html "Vizup Shoppable Videos Home Upload Videos Create Widgets Slider Carousels Story…" at bounding box center [442, 210] width 885 height 421
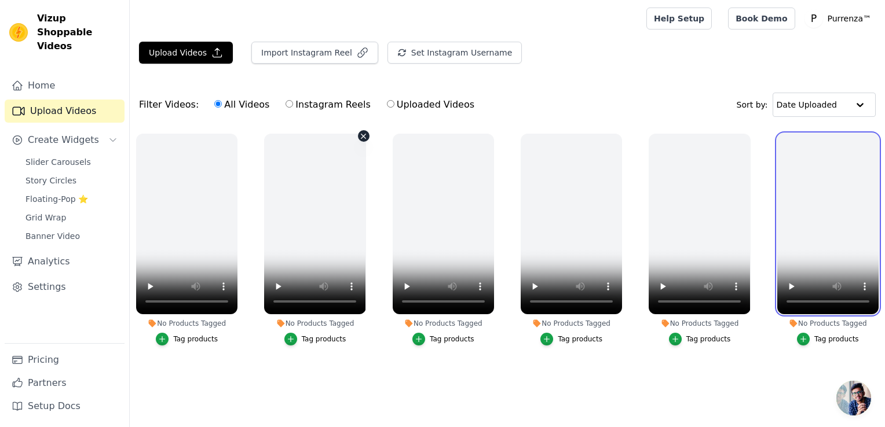
drag, startPoint x: 567, startPoint y: 210, endPoint x: 595, endPoint y: 141, distance: 74.3
click at [343, 186] on ul "No Products Tagged Tag products No Products Tagged Tag products No Products Tag…" at bounding box center [507, 260] width 755 height 266
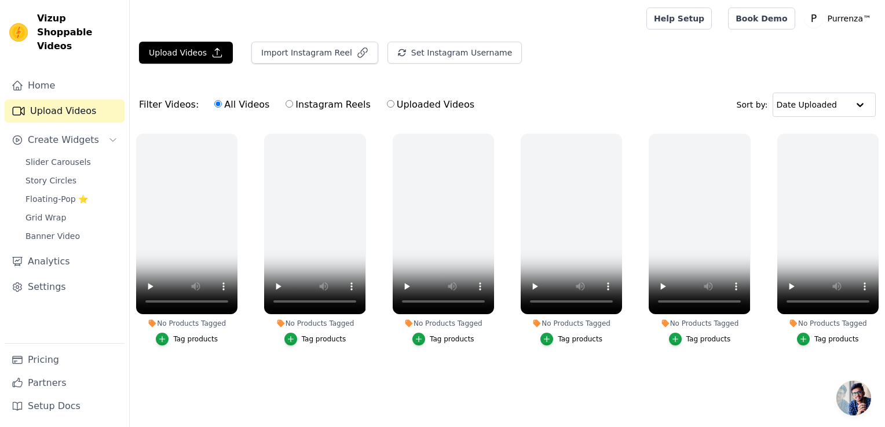
click at [181, 39] on main "Upload Videos Import Instagram Reel Set Instagram Username Import Latest IG Ree…" at bounding box center [507, 229] width 755 height 384
click at [187, 61] on button "Upload Videos" at bounding box center [186, 53] width 94 height 22
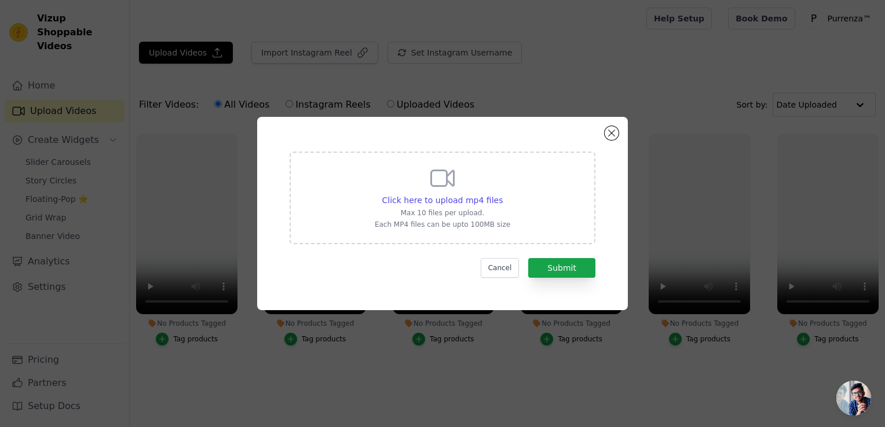
click at [358, 201] on div "Click here to upload mp4 files Max 10 files per upload. Each MP4 files can be u…" at bounding box center [442, 198] width 306 height 93
click at [502, 195] on input "Click here to upload mp4 files Max 10 files per upload. Each MP4 files can be u…" at bounding box center [502, 194] width 1 height 1
type input "C:\fakepath\snaptik_7364183288950574382_hd.mp4"
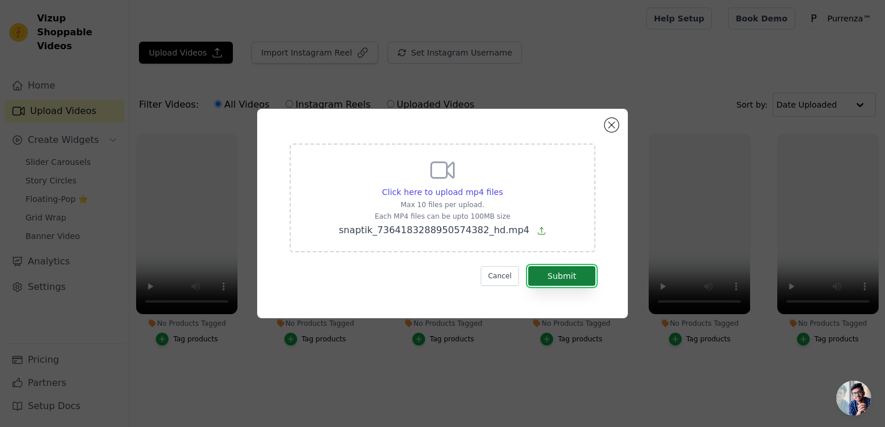
click at [543, 270] on button "Submit" at bounding box center [561, 276] width 67 height 20
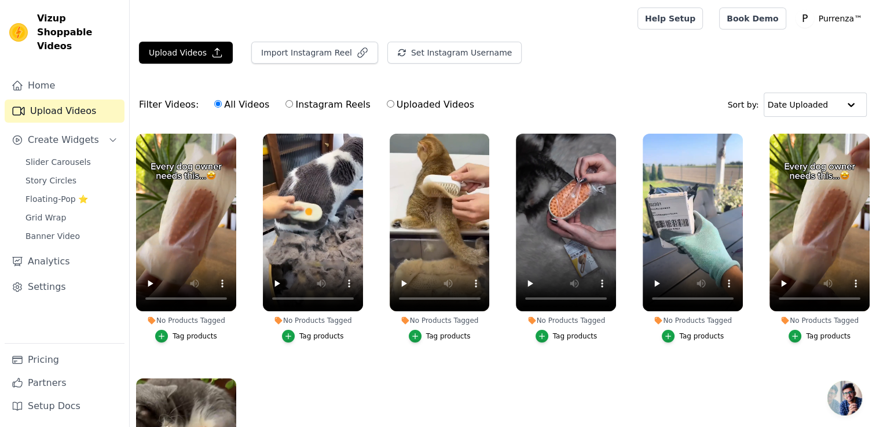
click at [308, 78] on div "Upload Videos Import Instagram Reel Set Instagram Username Import Latest IG Ree…" at bounding box center [503, 280] width 746 height 476
click at [234, 137] on icon "button" at bounding box center [234, 136] width 5 height 5
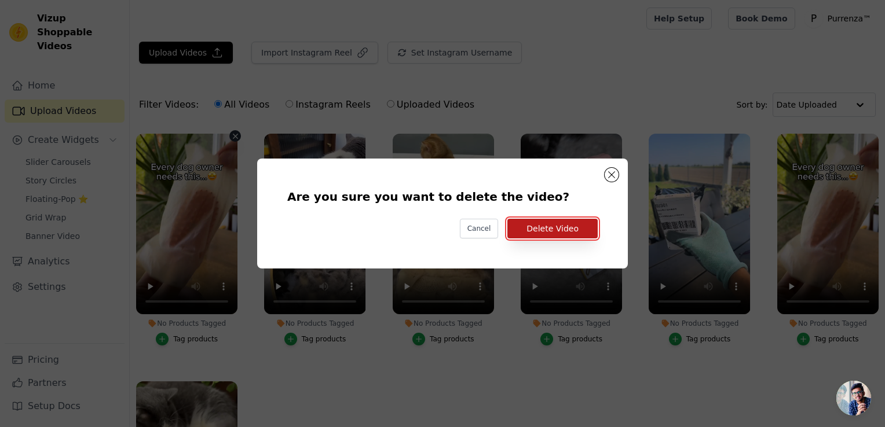
click at [558, 219] on button "Delete Video" at bounding box center [552, 229] width 90 height 20
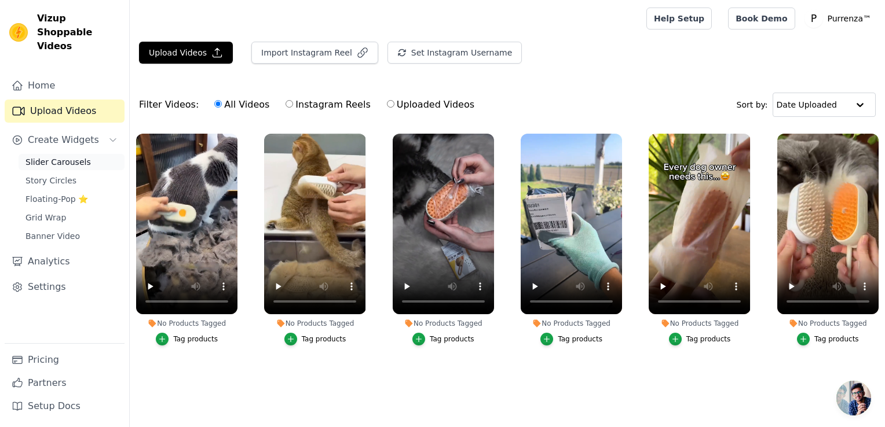
click at [43, 156] on span "Slider Carousels" at bounding box center [57, 162] width 65 height 12
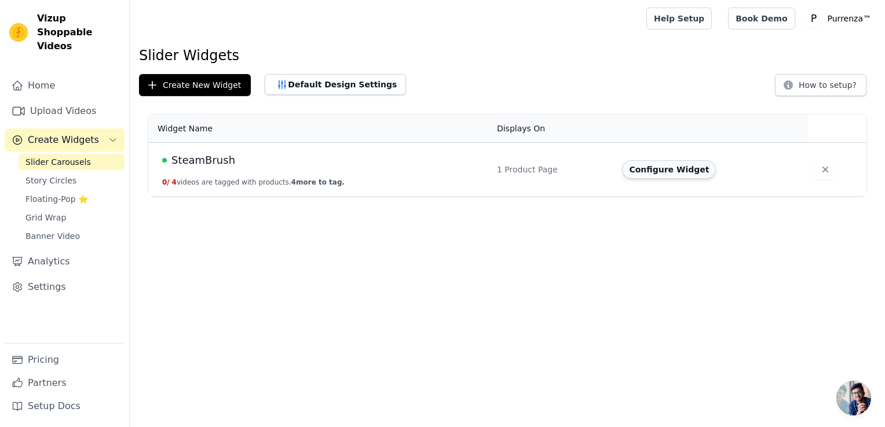
click at [666, 170] on button "Configure Widget" at bounding box center [669, 169] width 94 height 19
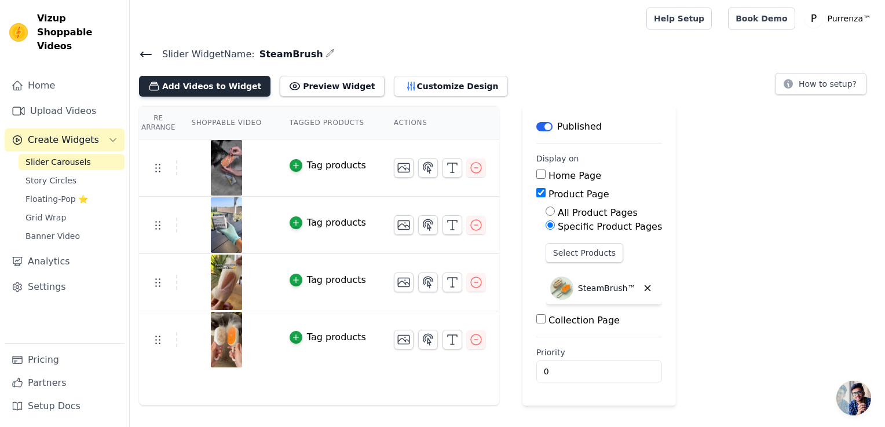
click at [214, 94] on button "Add Videos to Widget" at bounding box center [204, 86] width 131 height 21
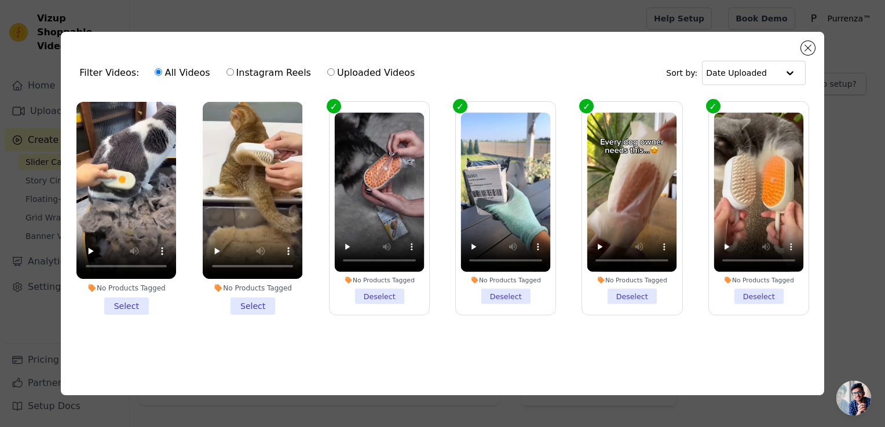
click at [132, 305] on li "No Products Tagged Select" at bounding box center [126, 208] width 100 height 213
click at [0, 0] on input "No Products Tagged Select" at bounding box center [0, 0] width 0 height 0
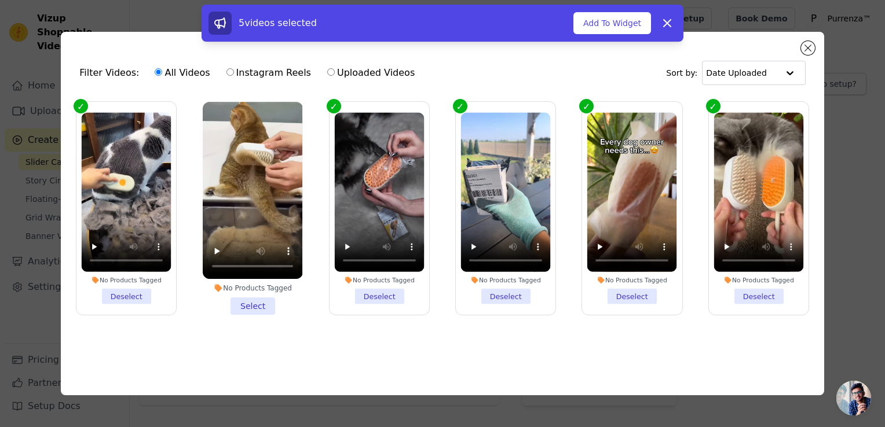
click at [241, 296] on li "No Products Tagged Select" at bounding box center [253, 208] width 100 height 213
click at [0, 0] on input "No Products Tagged Select" at bounding box center [0, 0] width 0 height 0
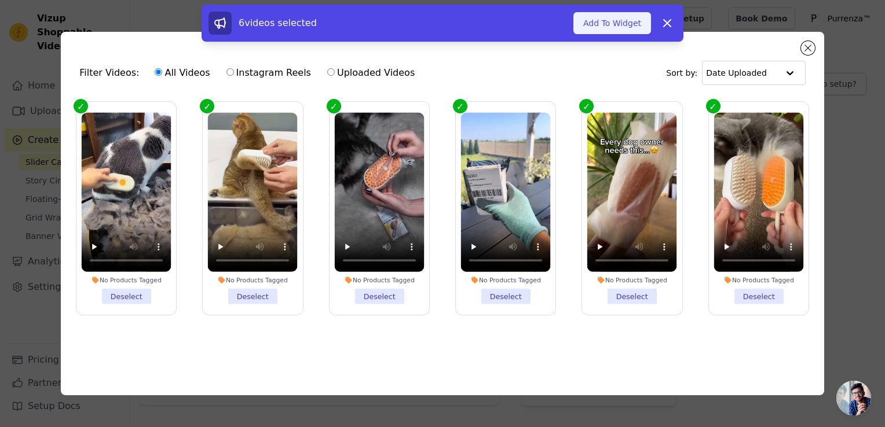
click at [601, 24] on button "Add To Widget" at bounding box center [612, 23] width 78 height 22
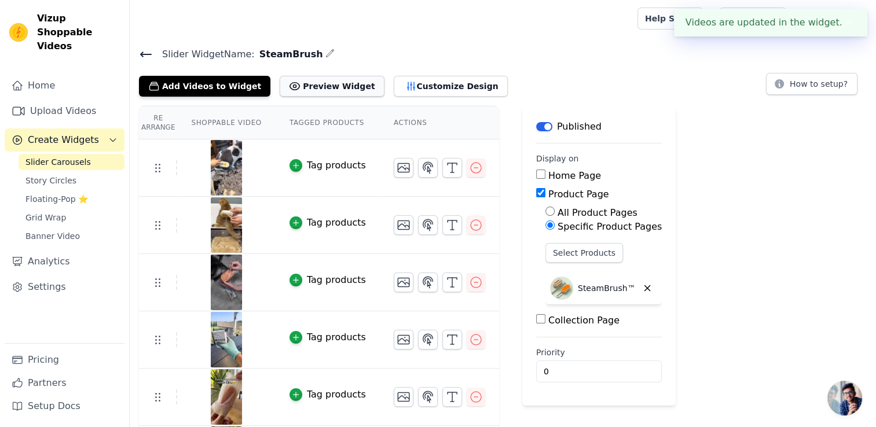
click at [308, 85] on button "Preview Widget" at bounding box center [332, 86] width 104 height 21
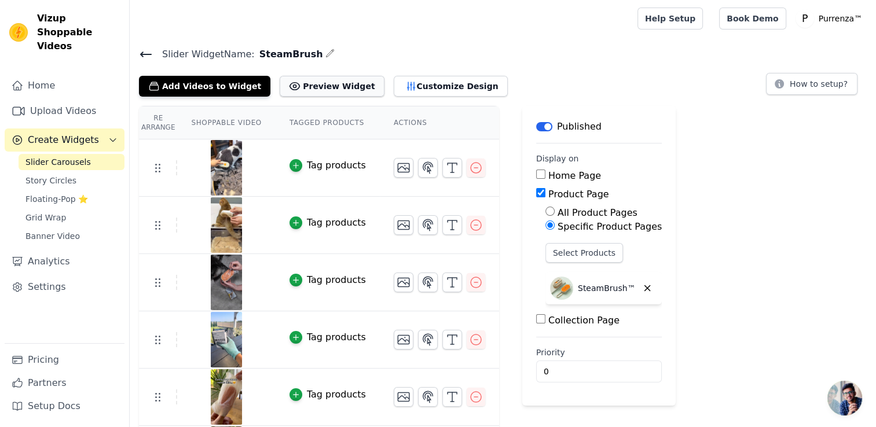
click at [313, 85] on button "Preview Widget" at bounding box center [332, 86] width 104 height 21
click at [384, 56] on h4 "Slider Widget Name: SteamBrush" at bounding box center [503, 54] width 728 height 16
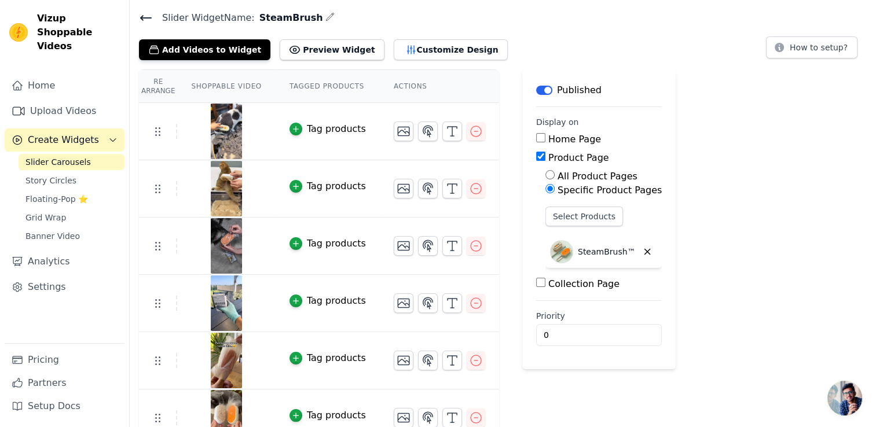
scroll to position [54, 0]
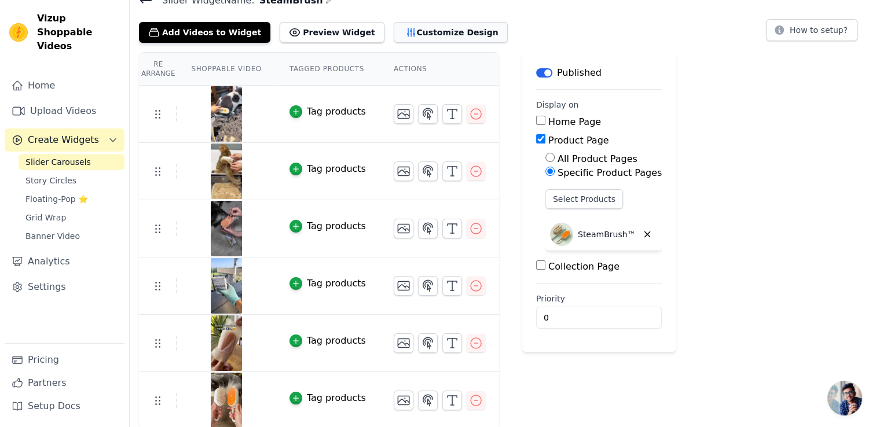
click at [403, 28] on button "Customize Design" at bounding box center [451, 32] width 114 height 21
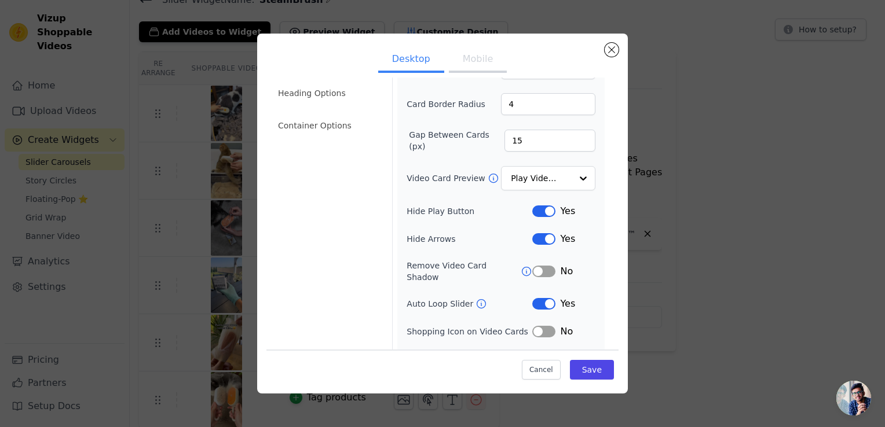
scroll to position [86, 0]
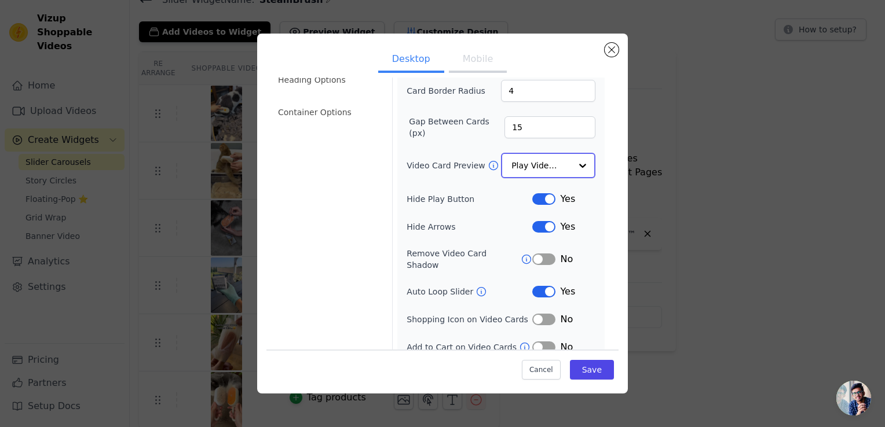
click at [551, 166] on input "Video Card Preview" at bounding box center [541, 165] width 60 height 23
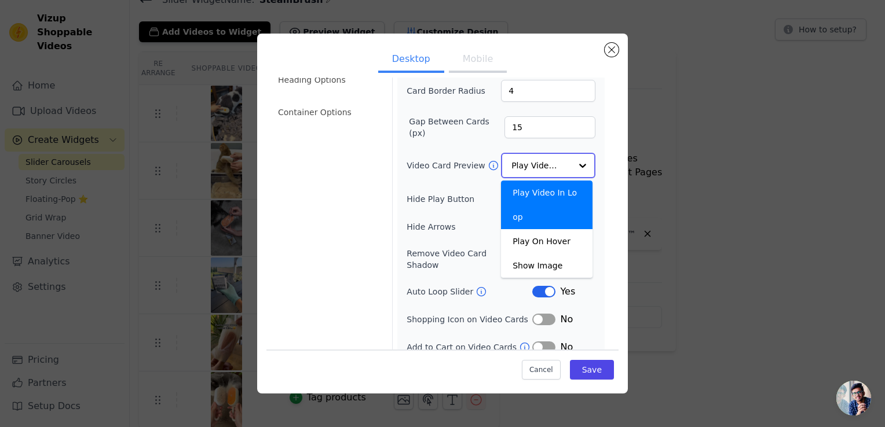
click at [551, 166] on input "Video Card Preview" at bounding box center [541, 165] width 60 height 23
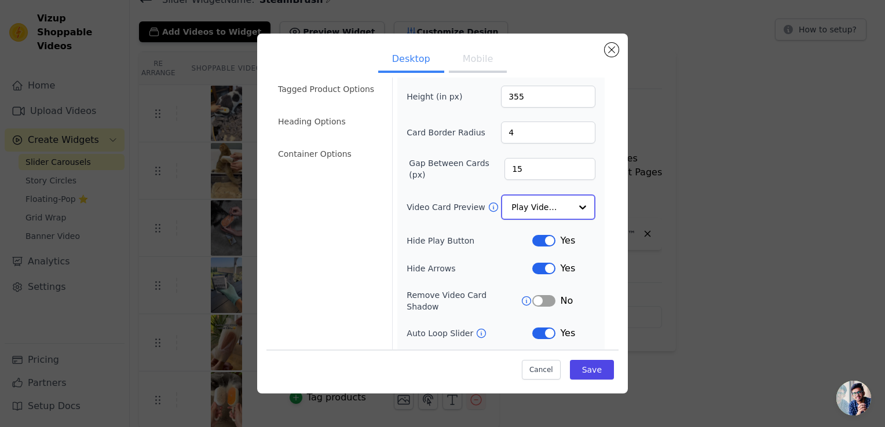
scroll to position [0, 0]
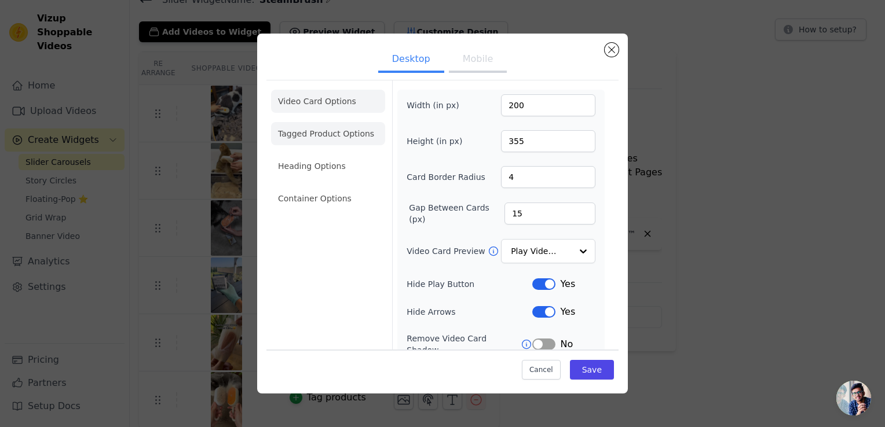
click at [353, 142] on li "Tagged Product Options" at bounding box center [328, 133] width 114 height 23
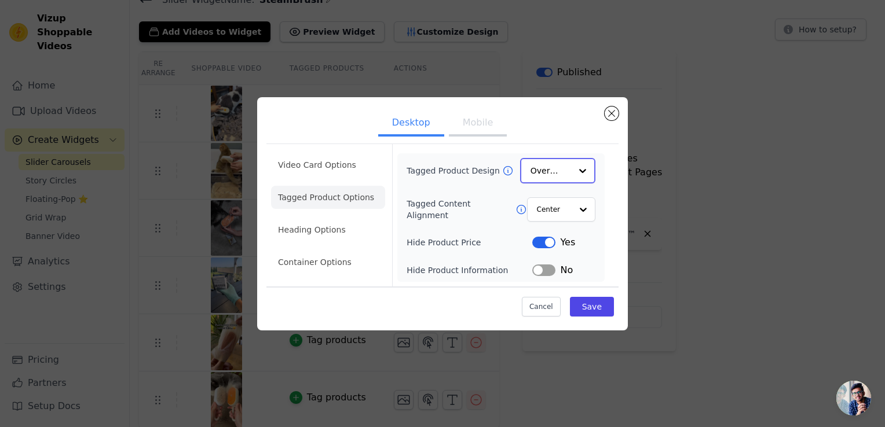
click at [570, 175] on input "Tagged Product Design" at bounding box center [550, 170] width 41 height 23
click at [569, 175] on input "Tagged Product Design" at bounding box center [550, 170] width 41 height 23
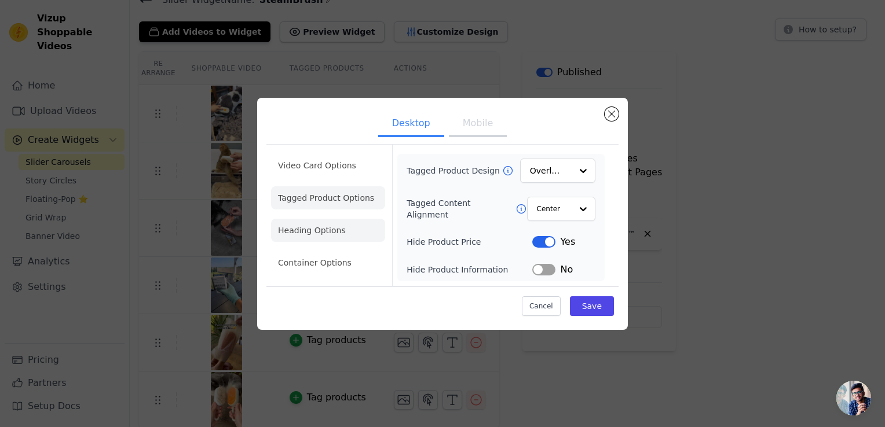
click at [323, 234] on li "Heading Options" at bounding box center [328, 230] width 114 height 23
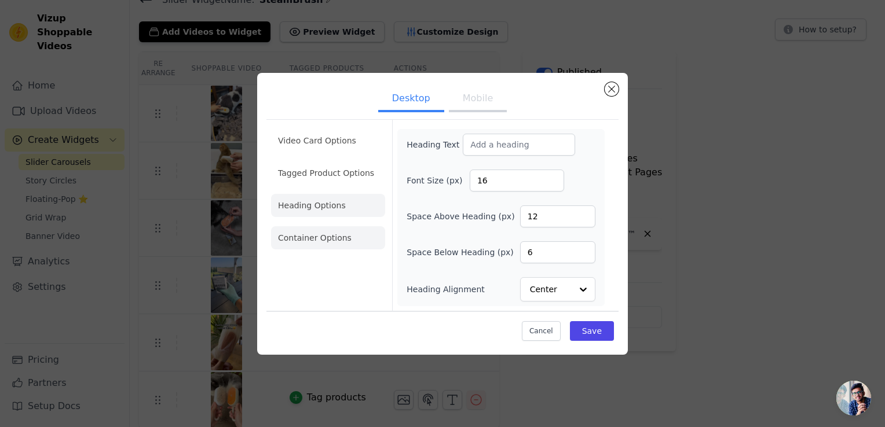
click at [333, 244] on li "Container Options" at bounding box center [328, 237] width 114 height 23
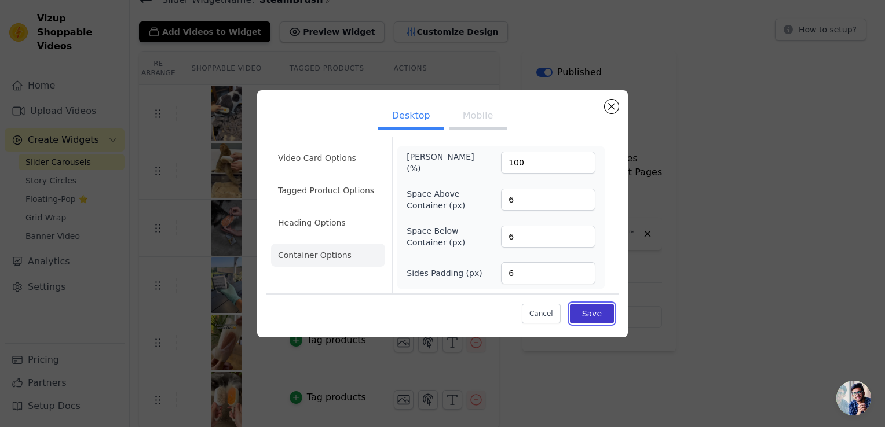
click at [588, 309] on button "Save" at bounding box center [592, 314] width 44 height 20
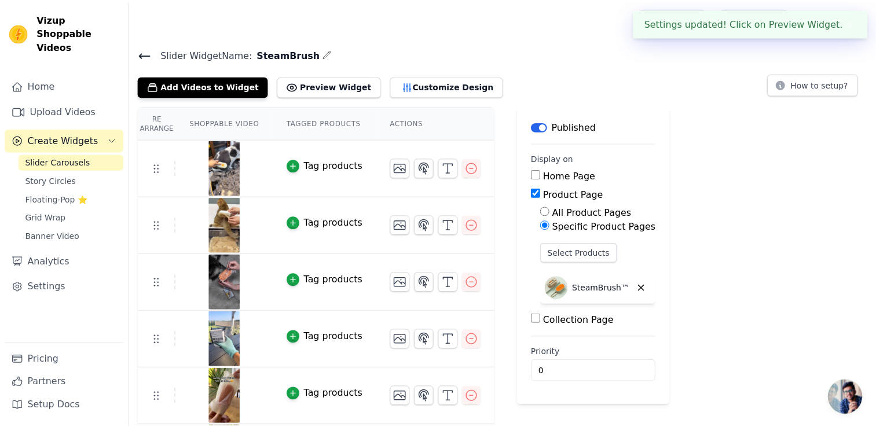
scroll to position [54, 0]
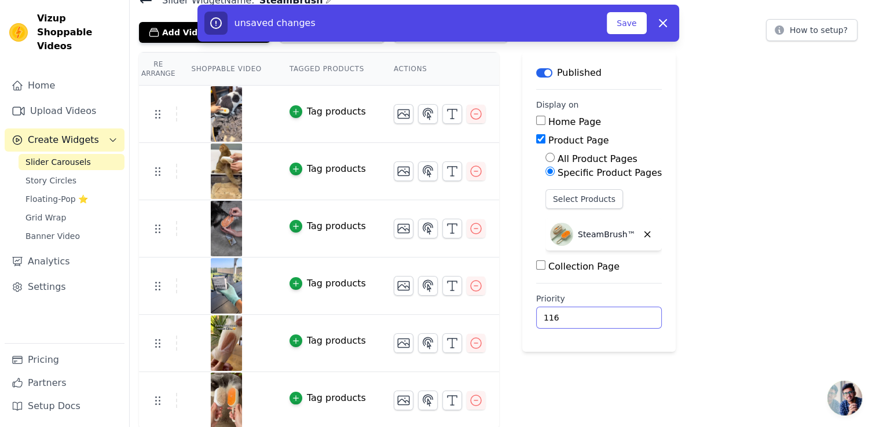
drag, startPoint x: 608, startPoint y: 313, endPoint x: 584, endPoint y: 46, distance: 268.0
type input "116"
click at [605, 307] on input "116" at bounding box center [599, 318] width 126 height 22
click at [625, 14] on button "Save" at bounding box center [626, 23] width 39 height 22
click at [624, 19] on button "Save" at bounding box center [626, 23] width 39 height 22
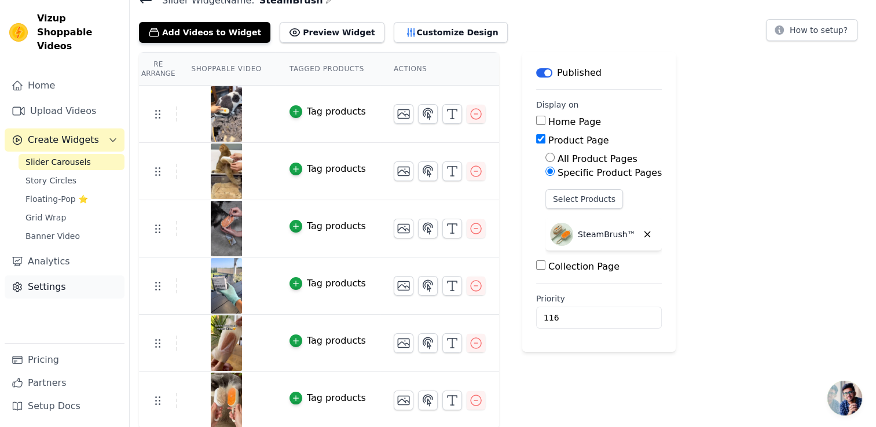
click at [76, 281] on link "Settings" at bounding box center [65, 287] width 120 height 23
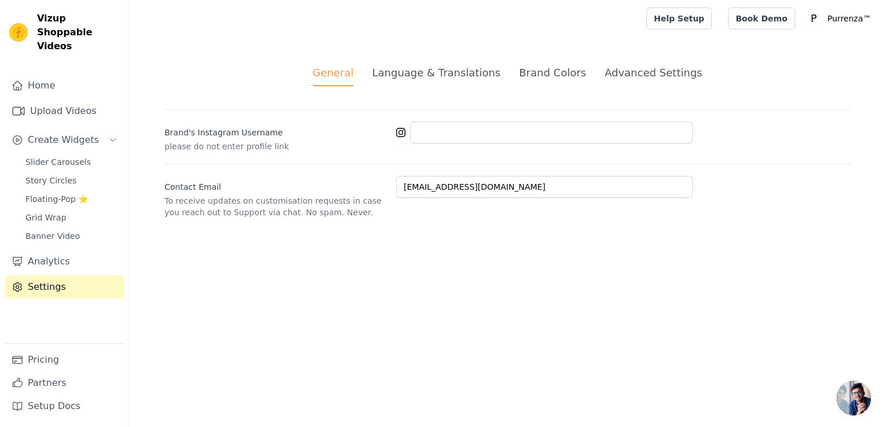
click at [646, 68] on div "Advanced Settings" at bounding box center [652, 73] width 97 height 16
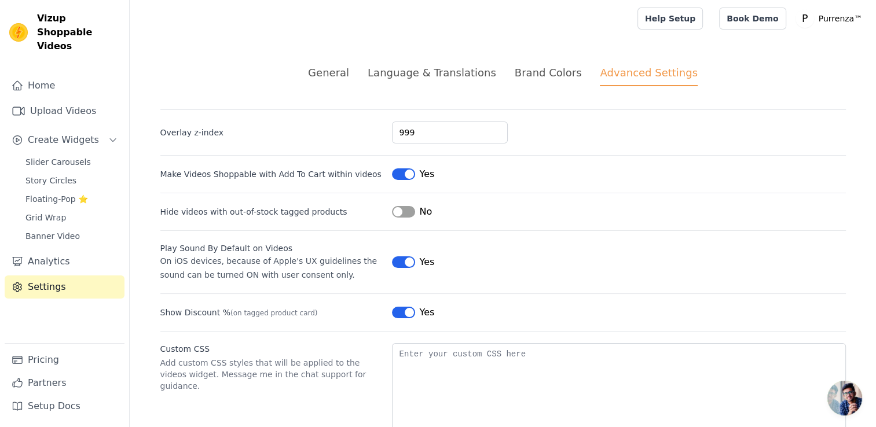
click at [401, 260] on button "Label" at bounding box center [403, 262] width 23 height 12
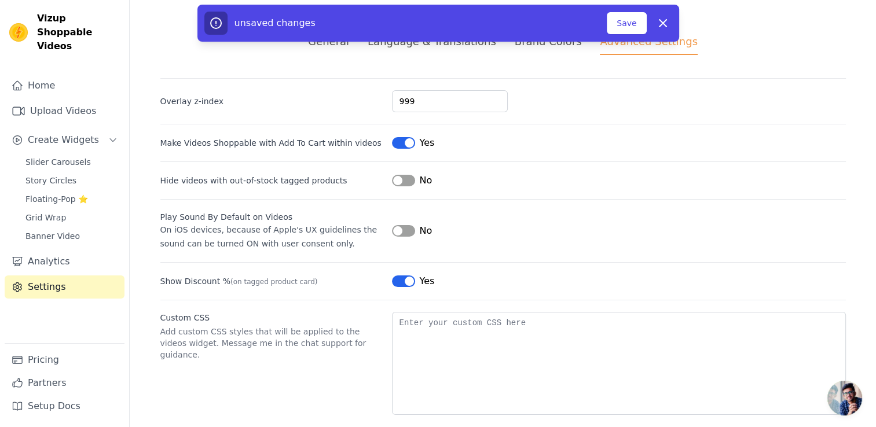
scroll to position [45, 0]
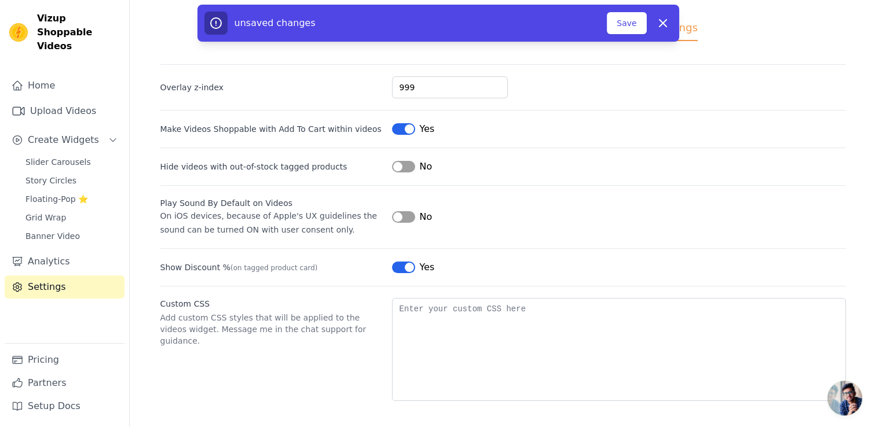
click at [403, 267] on button "Label" at bounding box center [403, 268] width 23 height 12
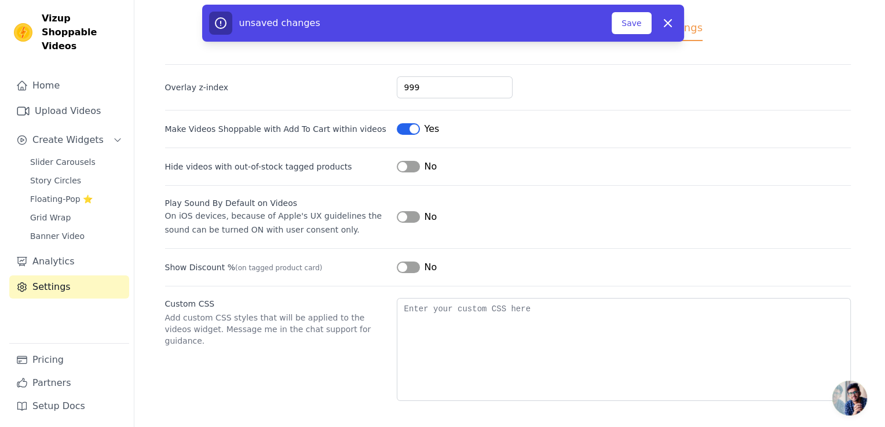
scroll to position [0, 0]
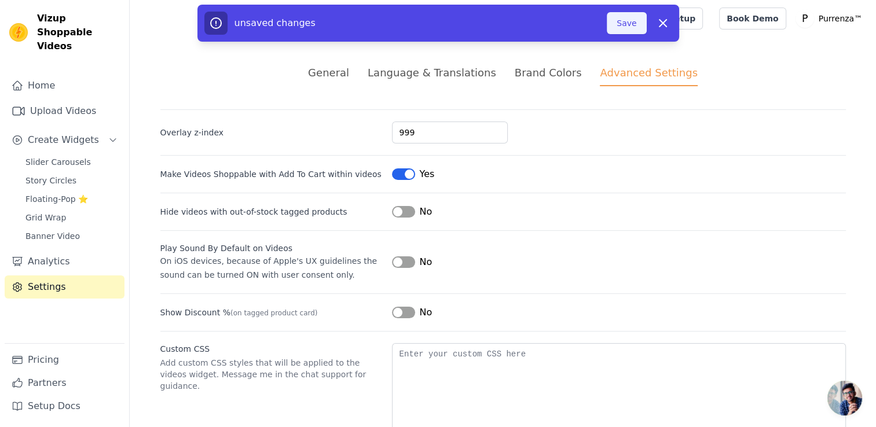
click at [616, 21] on button "Save" at bounding box center [626, 23] width 39 height 22
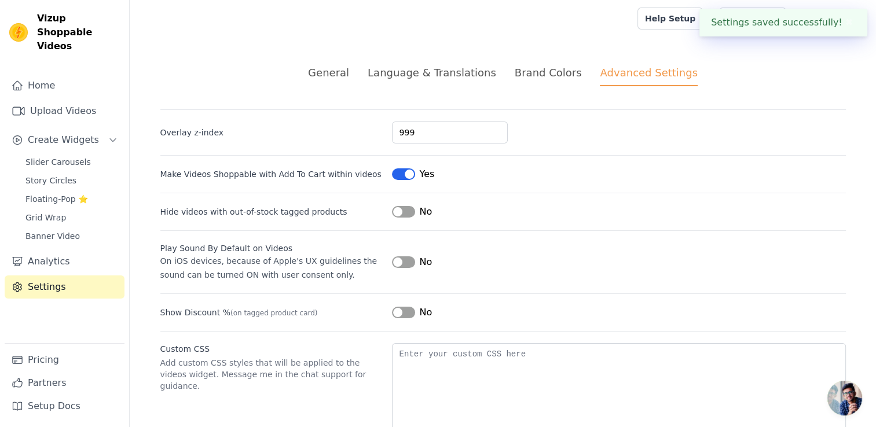
click at [529, 75] on div "Brand Colors" at bounding box center [548, 73] width 67 height 16
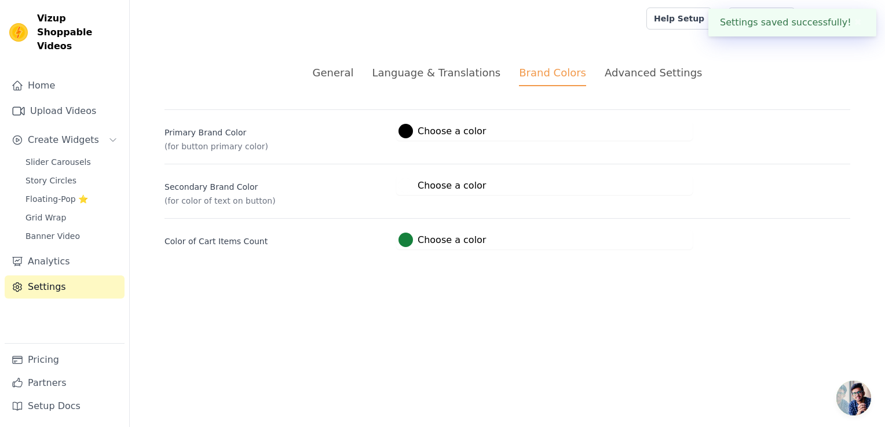
click at [465, 64] on div "General Language & Translations Brand Colors Advanced Settings unsaved changes …" at bounding box center [507, 157] width 741 height 240
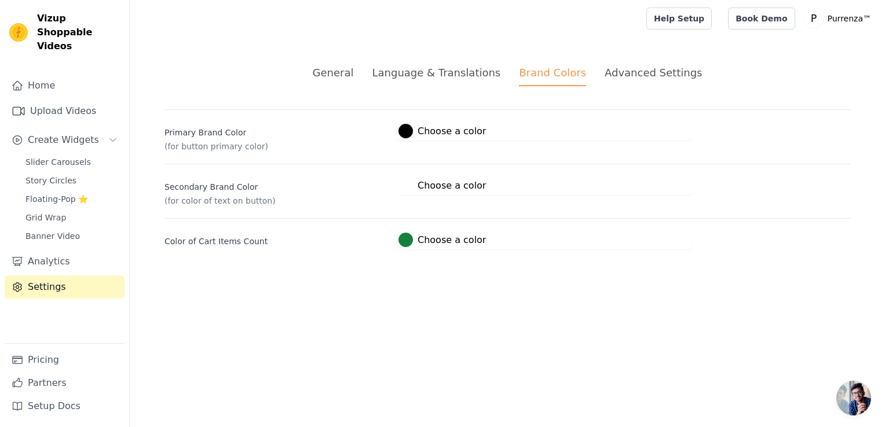
click at [463, 71] on div "Language & Translations" at bounding box center [436, 73] width 129 height 16
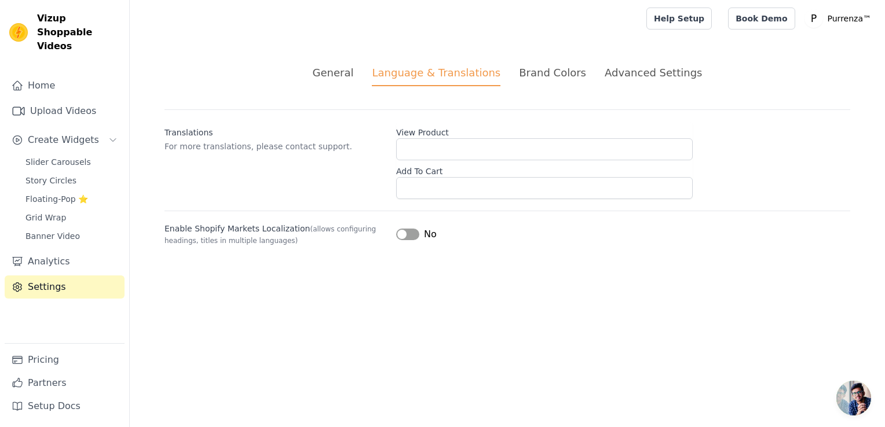
click at [334, 63] on div "General Language & Translations Brand Colors Advanced Settings unsaved changes …" at bounding box center [507, 155] width 741 height 237
click at [354, 69] on div "General" at bounding box center [333, 73] width 41 height 16
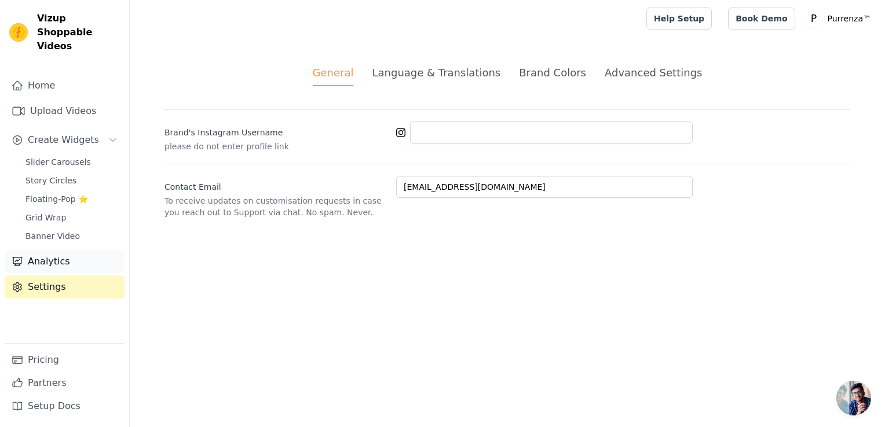
click at [79, 252] on link "Analytics" at bounding box center [65, 261] width 120 height 23
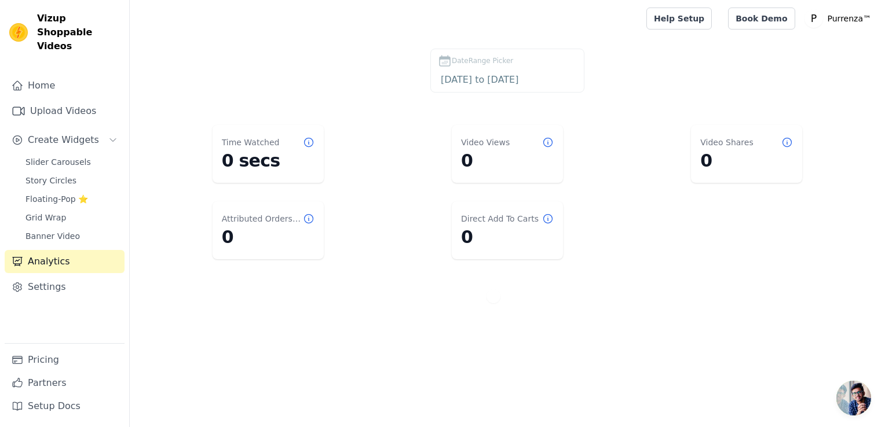
click at [357, 41] on main "DateRange Picker [DATE] to [DATE] Time Watched 0 secs Video Views 0 Video Share…" at bounding box center [507, 187] width 755 height 301
